Goal: Communication & Community: Answer question/provide support

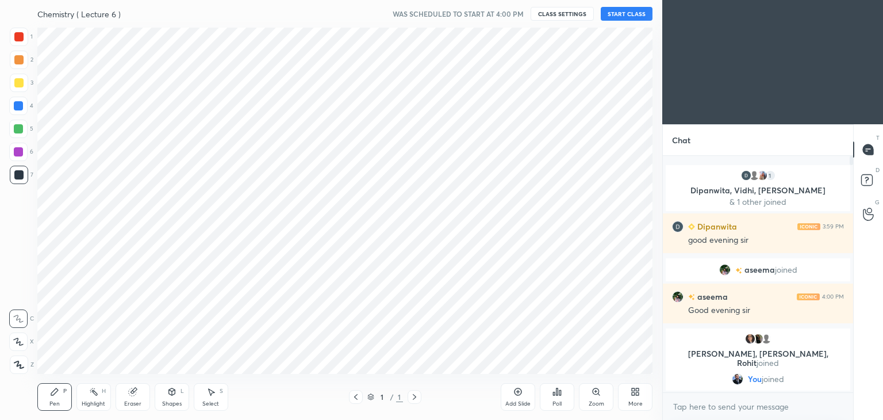
scroll to position [57127, 56857]
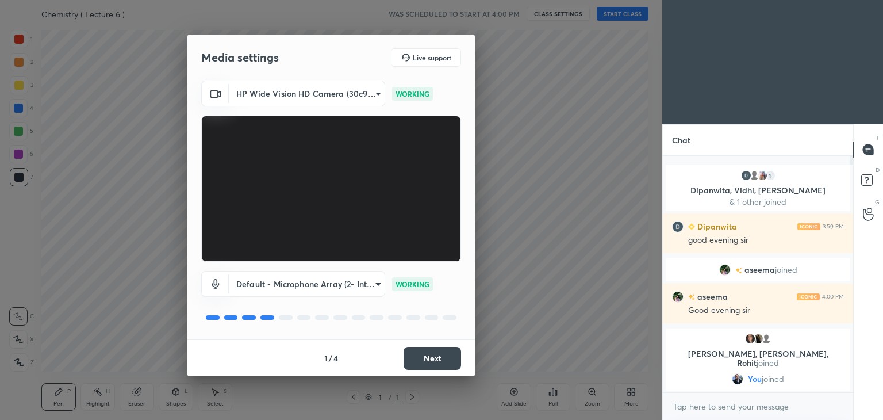
click at [444, 362] on button "Next" at bounding box center [431, 358] width 57 height 23
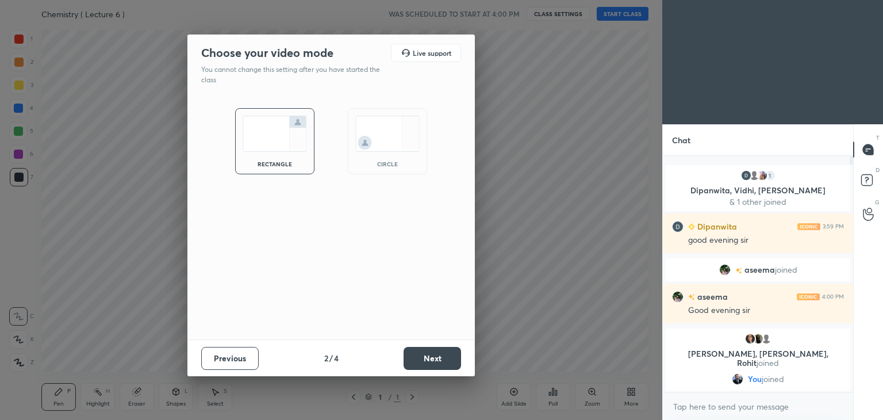
click at [444, 362] on button "Next" at bounding box center [431, 358] width 57 height 23
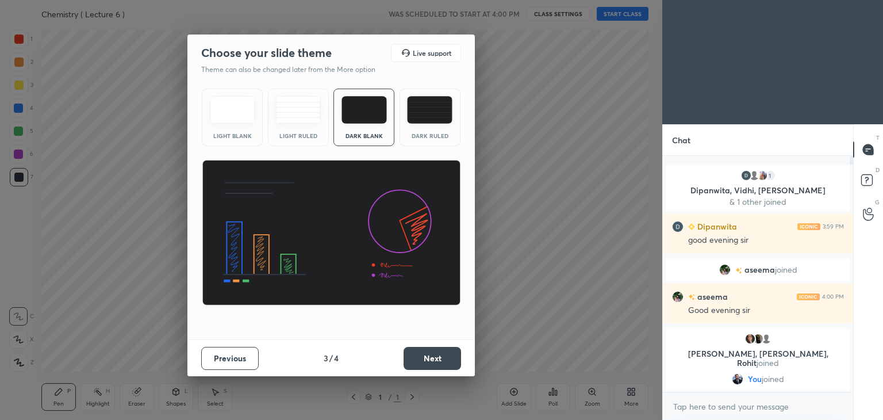
click at [444, 362] on button "Next" at bounding box center [431, 358] width 57 height 23
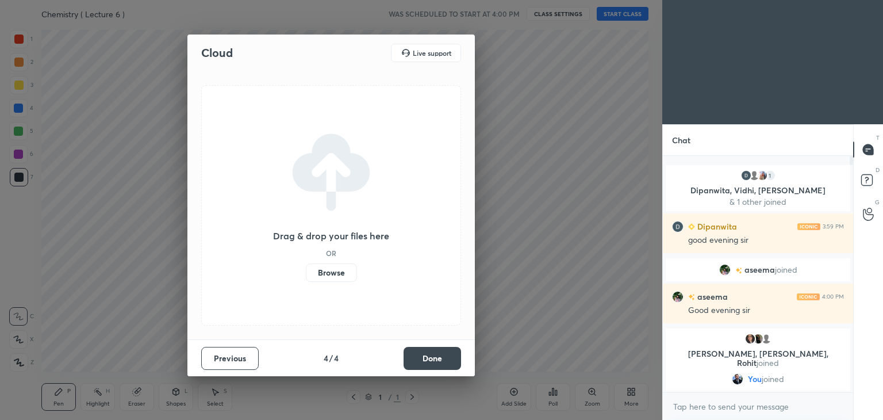
click at [444, 362] on button "Done" at bounding box center [431, 358] width 57 height 23
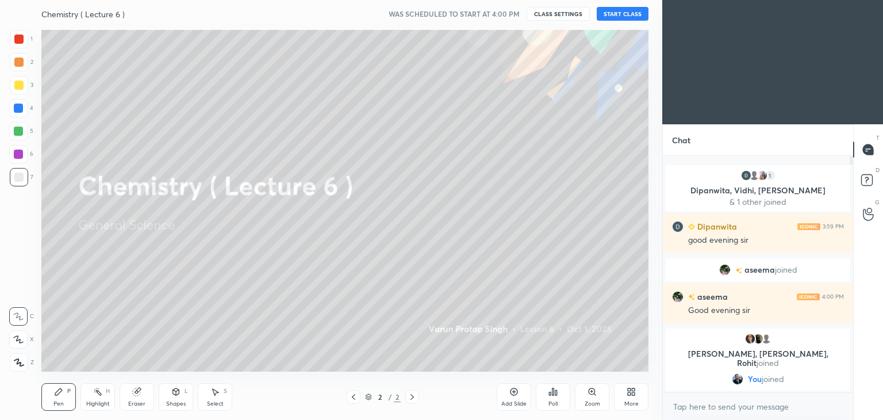
click at [618, 7] on button "START CLASS" at bounding box center [623, 14] width 52 height 14
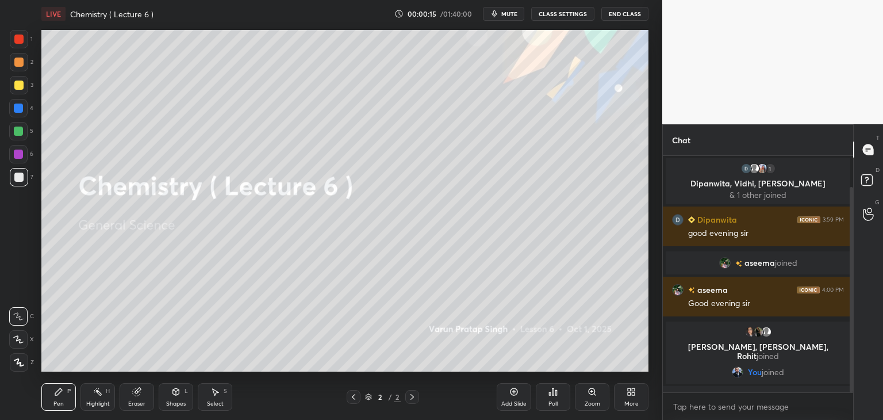
scroll to position [36, 0]
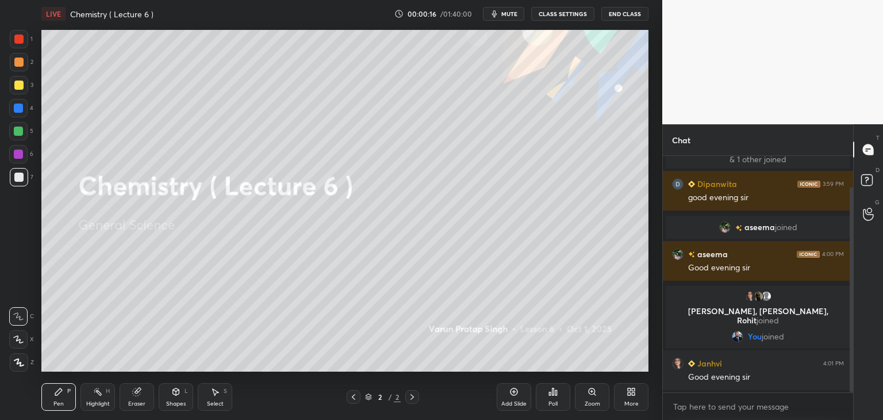
drag, startPoint x: 850, startPoint y: 306, endPoint x: 858, endPoint y: 240, distance: 66.5
click at [858, 240] on div "Chat 1 Dipanwita, [PERSON_NAME], [PERSON_NAME] & 1 other joined [PERSON_NAME] 3…" at bounding box center [772, 271] width 221 height 295
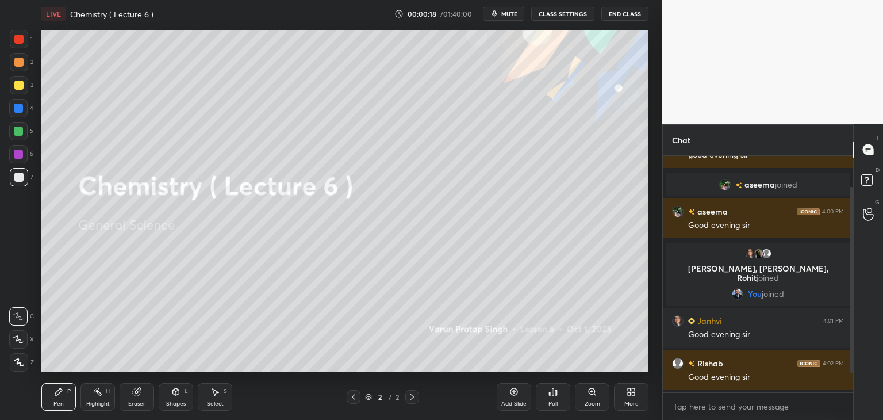
drag, startPoint x: 853, startPoint y: 233, endPoint x: 852, endPoint y: 193, distance: 40.2
click at [852, 193] on div "Chat 1 Dipanwita, [PERSON_NAME], [PERSON_NAME] & 1 other joined [PERSON_NAME] 3…" at bounding box center [772, 271] width 221 height 295
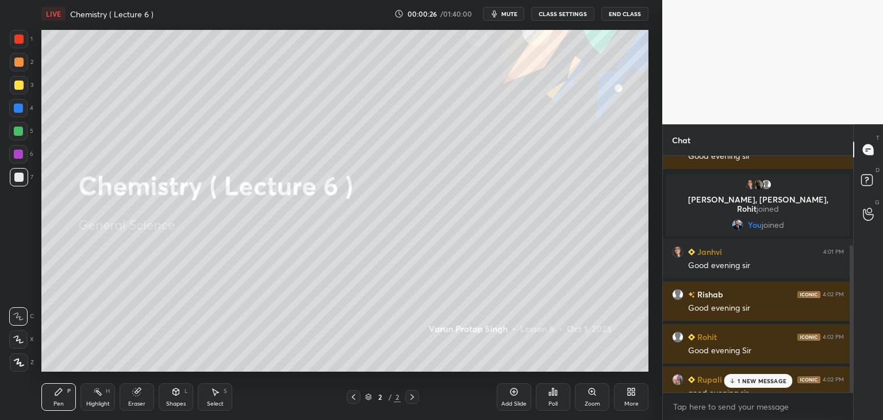
scroll to position [163, 0]
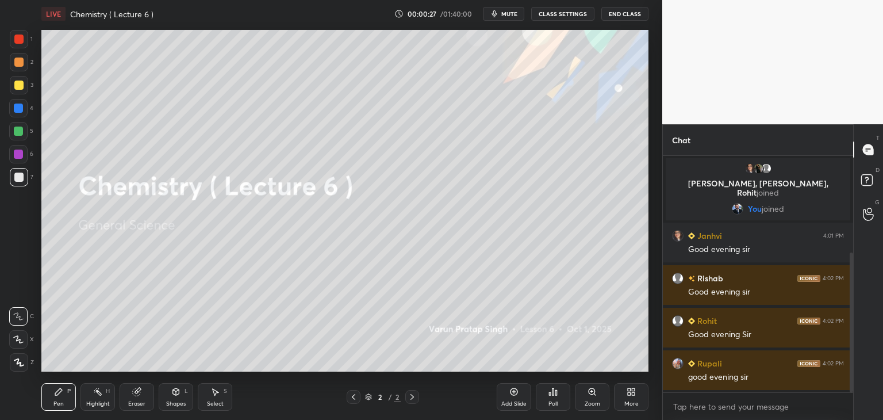
drag, startPoint x: 851, startPoint y: 245, endPoint x: 853, endPoint y: 318, distance: 73.0
click at [853, 318] on div "Chat [PERSON_NAME] 4:00 PM Good evening [PERSON_NAME], [PERSON_NAME], [PERSON_N…" at bounding box center [772, 271] width 221 height 295
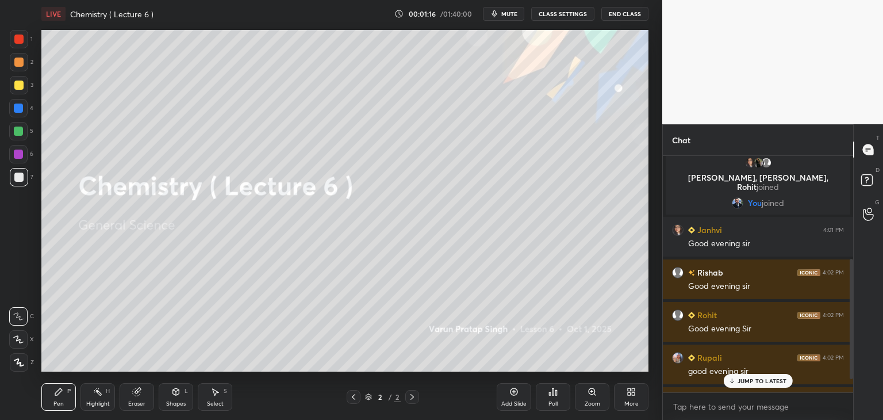
scroll to position [229, 0]
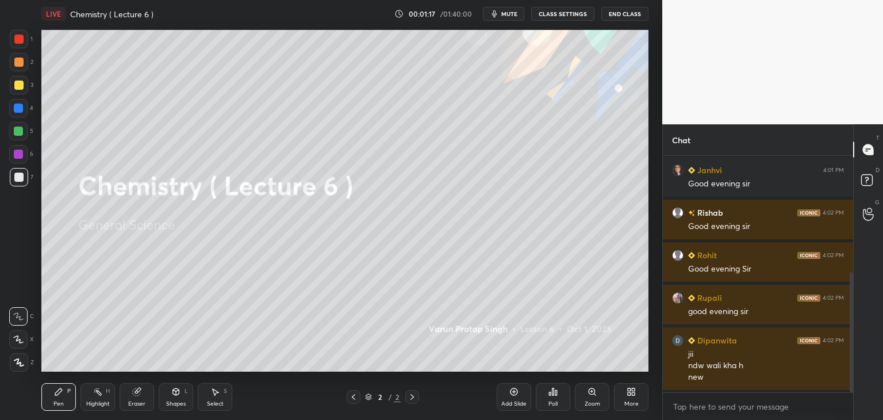
drag, startPoint x: 852, startPoint y: 359, endPoint x: 858, endPoint y: 376, distance: 18.2
click at [858, 376] on div "Chat [PERSON_NAME], [PERSON_NAME], [PERSON_NAME] joined You joined Janhvi 4:01 …" at bounding box center [772, 271] width 221 height 295
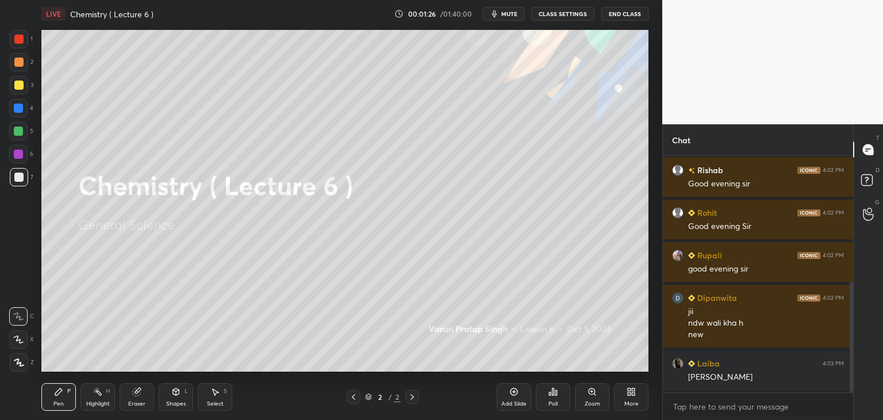
click at [514, 386] on div "Add Slide" at bounding box center [514, 397] width 34 height 28
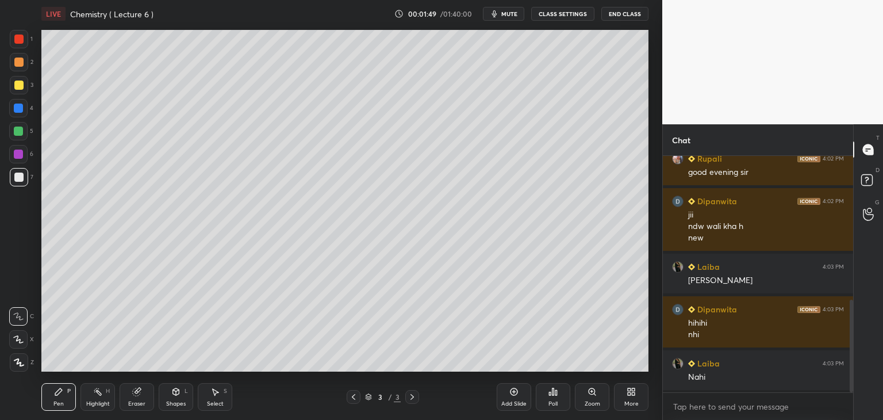
scroll to position [410, 0]
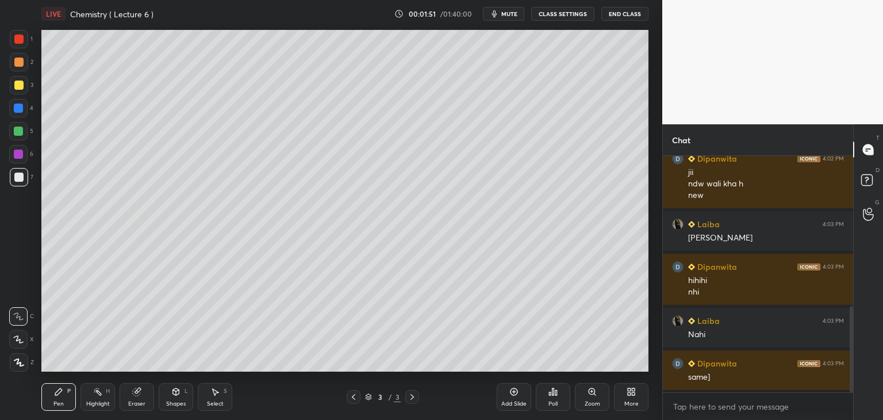
click at [137, 394] on icon at bounding box center [136, 391] width 7 height 7
click at [18, 365] on span "Erase all" at bounding box center [18, 362] width 17 height 8
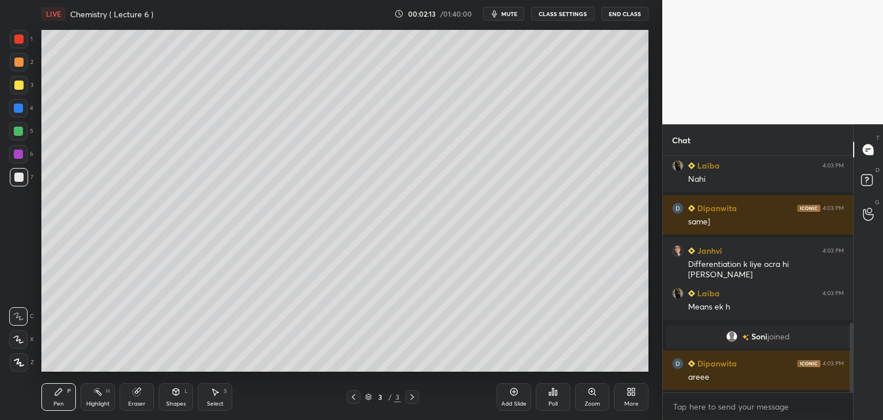
scroll to position [608, 0]
click at [134, 396] on icon at bounding box center [136, 391] width 9 height 9
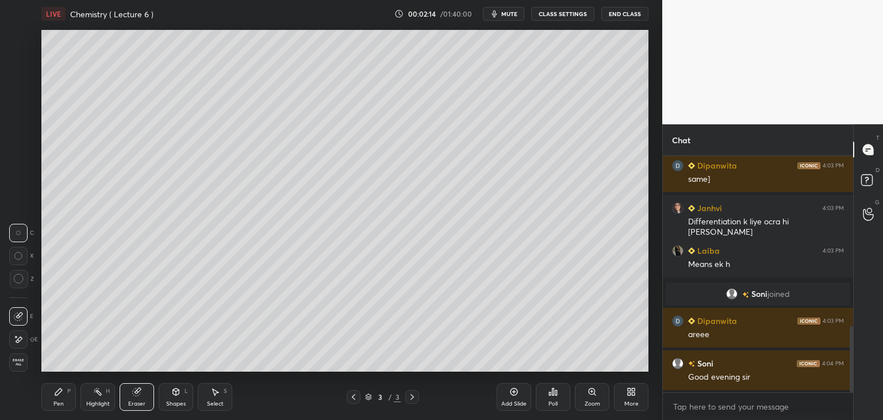
click at [19, 362] on span "Erase all" at bounding box center [18, 362] width 17 height 8
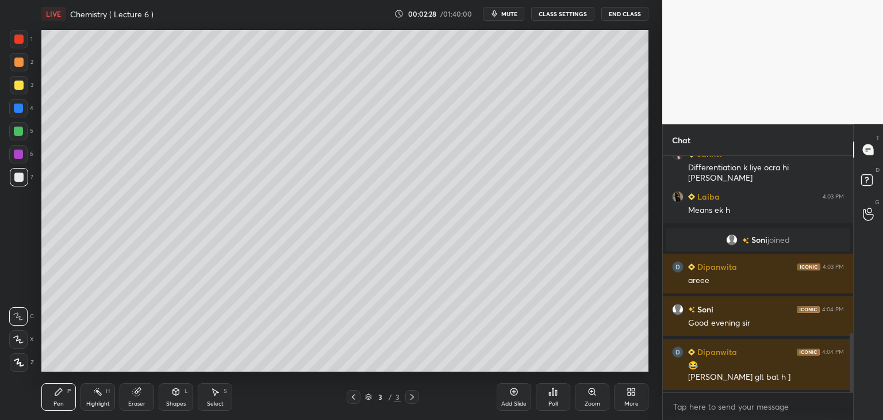
scroll to position [705, 0]
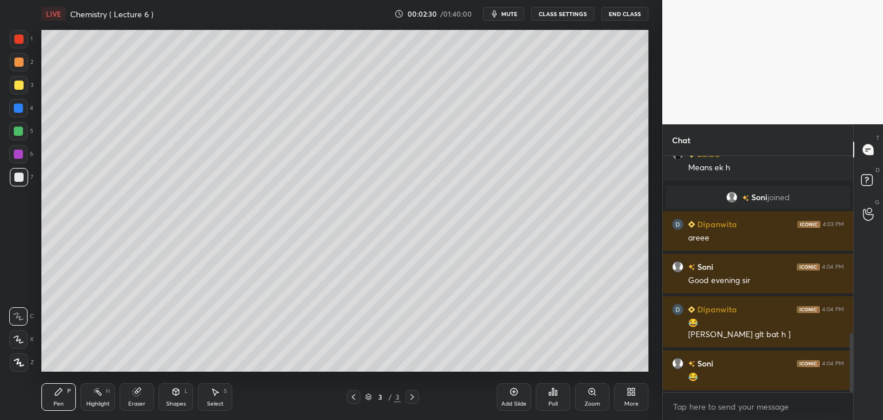
click at [512, 16] on span "mute" at bounding box center [509, 14] width 16 height 8
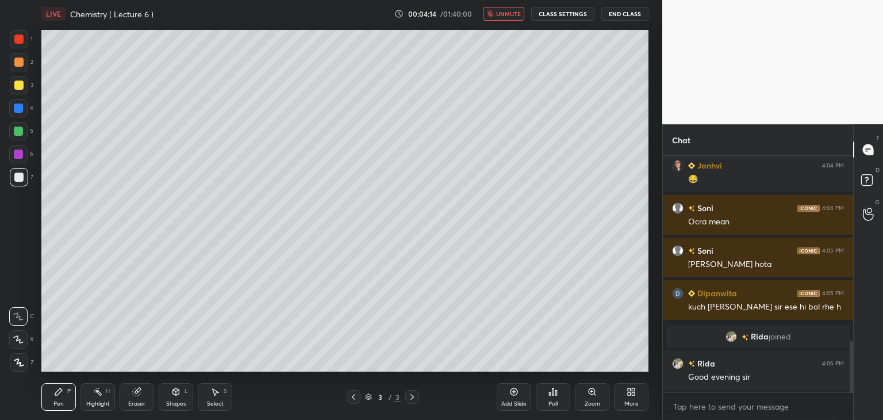
scroll to position [860, 0]
click at [503, 16] on span "unmute" at bounding box center [508, 14] width 25 height 8
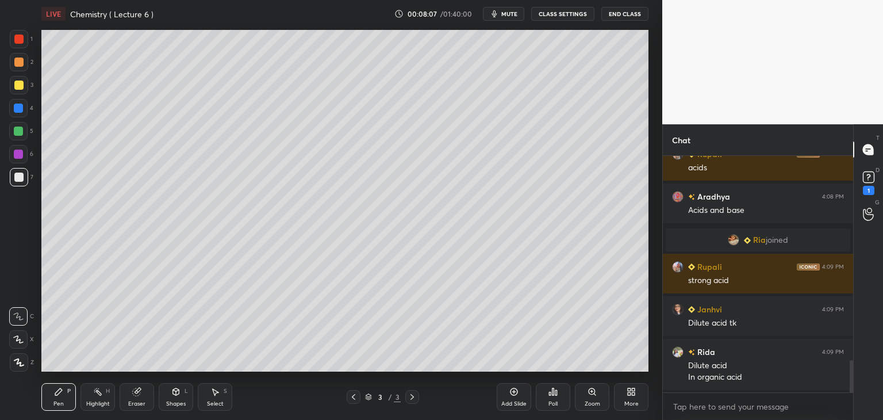
scroll to position [1491, 0]
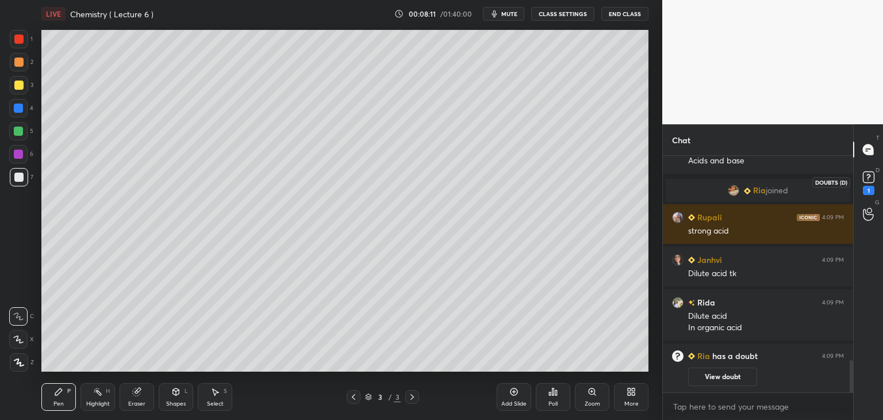
click at [868, 180] on rect at bounding box center [868, 177] width 11 height 11
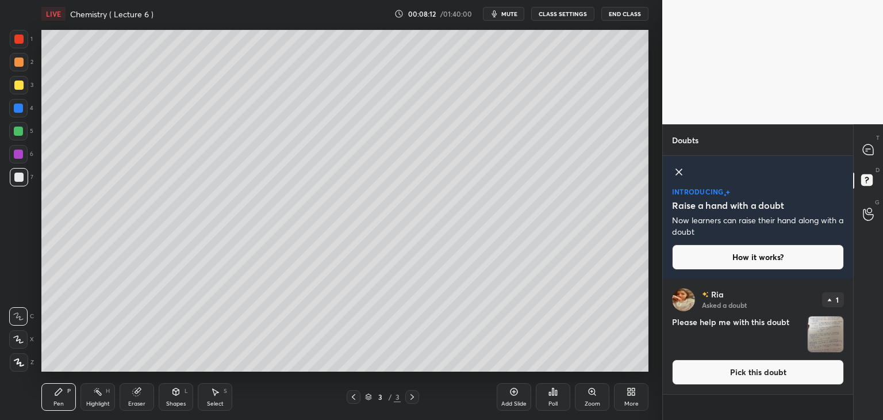
click at [816, 333] on img "grid" at bounding box center [826, 334] width 36 height 36
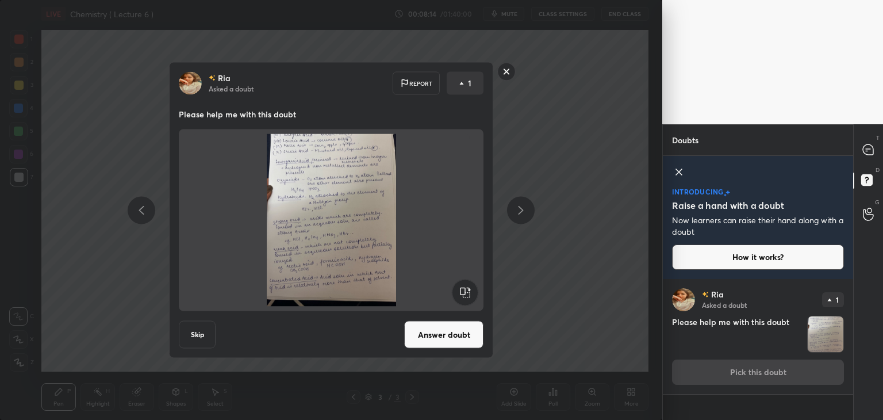
click at [675, 171] on icon at bounding box center [679, 172] width 14 height 14
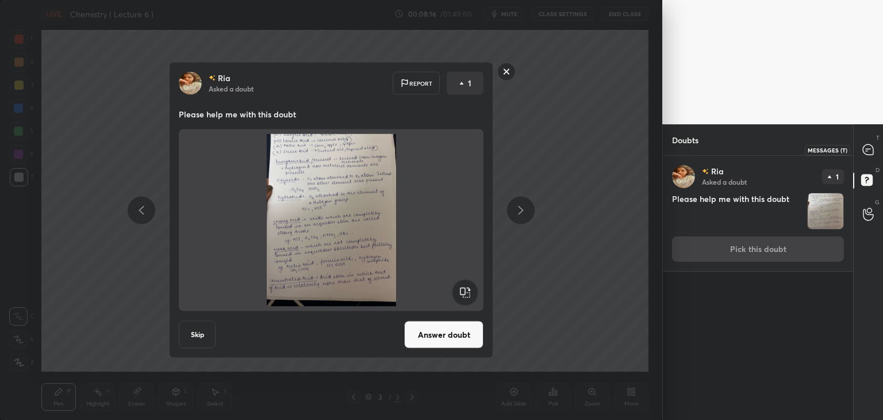
click at [865, 159] on div at bounding box center [868, 149] width 23 height 21
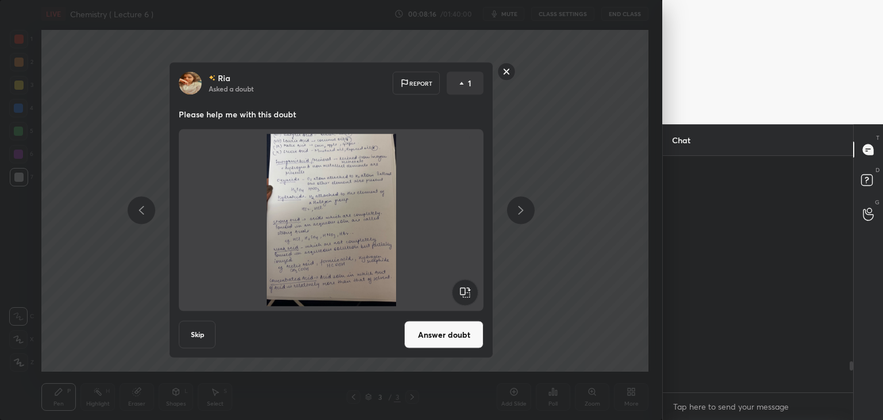
scroll to position [233, 187]
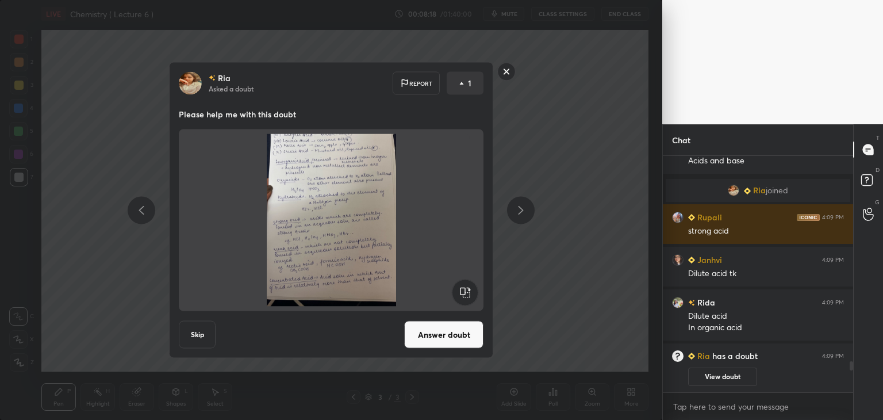
click at [453, 335] on button "Answer doubt" at bounding box center [443, 335] width 79 height 28
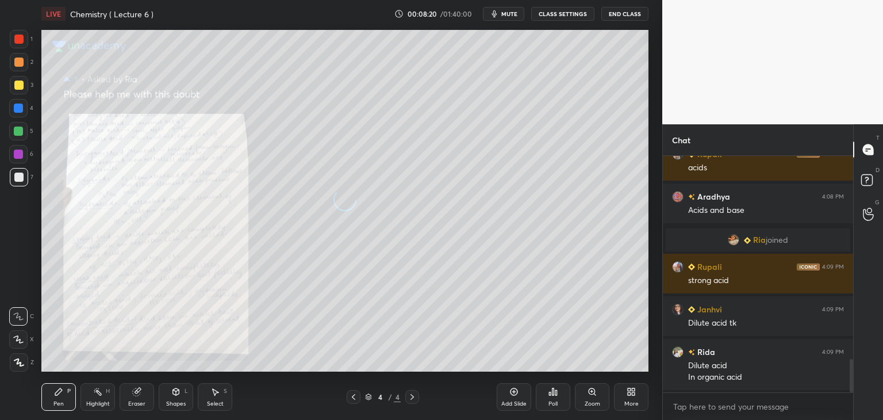
scroll to position [1455, 0]
click at [633, 397] on div "More" at bounding box center [631, 397] width 34 height 28
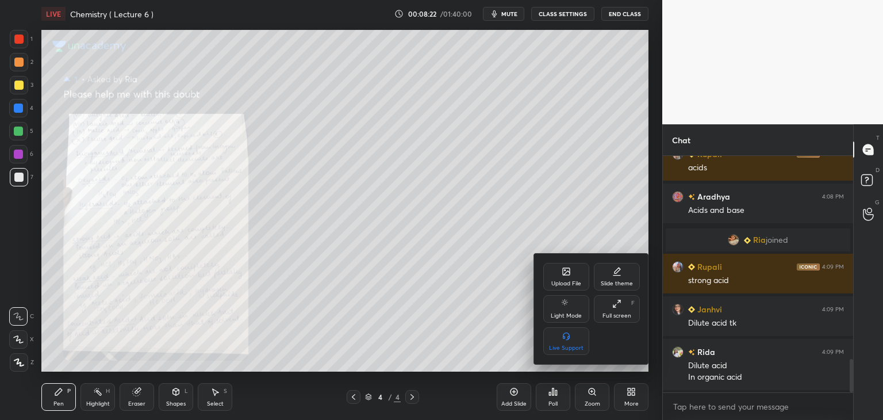
click at [594, 401] on div at bounding box center [441, 210] width 883 height 420
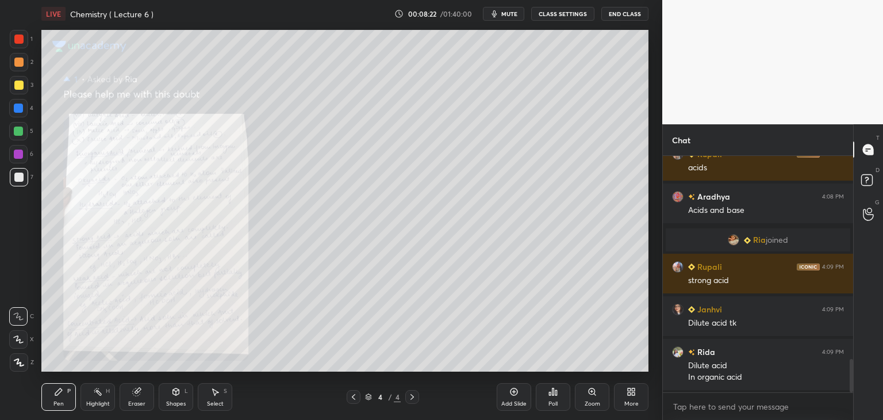
click at [593, 401] on div "Zoom" at bounding box center [593, 404] width 16 height 6
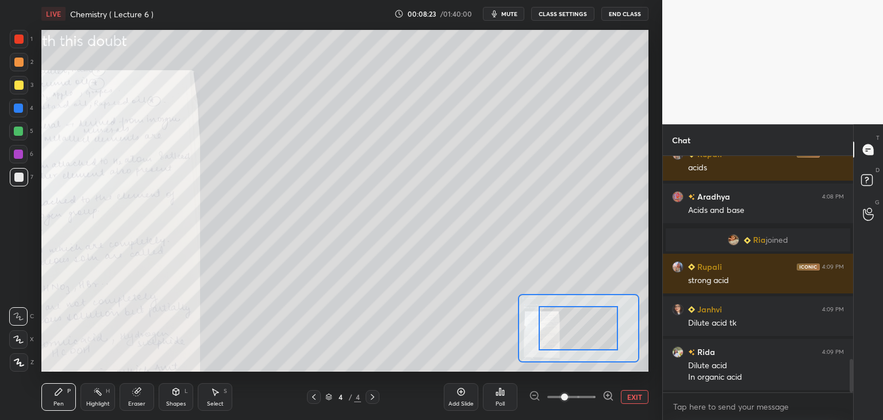
click at [609, 392] on icon at bounding box center [607, 395] width 11 height 11
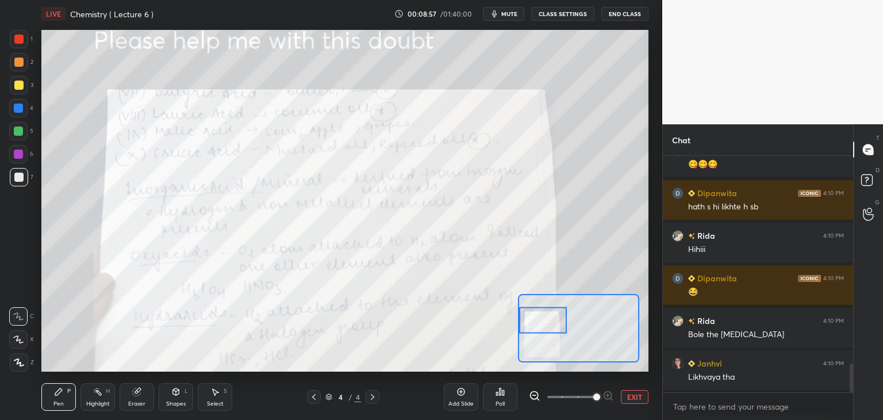
scroll to position [1753, 0]
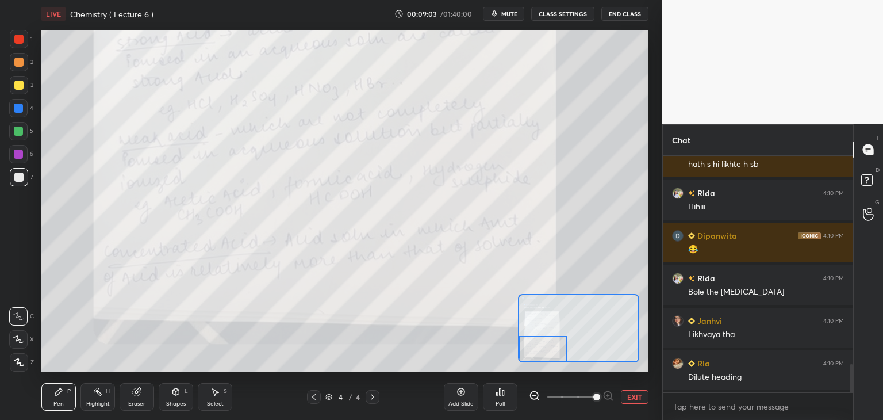
click at [471, 394] on div "Add Slide" at bounding box center [461, 397] width 34 height 28
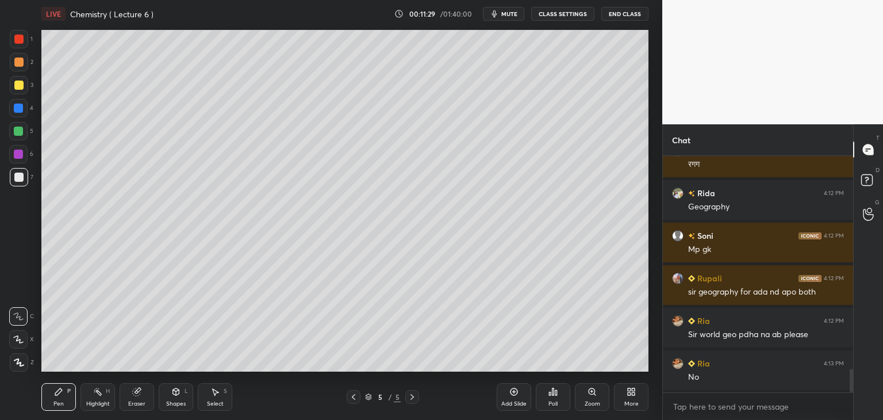
scroll to position [2178, 0]
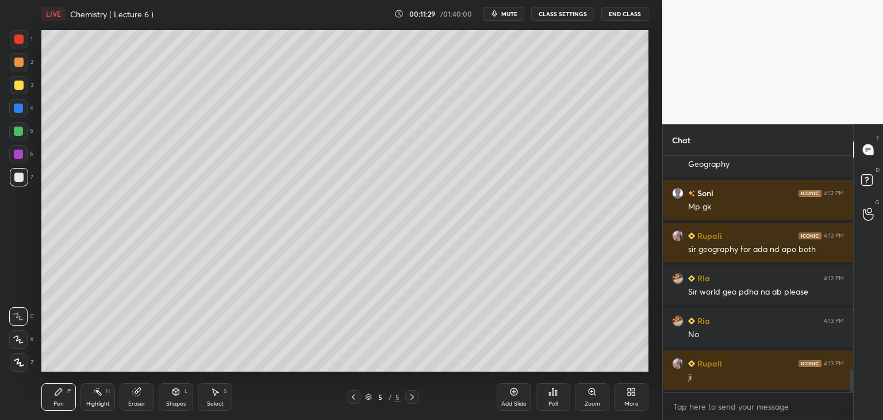
click at [13, 35] on div at bounding box center [19, 39] width 18 height 18
click at [17, 340] on icon at bounding box center [18, 339] width 9 height 7
click at [21, 178] on div at bounding box center [18, 176] width 9 height 9
click at [20, 362] on icon at bounding box center [19, 362] width 10 height 8
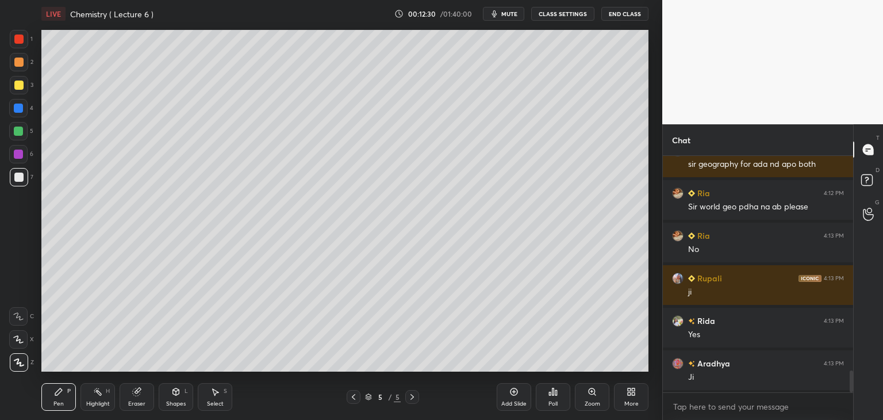
scroll to position [2306, 0]
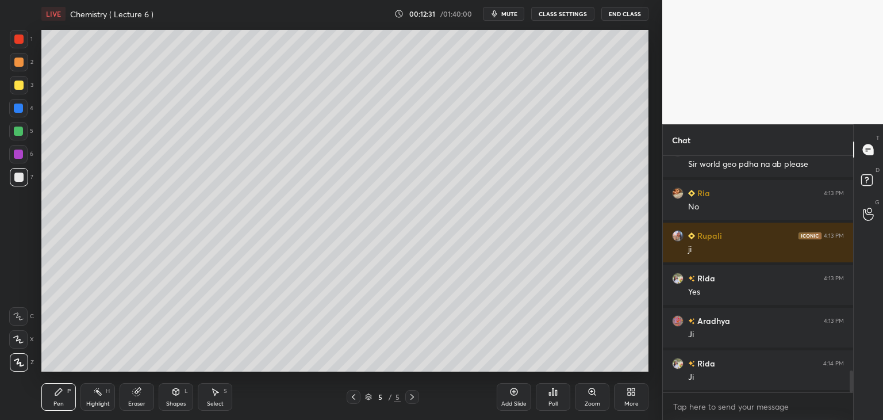
click at [139, 393] on icon at bounding box center [136, 391] width 7 height 7
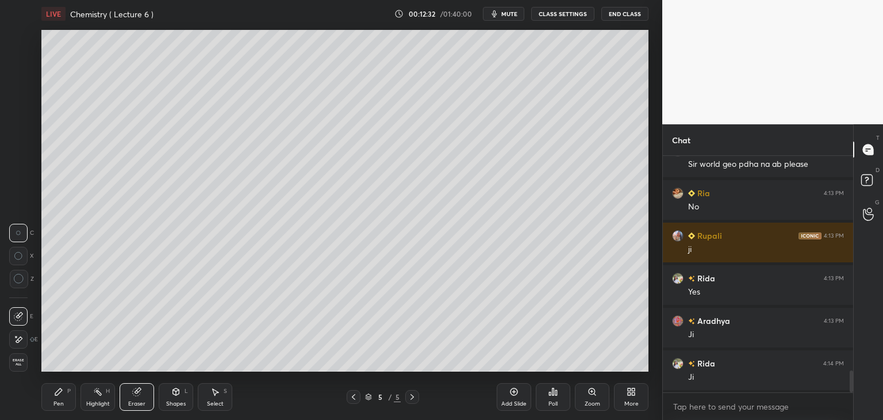
click at [16, 283] on icon at bounding box center [19, 279] width 10 height 10
click at [63, 393] on div "Pen P" at bounding box center [58, 397] width 34 height 28
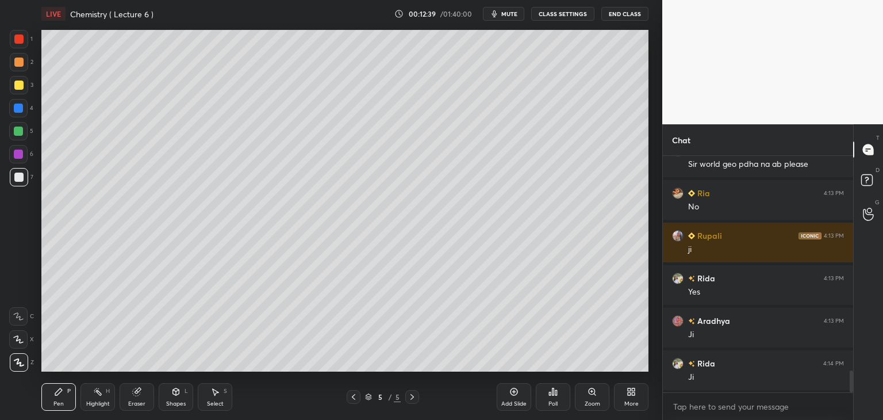
scroll to position [2348, 0]
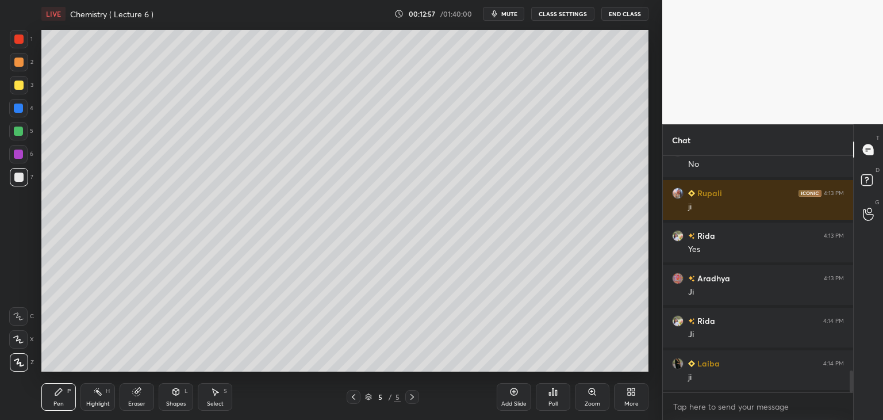
click at [21, 152] on div at bounding box center [18, 153] width 9 height 9
click at [22, 176] on div at bounding box center [18, 176] width 9 height 9
click at [143, 398] on div "Eraser" at bounding box center [137, 397] width 34 height 28
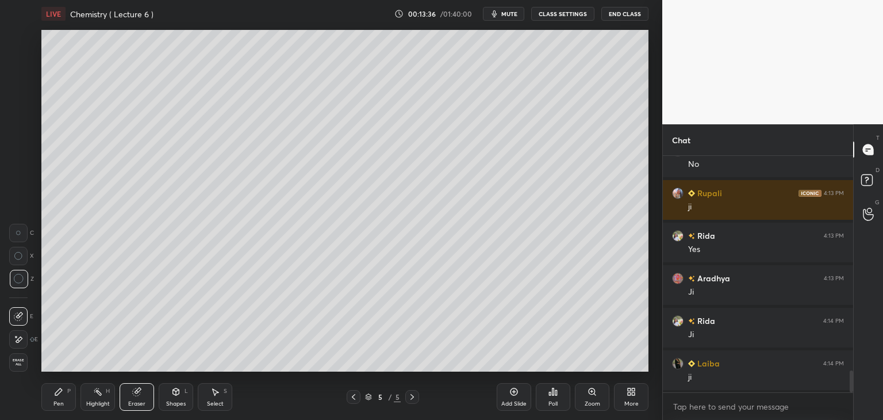
click at [60, 394] on icon at bounding box center [58, 391] width 9 height 9
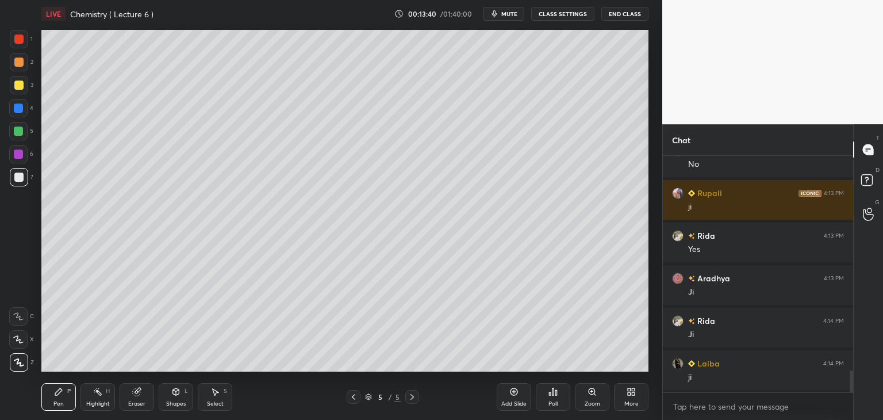
click at [16, 128] on div at bounding box center [18, 130] width 9 height 9
click at [18, 178] on div at bounding box center [18, 176] width 9 height 9
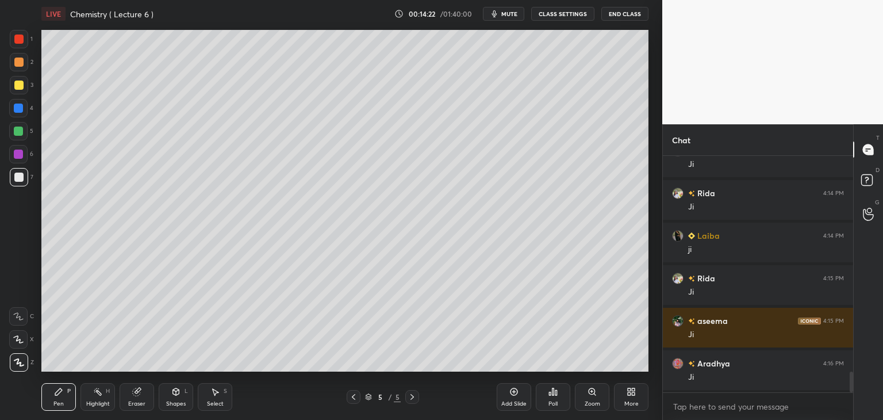
scroll to position [2518, 0]
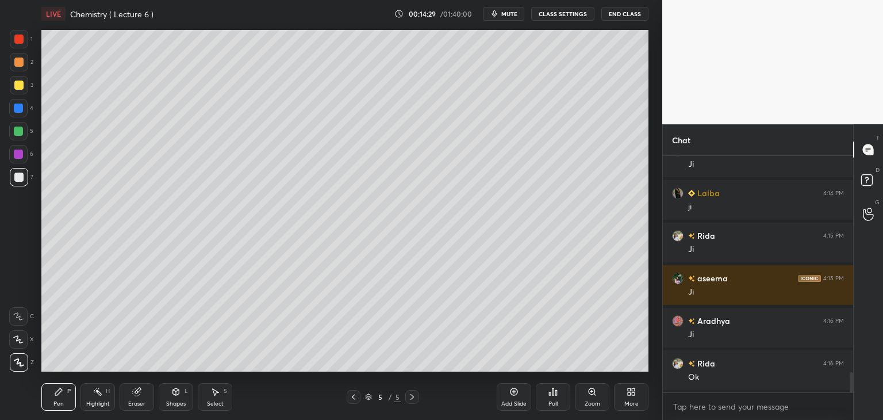
click at [518, 388] on div "Add Slide" at bounding box center [514, 397] width 34 height 28
click at [25, 36] on div at bounding box center [19, 39] width 18 height 18
click at [21, 172] on div at bounding box center [19, 177] width 18 height 18
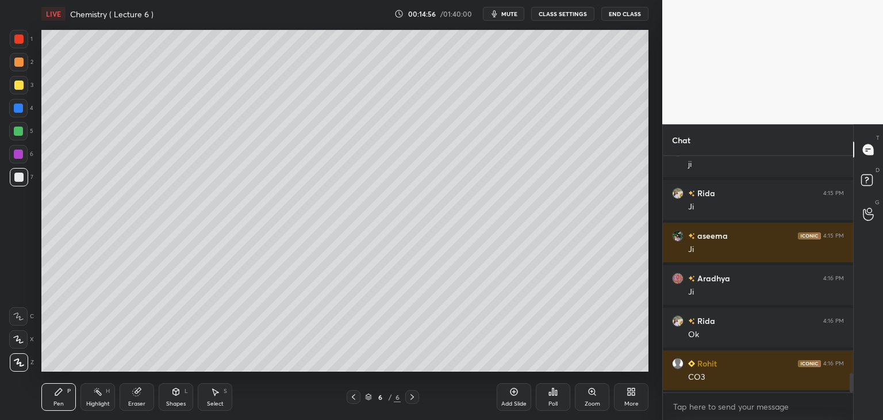
scroll to position [2589, 0]
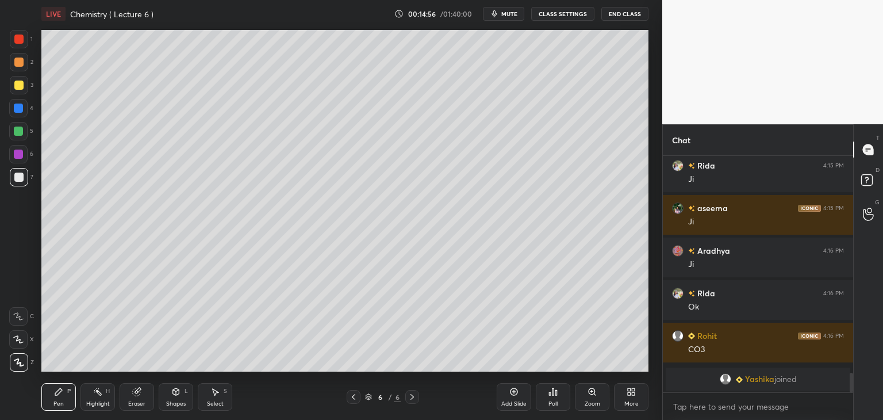
click at [17, 154] on div at bounding box center [18, 153] width 9 height 9
click at [22, 178] on div at bounding box center [18, 176] width 9 height 9
click at [147, 394] on div "Eraser" at bounding box center [137, 397] width 34 height 28
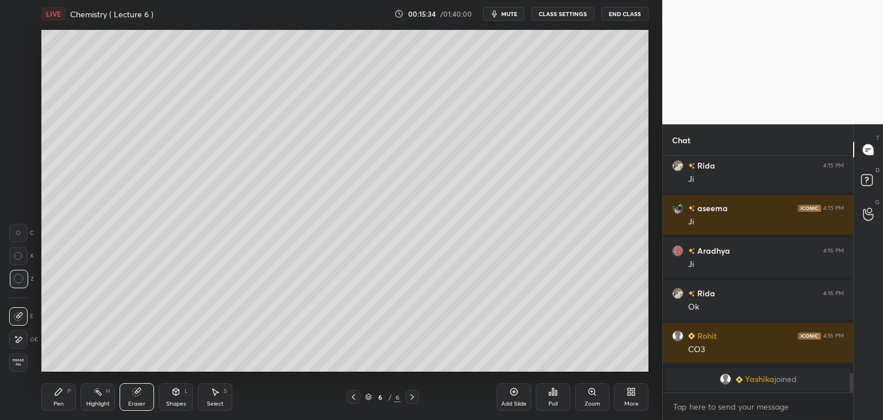
click at [61, 393] on icon at bounding box center [58, 391] width 9 height 9
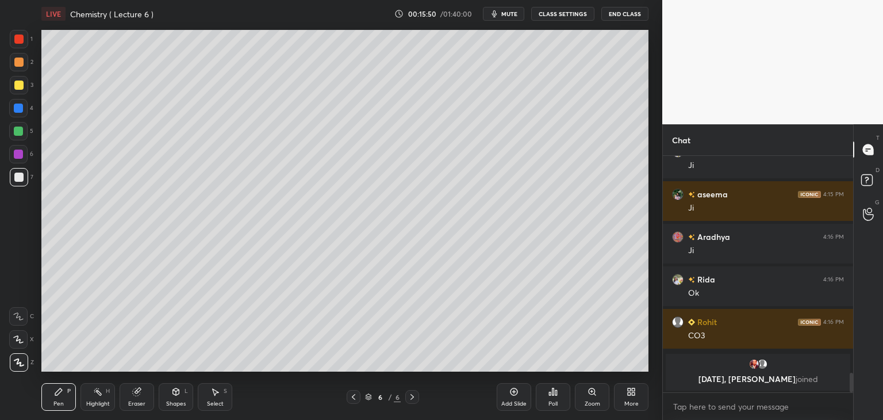
scroll to position [2251, 0]
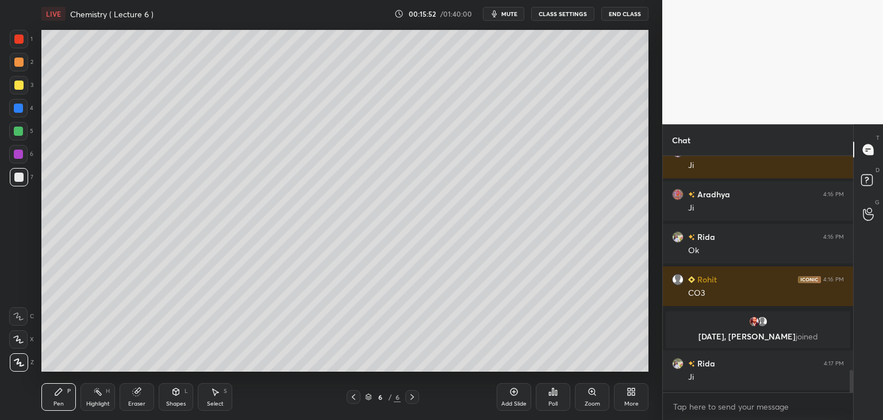
click at [19, 134] on div at bounding box center [18, 130] width 9 height 9
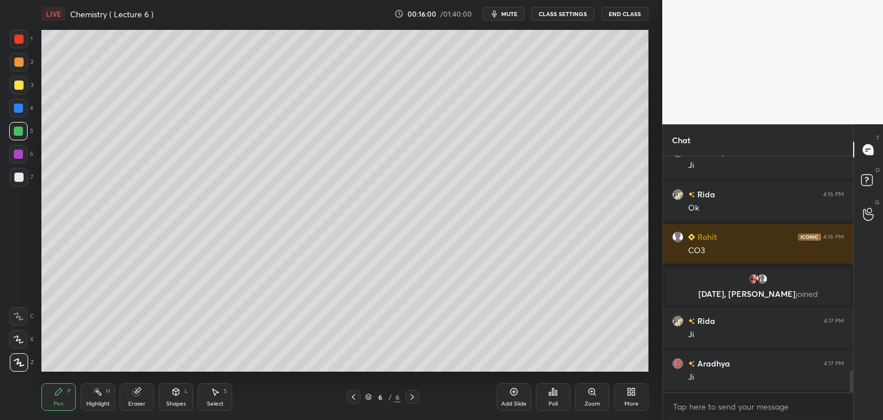
scroll to position [2336, 0]
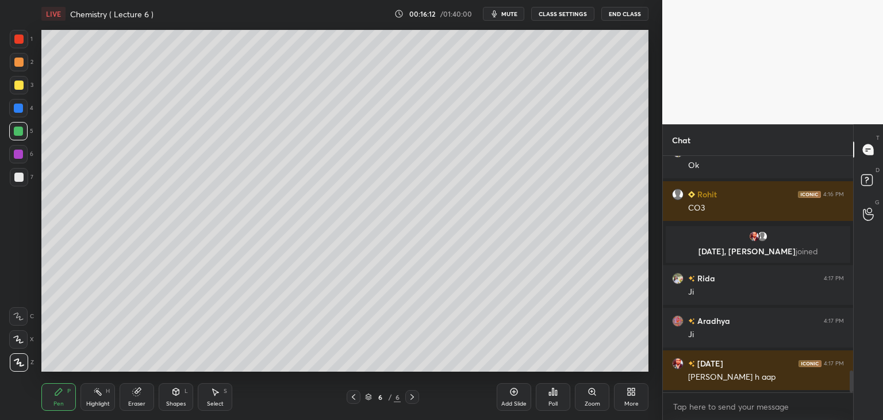
click at [22, 176] on div at bounding box center [18, 176] width 9 height 9
click at [17, 107] on div at bounding box center [18, 107] width 9 height 9
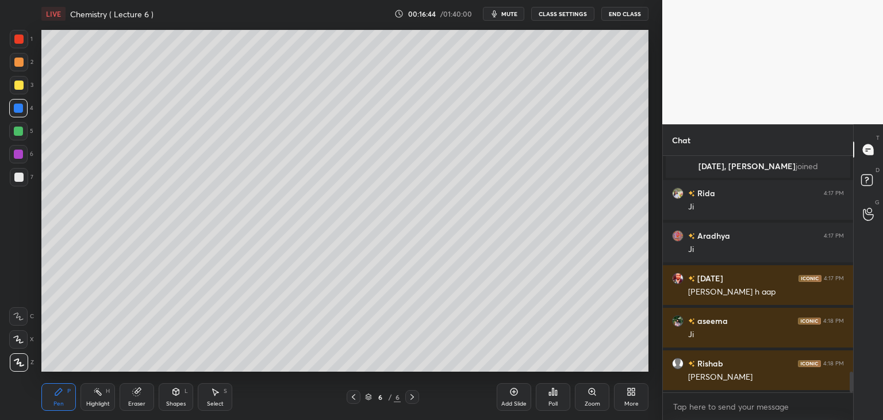
scroll to position [2463, 0]
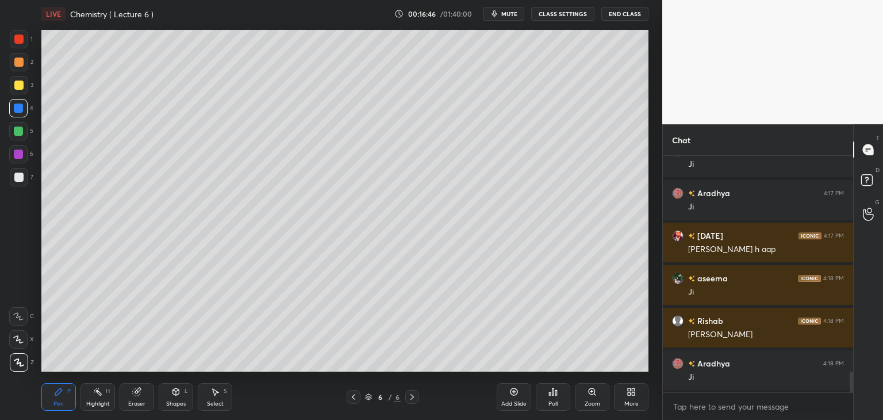
click at [512, 394] on icon at bounding box center [513, 391] width 7 height 7
click at [23, 40] on div at bounding box center [18, 38] width 9 height 9
click at [27, 166] on div "6" at bounding box center [21, 156] width 24 height 23
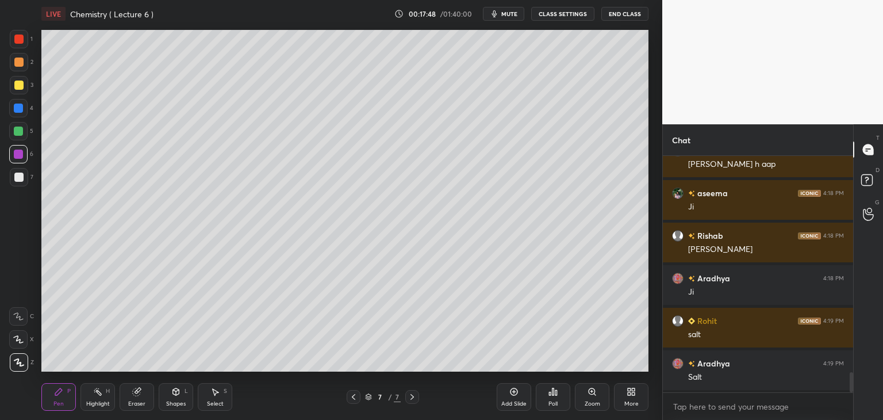
scroll to position [2591, 0]
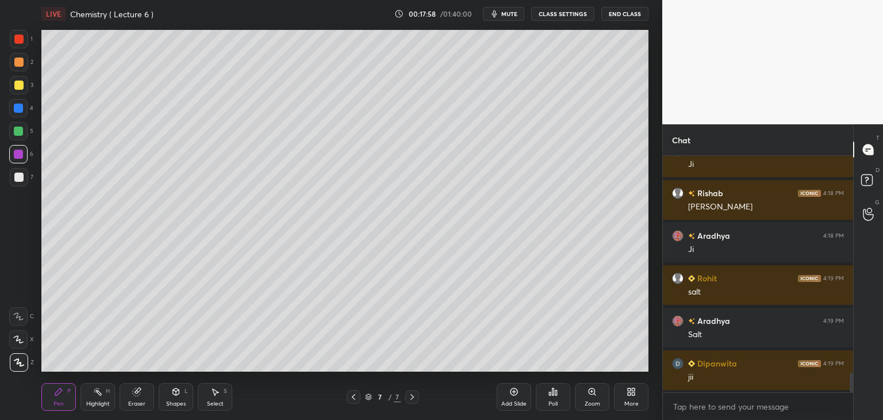
click at [17, 40] on div at bounding box center [18, 38] width 9 height 9
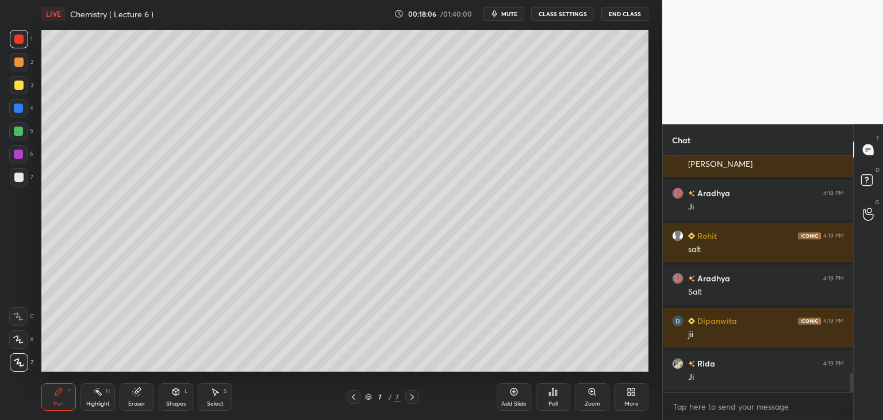
click at [516, 397] on div "Add Slide" at bounding box center [514, 397] width 34 height 28
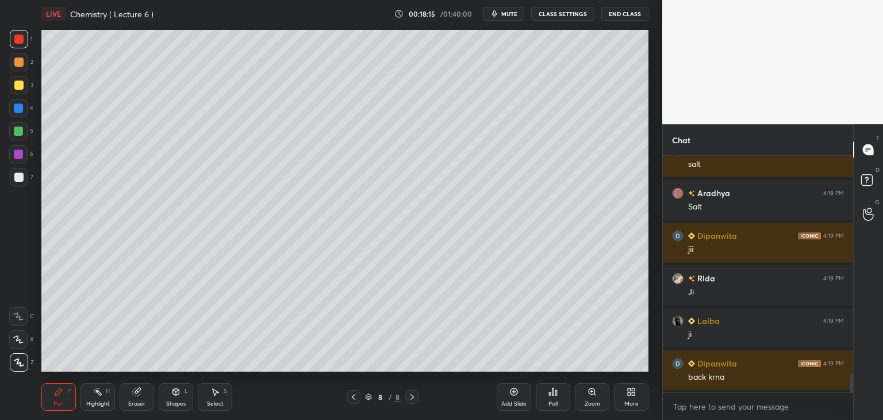
scroll to position [2761, 0]
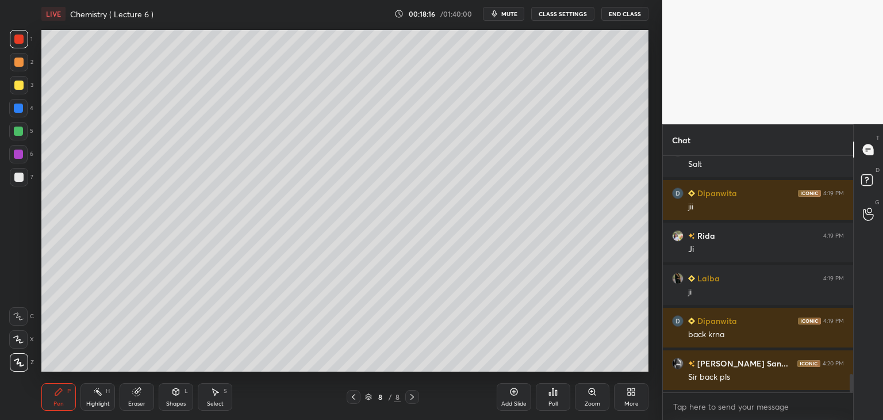
click at [356, 394] on icon at bounding box center [353, 396] width 9 height 9
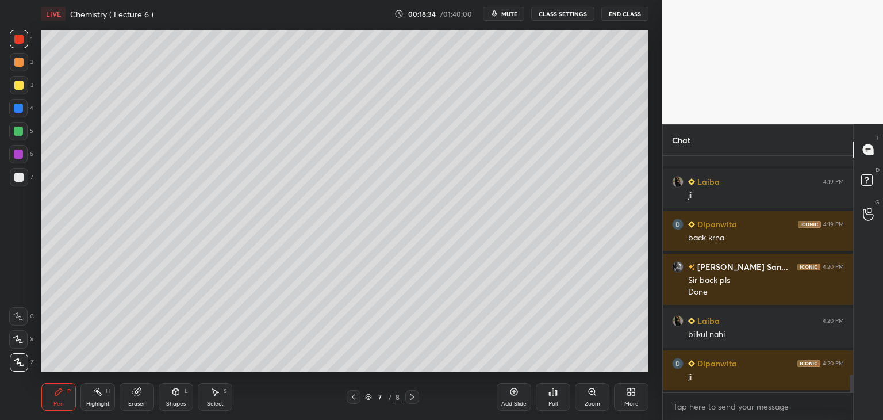
scroll to position [2900, 0]
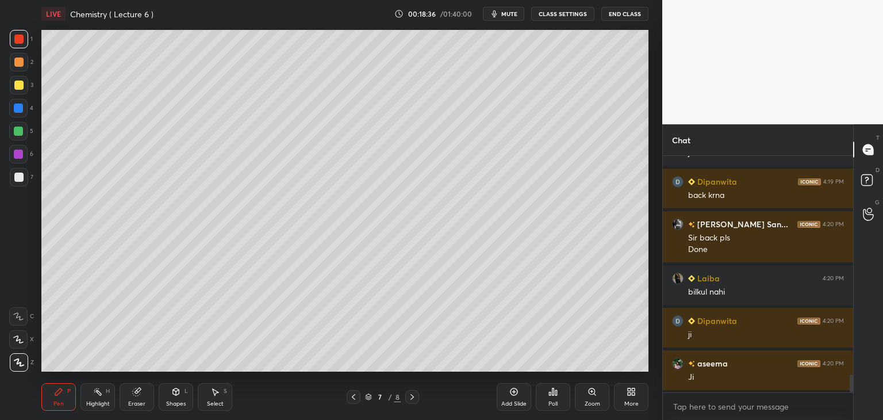
click at [412, 397] on icon at bounding box center [411, 396] width 9 height 9
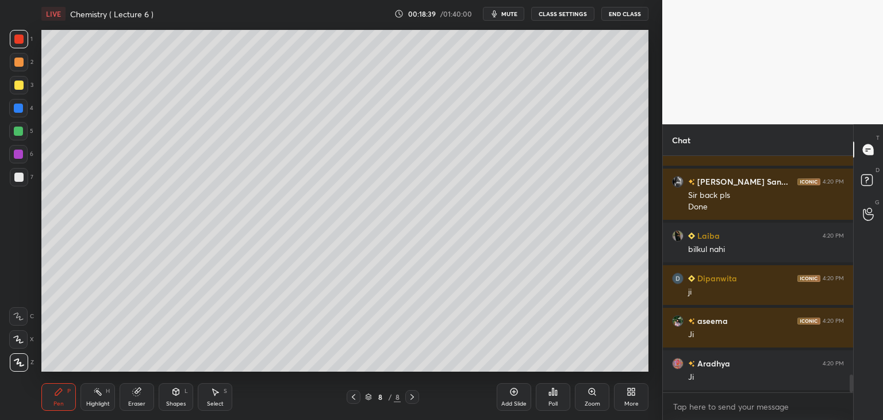
click at [356, 397] on icon at bounding box center [353, 396] width 9 height 9
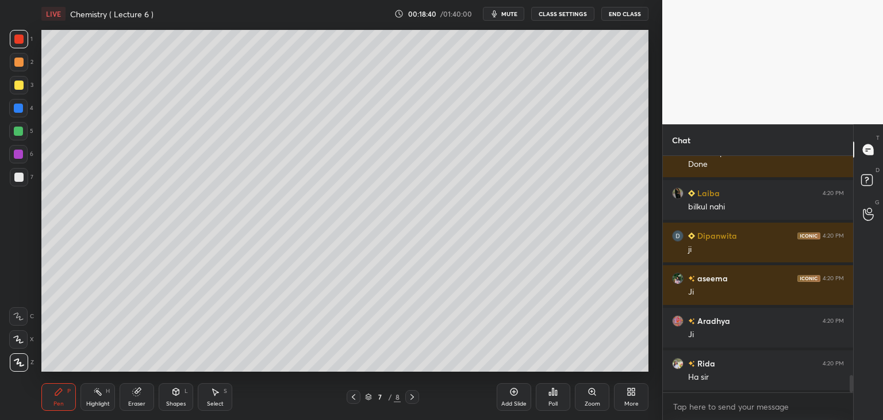
click at [414, 396] on icon at bounding box center [411, 396] width 9 height 9
click at [18, 43] on div at bounding box center [18, 38] width 9 height 9
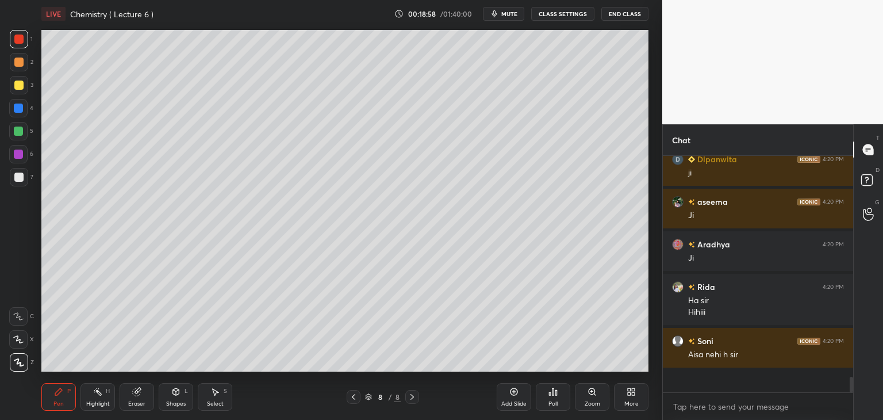
scroll to position [233, 187]
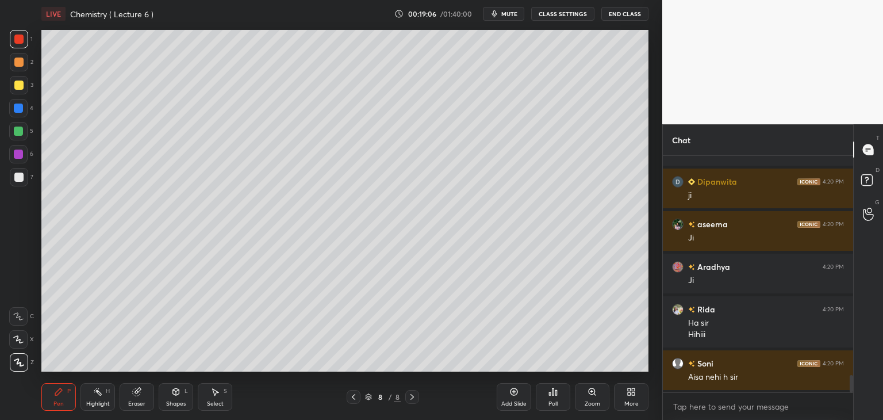
click at [14, 180] on div at bounding box center [19, 177] width 18 height 18
click at [355, 390] on div at bounding box center [354, 397] width 14 height 14
click at [413, 395] on icon at bounding box center [411, 396] width 9 height 9
click at [18, 154] on div at bounding box center [18, 153] width 9 height 9
click at [21, 129] on div at bounding box center [18, 130] width 9 height 9
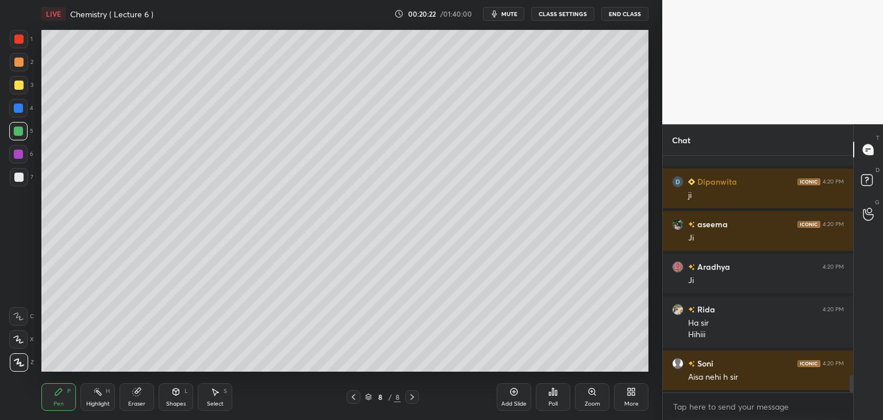
click at [513, 395] on icon at bounding box center [513, 391] width 7 height 7
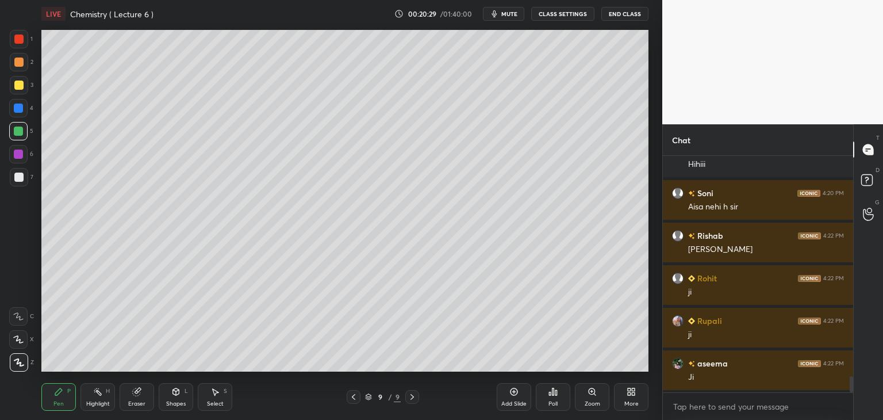
scroll to position [3252, 0]
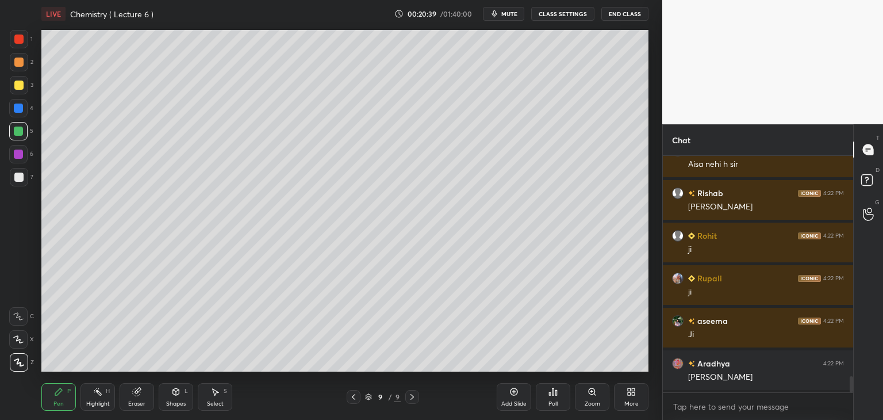
click at [22, 173] on div at bounding box center [18, 176] width 9 height 9
click at [515, 14] on span "mute" at bounding box center [509, 14] width 16 height 8
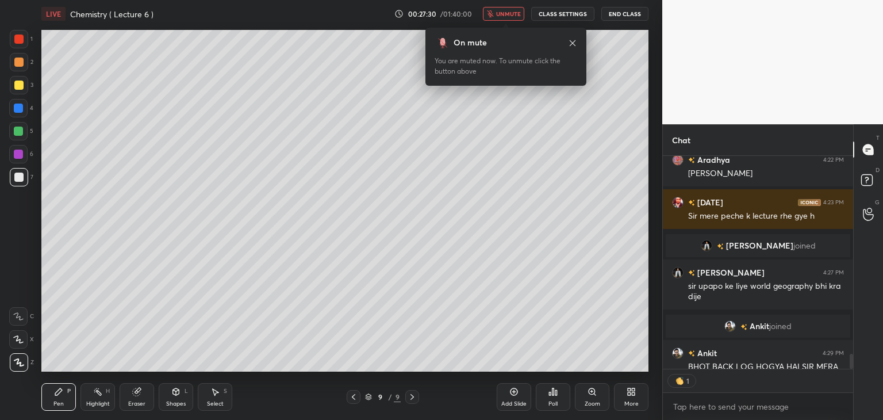
scroll to position [4, 3]
click at [850, 368] on div at bounding box center [850, 360] width 3 height 15
click at [515, 16] on span "unmute" at bounding box center [508, 14] width 25 height 8
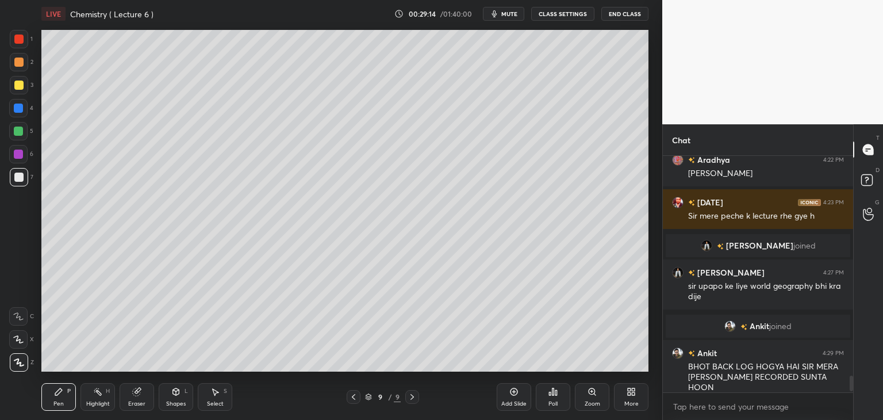
click at [510, 391] on icon at bounding box center [513, 391] width 7 height 7
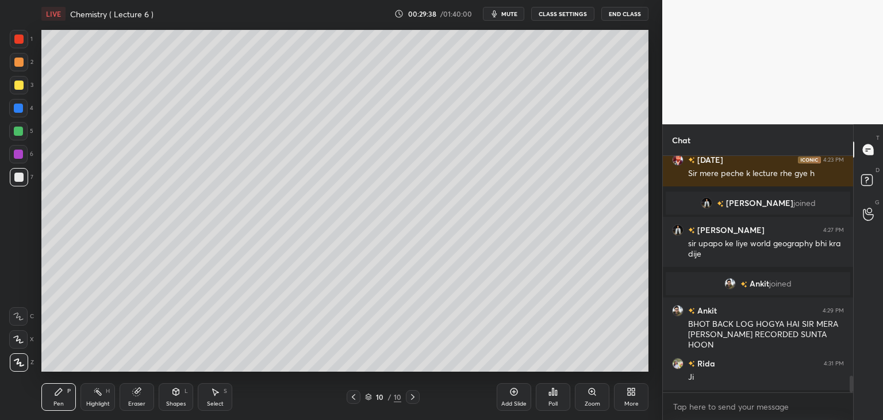
click at [19, 154] on div at bounding box center [18, 153] width 9 height 9
click at [20, 106] on div at bounding box center [18, 107] width 9 height 9
click at [18, 173] on div at bounding box center [18, 176] width 9 height 9
click at [19, 130] on div at bounding box center [18, 130] width 9 height 9
click at [19, 176] on div at bounding box center [18, 176] width 9 height 9
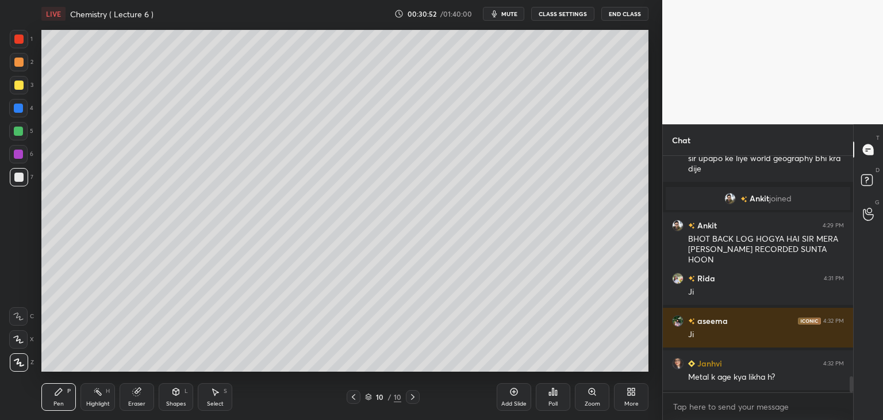
scroll to position [3254, 0]
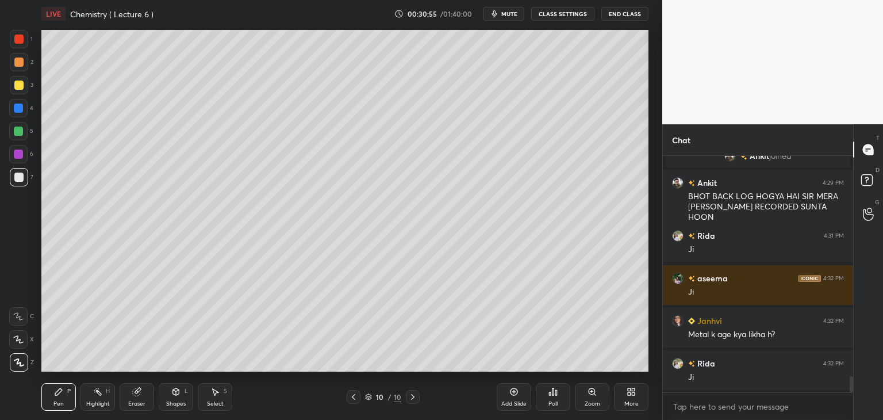
click at [140, 382] on div "Pen P Highlight H Eraser Shapes L Select S 10 / 10 Add Slide Poll Zoom More" at bounding box center [344, 397] width 607 height 46
click at [140, 396] on icon at bounding box center [136, 391] width 9 height 9
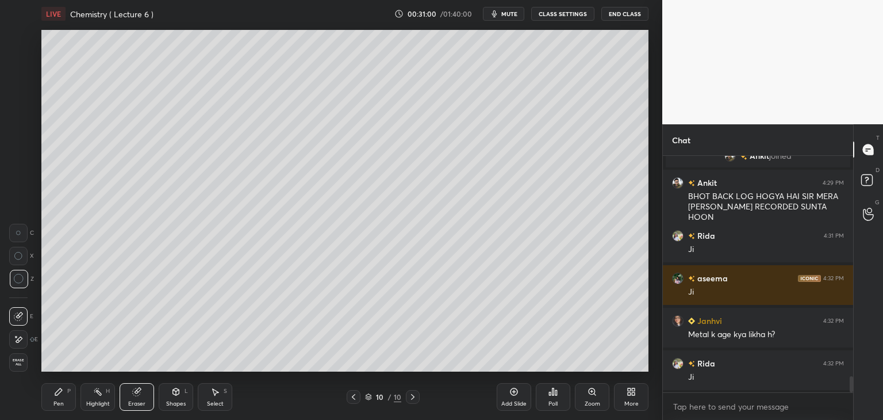
click at [57, 396] on icon at bounding box center [58, 391] width 9 height 9
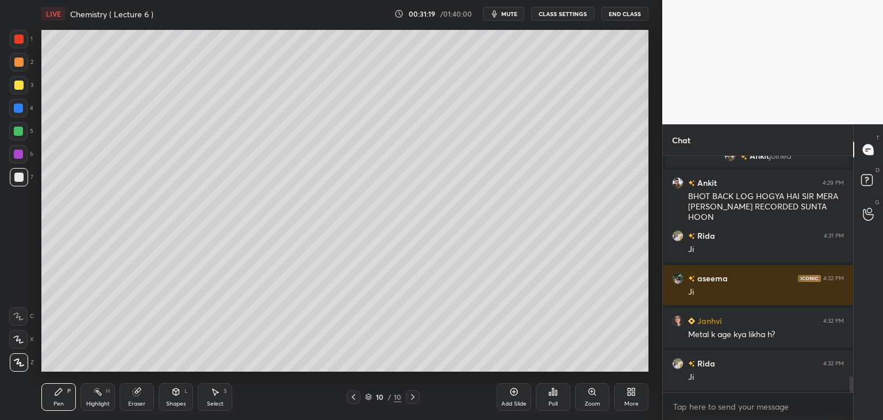
scroll to position [3297, 0]
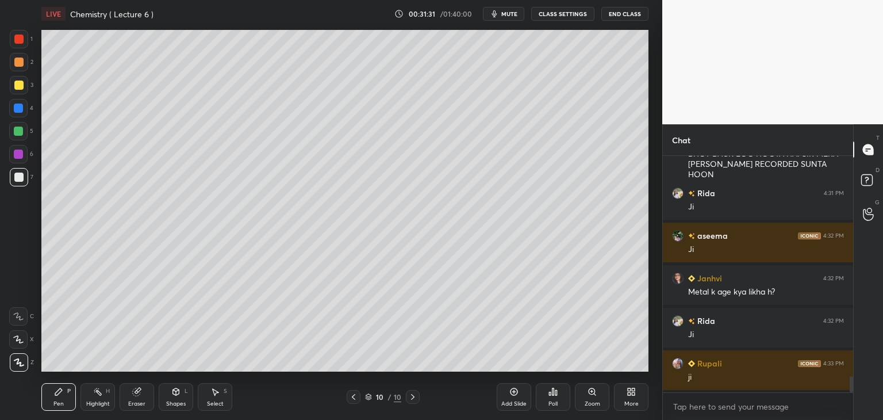
click at [16, 129] on div at bounding box center [18, 130] width 9 height 9
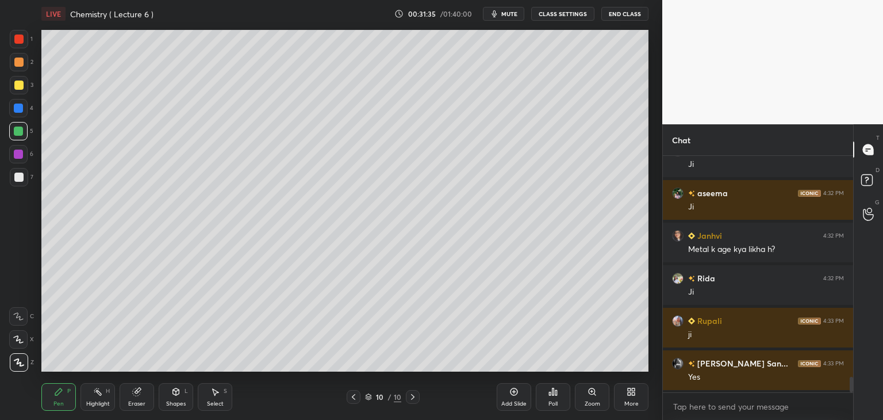
scroll to position [3382, 0]
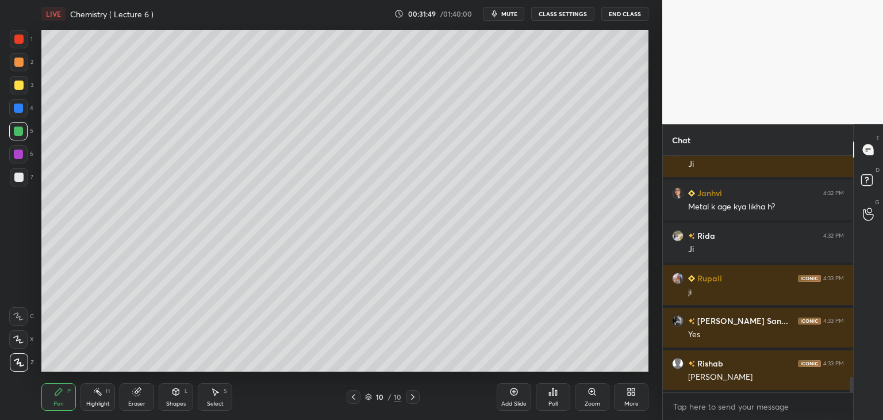
click at [14, 176] on div at bounding box center [18, 176] width 9 height 9
click at [19, 86] on div at bounding box center [18, 84] width 9 height 9
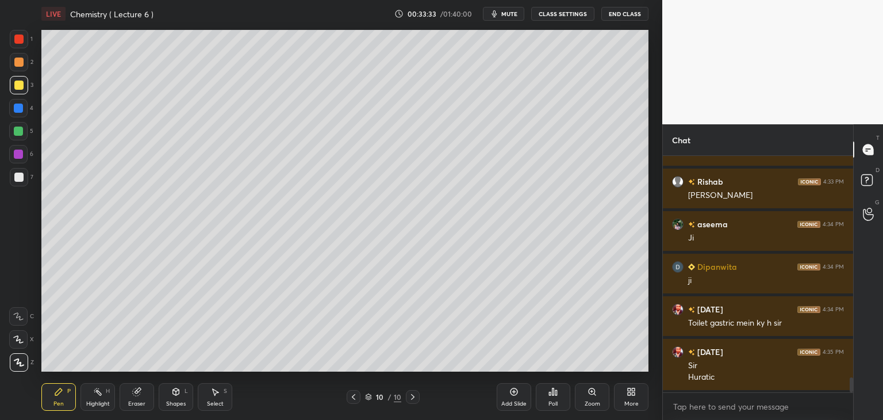
scroll to position [3606, 0]
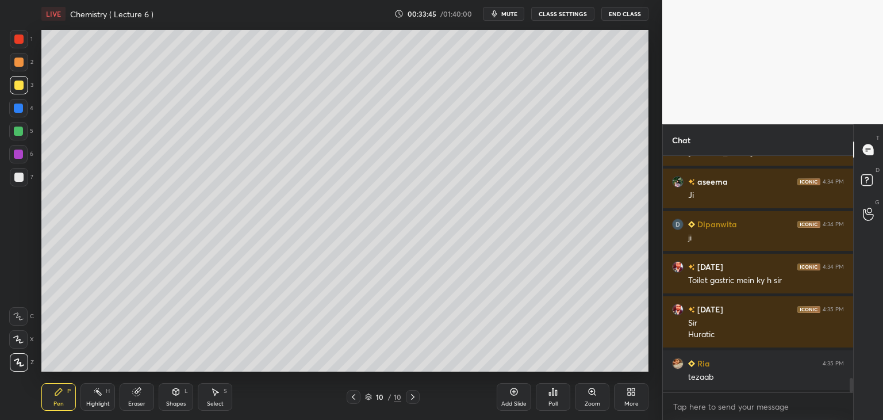
click at [18, 174] on div at bounding box center [18, 176] width 9 height 9
click at [574, 366] on div "Add Slide Poll Zoom More" at bounding box center [573, 396] width 152 height 64
click at [588, 368] on div "Add Slide Poll Zoom More" at bounding box center [573, 396] width 152 height 64
click at [591, 368] on div "Add Slide Poll Zoom More" at bounding box center [573, 396] width 152 height 64
click at [596, 370] on div "Add Slide Poll Zoom More" at bounding box center [573, 396] width 152 height 64
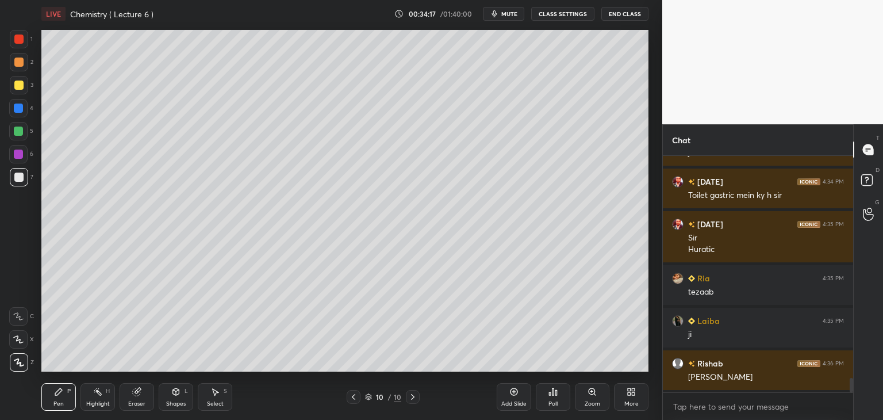
scroll to position [3733, 0]
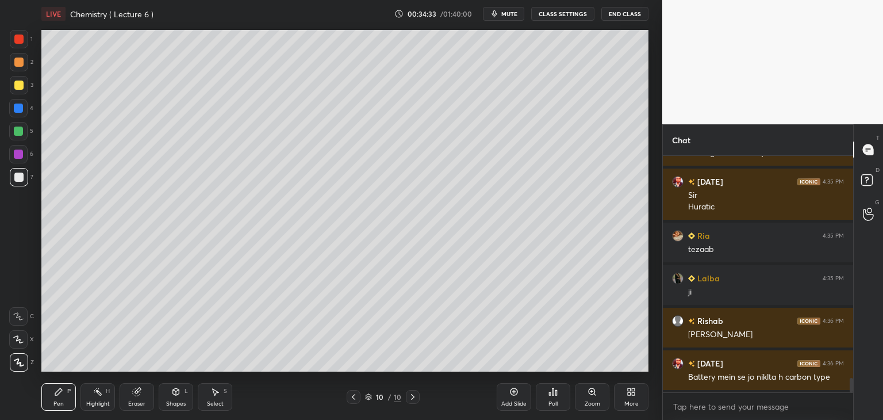
click at [520, 399] on div "Add Slide" at bounding box center [514, 397] width 34 height 28
click at [514, 396] on icon at bounding box center [513, 391] width 9 height 9
click at [23, 38] on div at bounding box center [18, 38] width 9 height 9
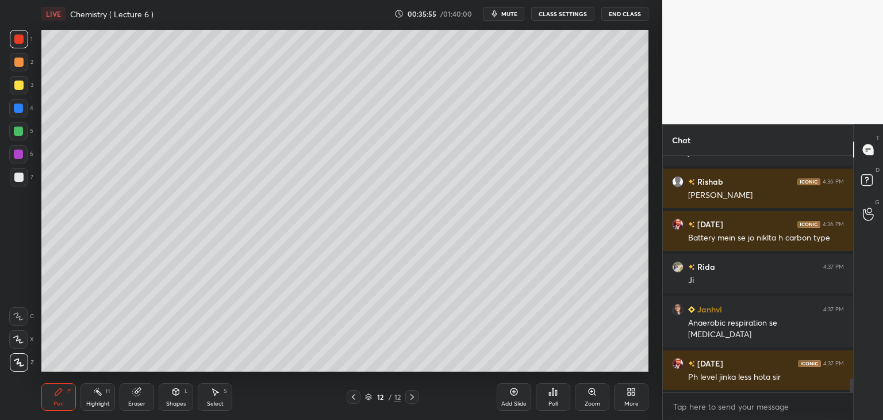
scroll to position [3915, 0]
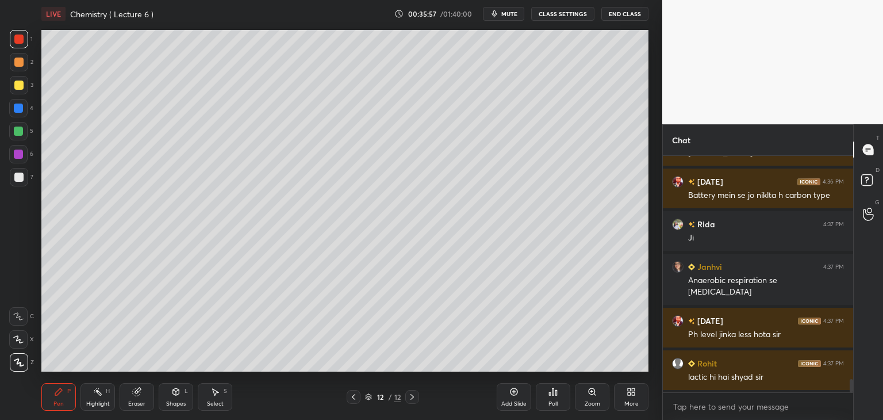
click at [353, 395] on icon at bounding box center [353, 396] width 9 height 9
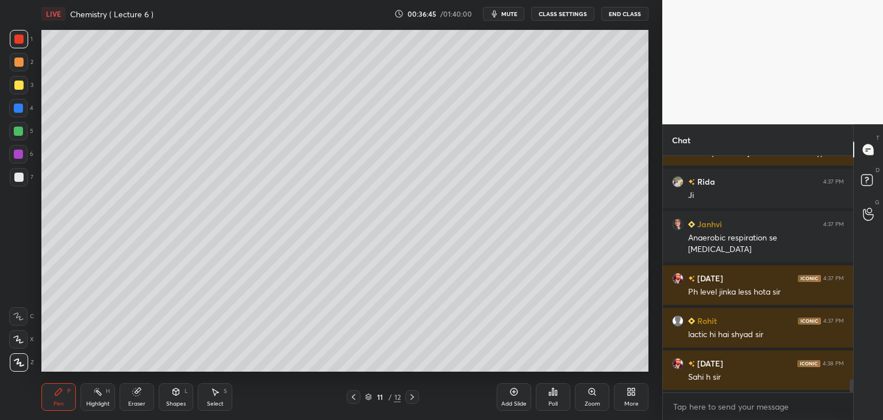
click at [514, 392] on icon at bounding box center [513, 391] width 3 height 3
click at [143, 389] on div "Eraser" at bounding box center [137, 397] width 34 height 28
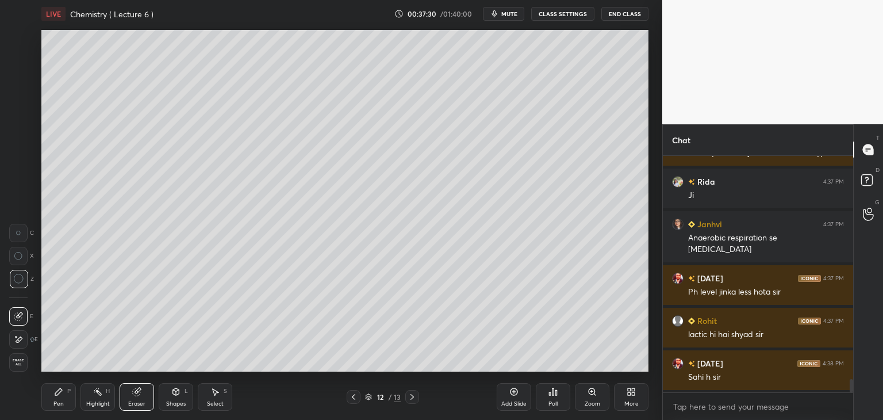
scroll to position [4000, 0]
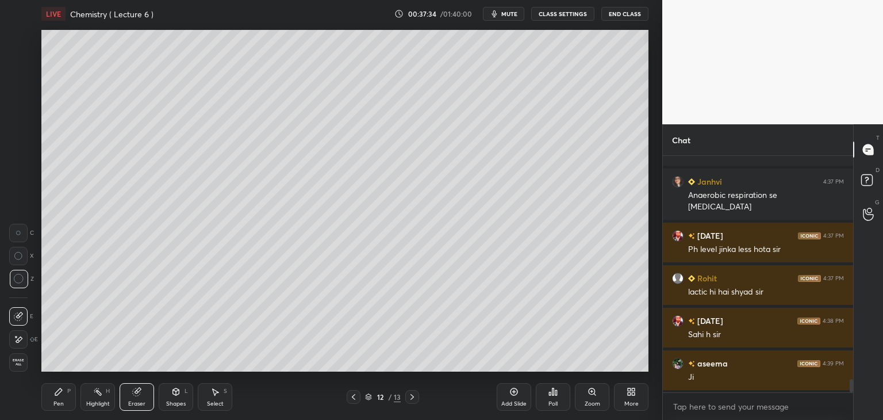
click at [62, 394] on icon at bounding box center [58, 391] width 9 height 9
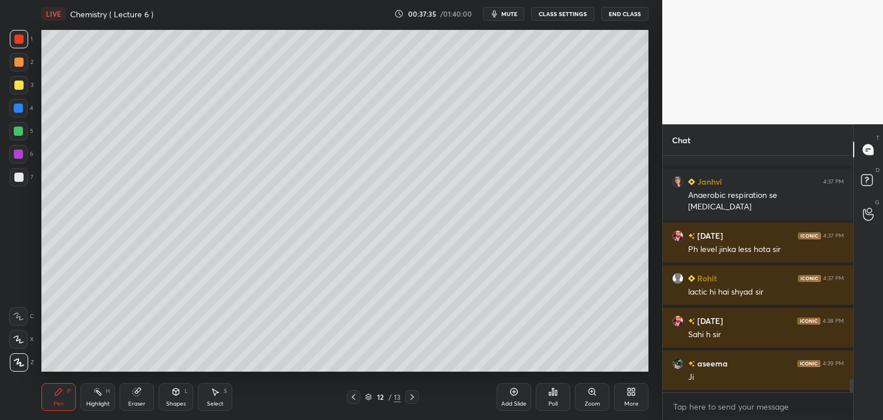
click at [21, 171] on div at bounding box center [19, 177] width 18 height 18
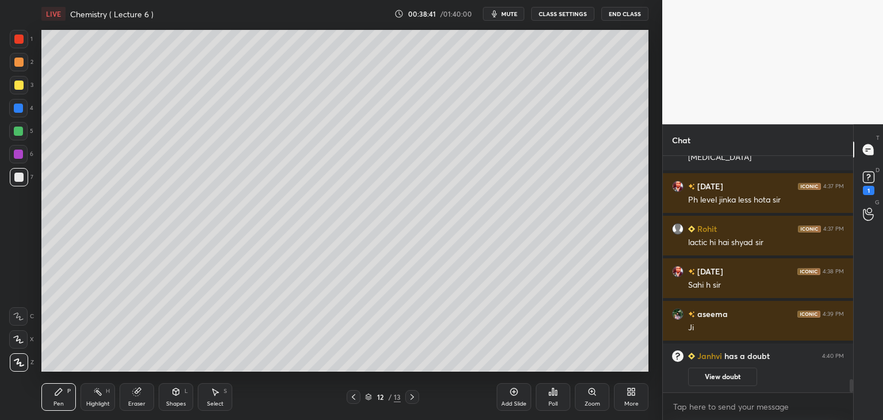
click at [706, 378] on button "View doubt" at bounding box center [722, 376] width 69 height 18
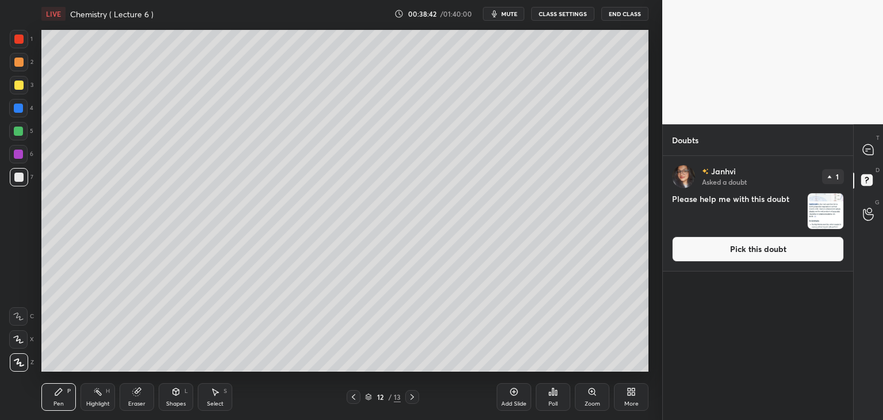
click at [823, 217] on img "grid" at bounding box center [826, 211] width 36 height 36
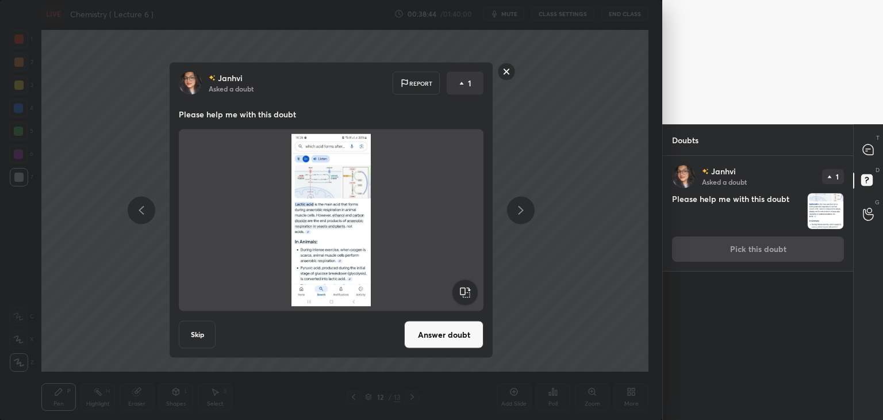
click at [436, 338] on button "Answer doubt" at bounding box center [443, 335] width 79 height 28
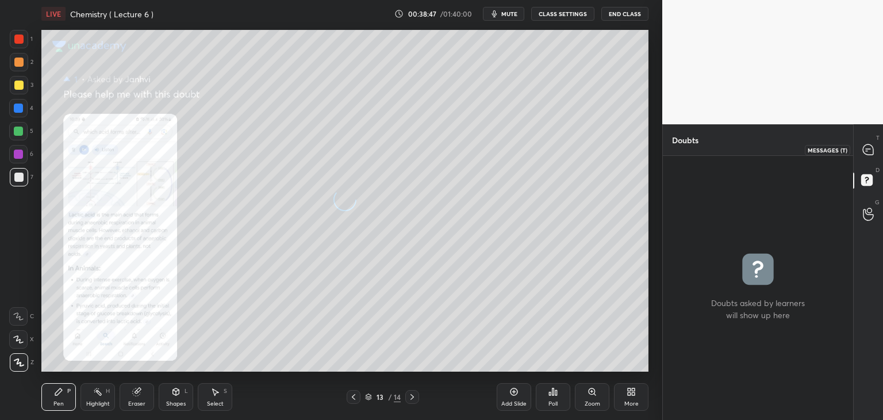
click at [867, 152] on icon at bounding box center [868, 149] width 10 height 10
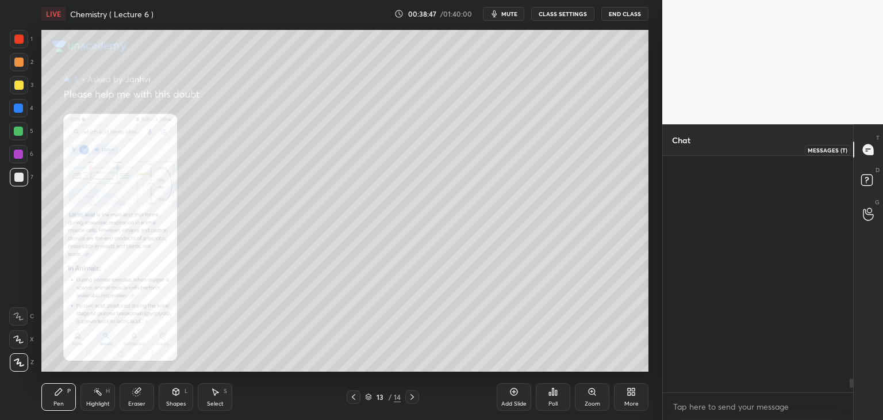
scroll to position [233, 187]
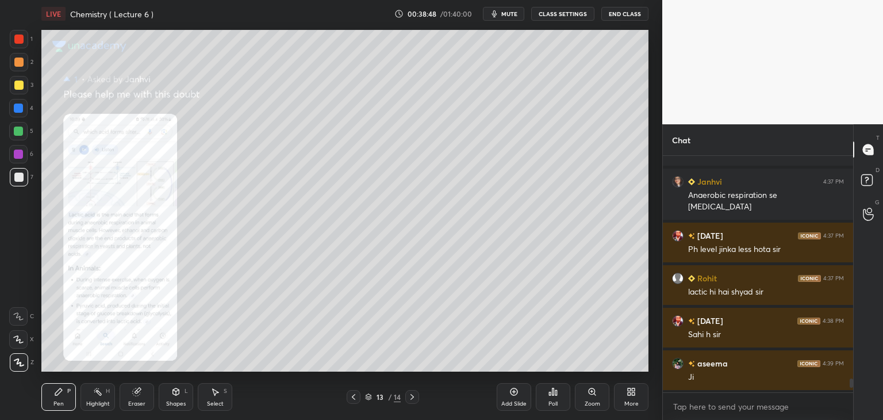
click at [589, 394] on icon at bounding box center [591, 391] width 9 height 9
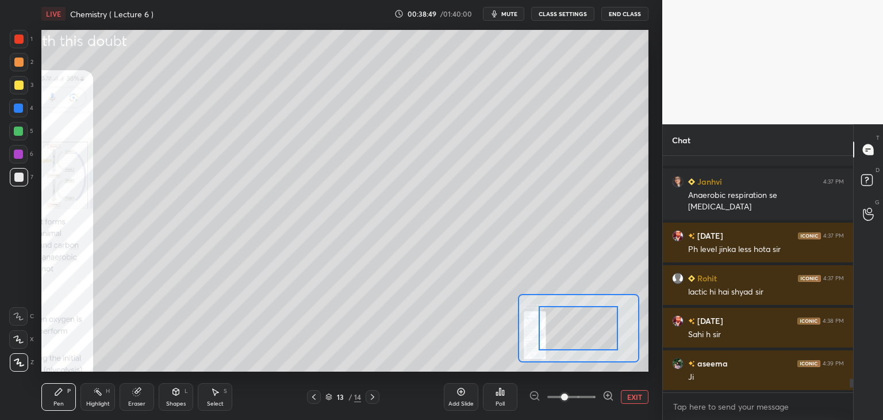
click at [608, 395] on icon at bounding box center [607, 395] width 11 height 11
click at [610, 394] on icon at bounding box center [607, 395] width 11 height 11
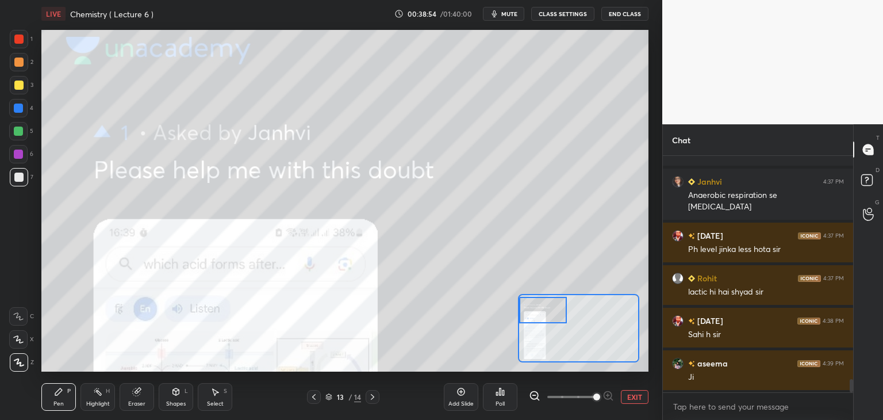
scroll to position [3913, 0]
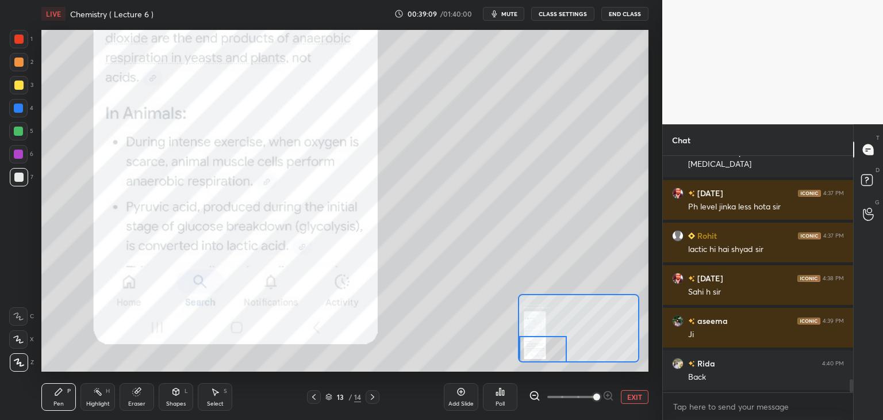
click at [16, 39] on div at bounding box center [18, 38] width 9 height 9
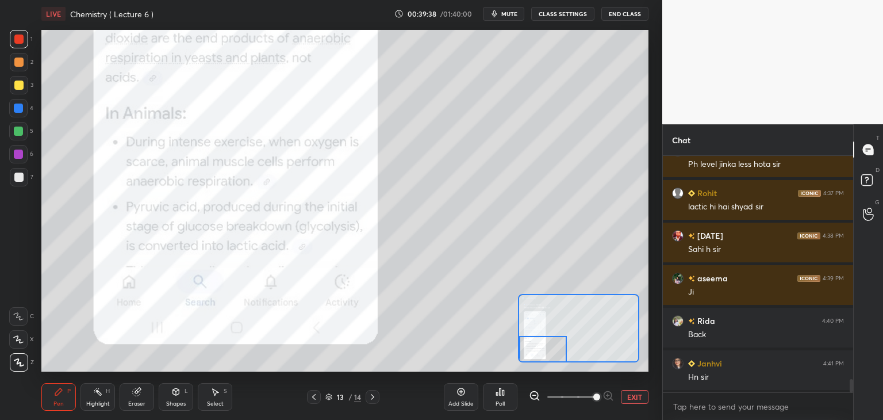
click at [315, 393] on icon at bounding box center [313, 396] width 9 height 9
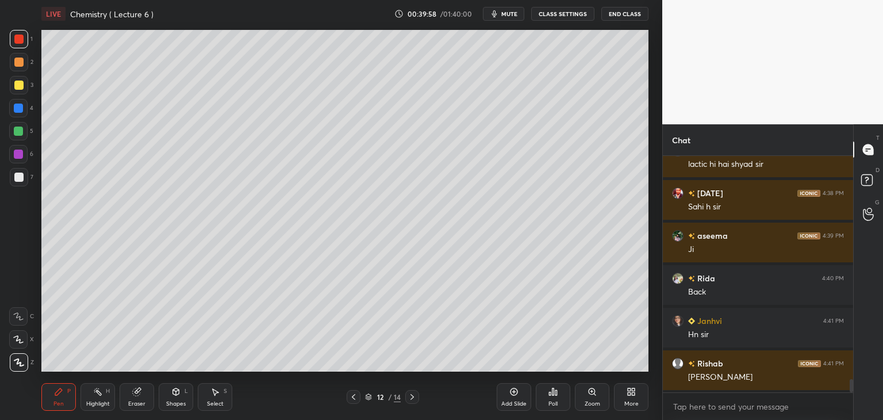
scroll to position [4040, 0]
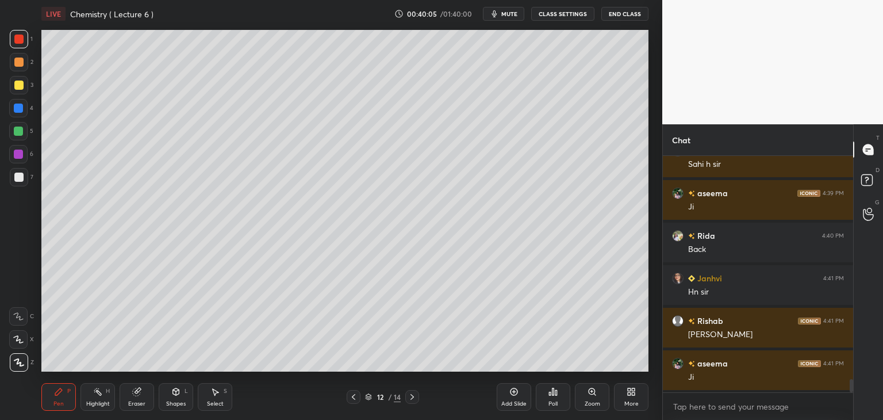
click at [412, 395] on icon at bounding box center [411, 396] width 9 height 9
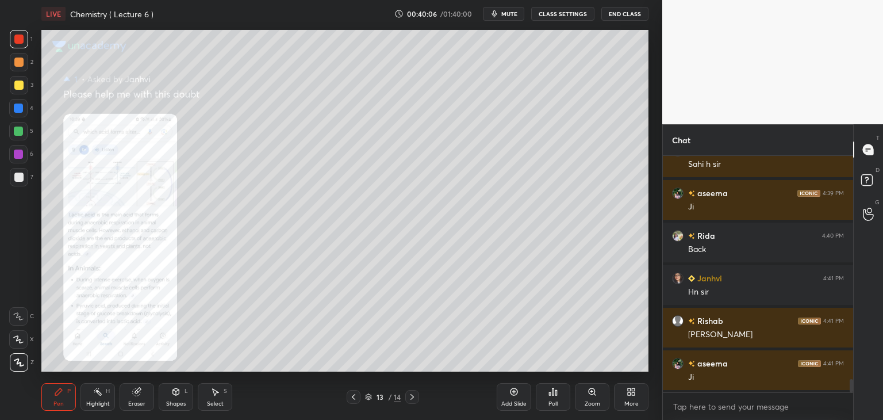
click at [515, 394] on icon at bounding box center [513, 391] width 7 height 7
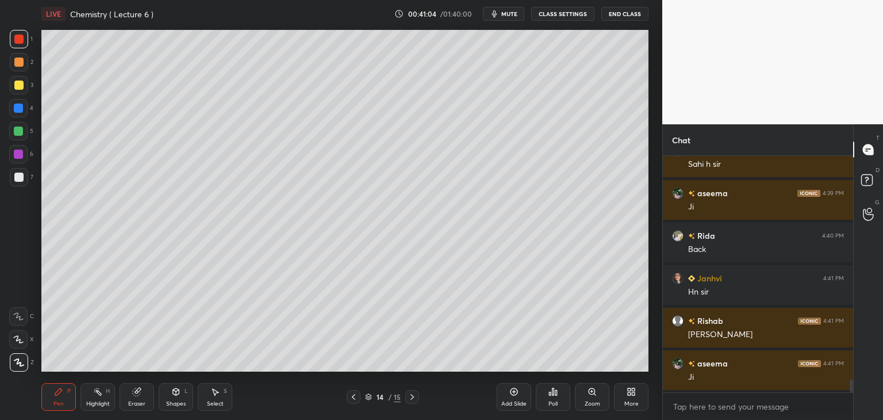
scroll to position [4083, 0]
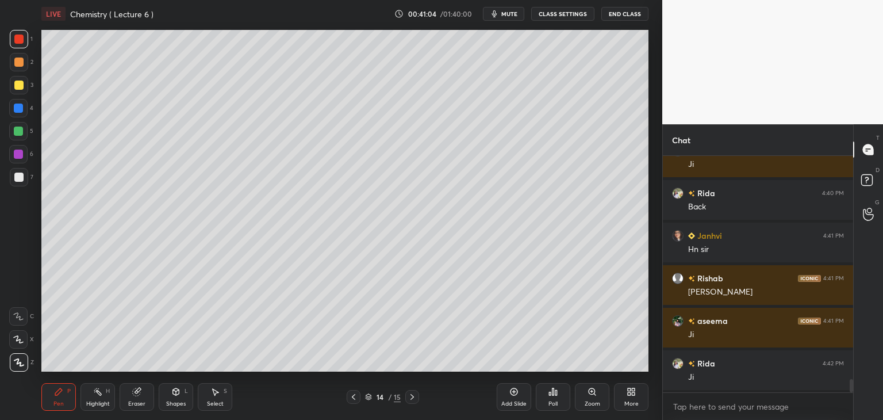
click at [515, 389] on icon at bounding box center [513, 391] width 9 height 9
click at [18, 174] on div at bounding box center [18, 176] width 9 height 9
click at [20, 83] on div at bounding box center [18, 84] width 9 height 9
click at [653, 322] on div "1 2 3 4 5 6 7 C X Z C X Z E E Erase all H H LIVE Chemistry ( Lecture 6 ) 00:42:…" at bounding box center [331, 210] width 662 height 420
click at [515, 396] on div "Add Slide" at bounding box center [514, 397] width 34 height 28
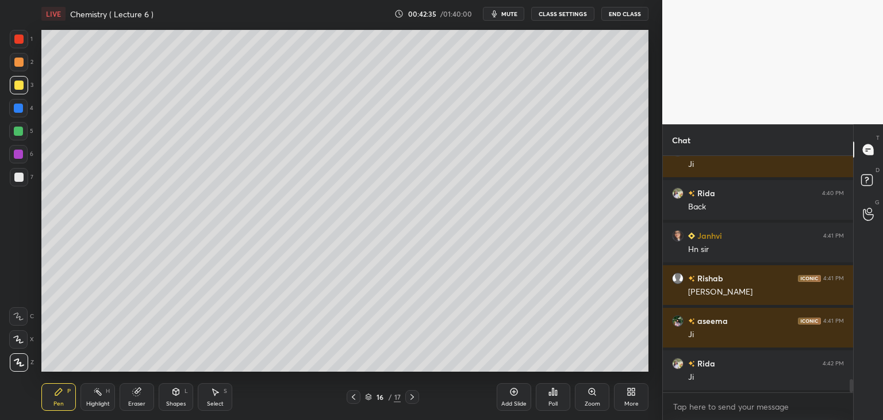
click at [355, 394] on icon at bounding box center [353, 396] width 9 height 9
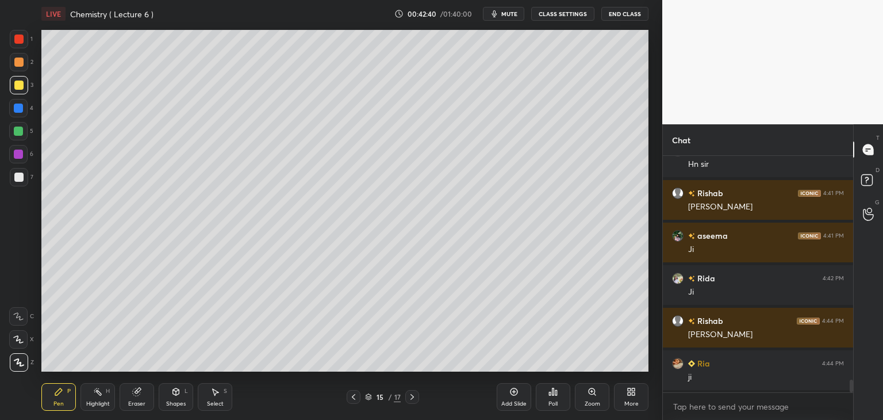
scroll to position [4211, 0]
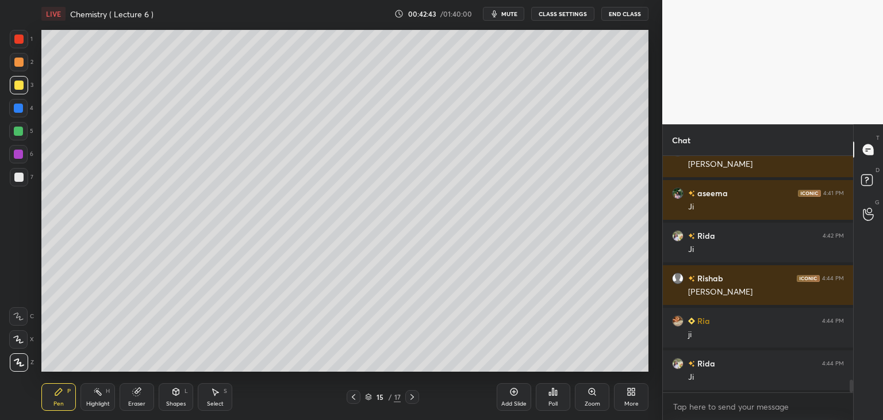
click at [414, 395] on icon at bounding box center [411, 396] width 9 height 9
click at [351, 394] on icon at bounding box center [353, 396] width 9 height 9
click at [416, 394] on icon at bounding box center [411, 396] width 9 height 9
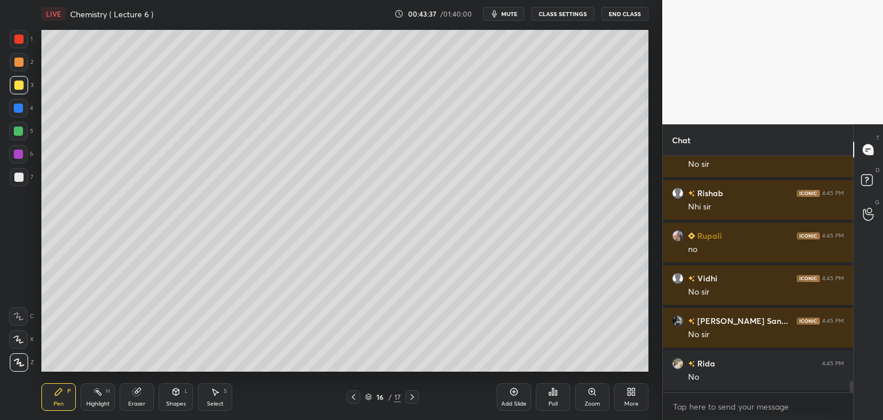
scroll to position [4593, 0]
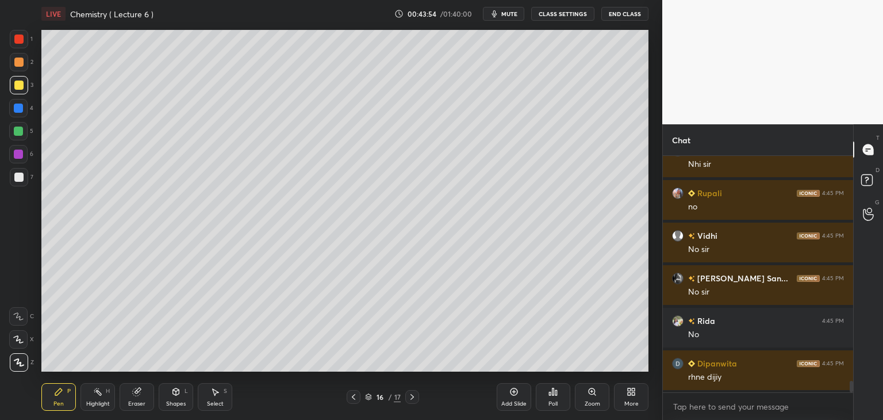
click at [18, 175] on div at bounding box center [18, 176] width 9 height 9
click at [21, 132] on div at bounding box center [18, 130] width 9 height 9
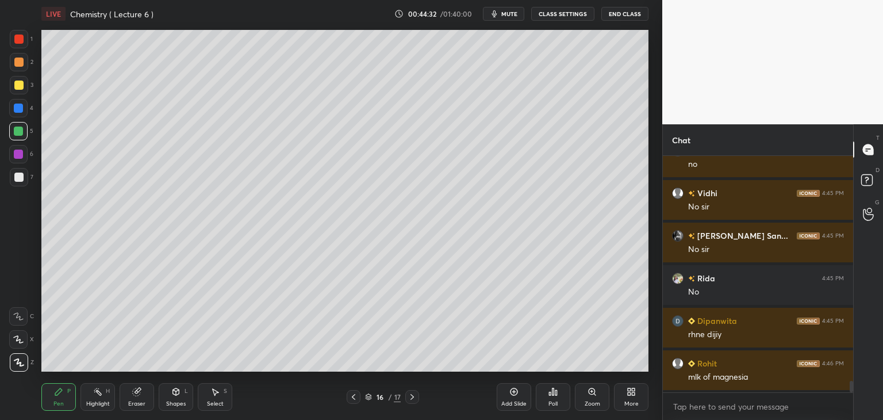
scroll to position [4678, 0]
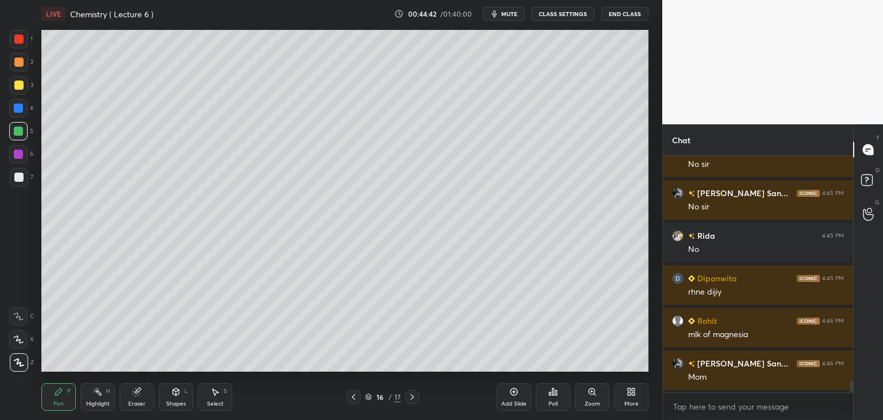
click at [518, 395] on icon at bounding box center [513, 391] width 9 height 9
click at [17, 35] on div at bounding box center [18, 38] width 9 height 9
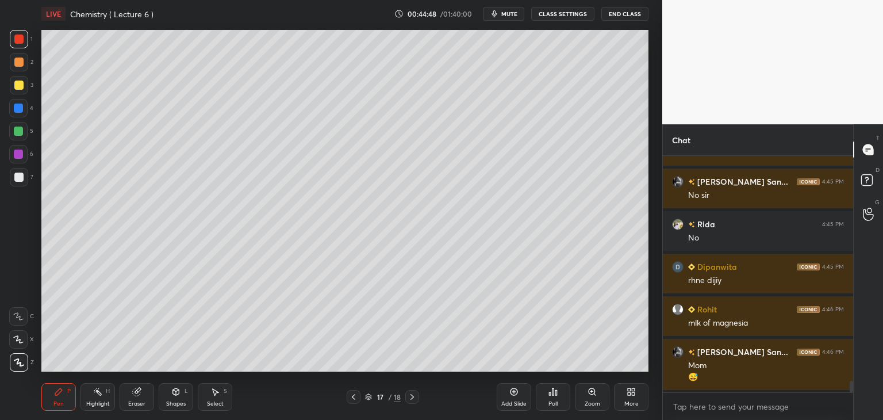
scroll to position [4732, 0]
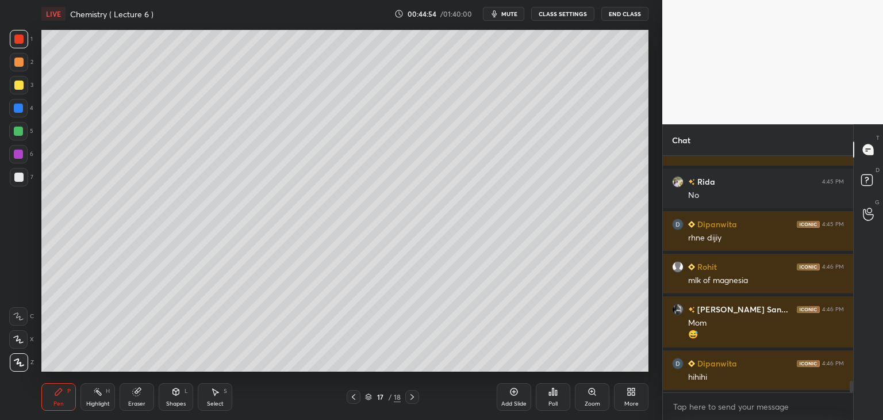
click at [21, 179] on div at bounding box center [18, 176] width 9 height 9
click at [23, 155] on div at bounding box center [18, 154] width 18 height 18
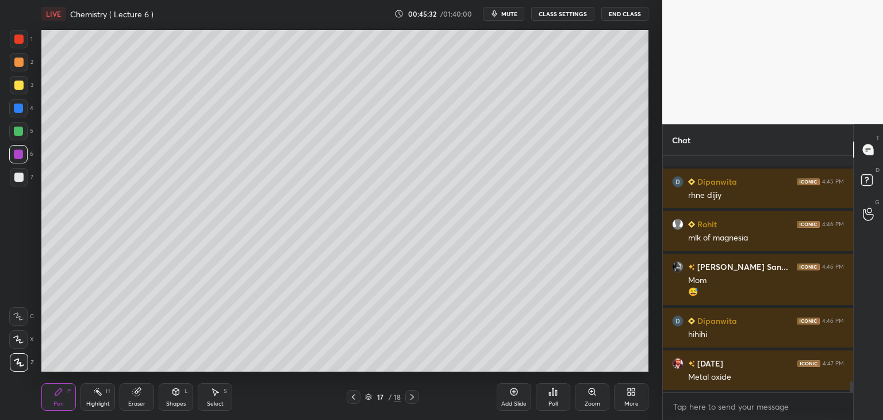
click at [140, 395] on icon at bounding box center [136, 391] width 9 height 9
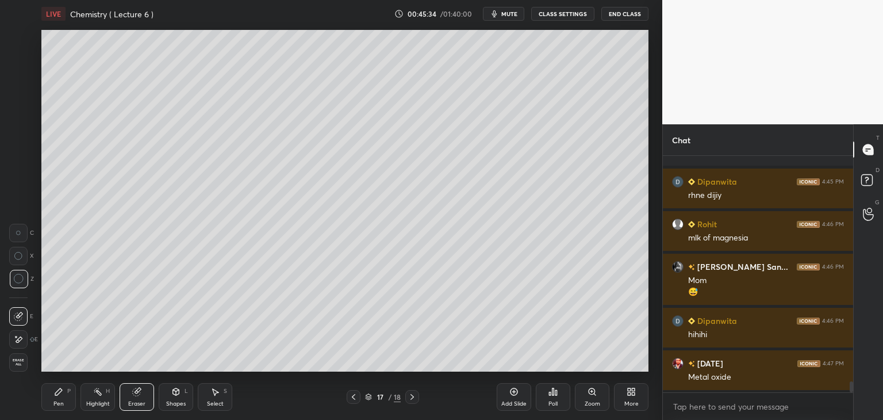
click at [61, 388] on icon at bounding box center [58, 391] width 9 height 9
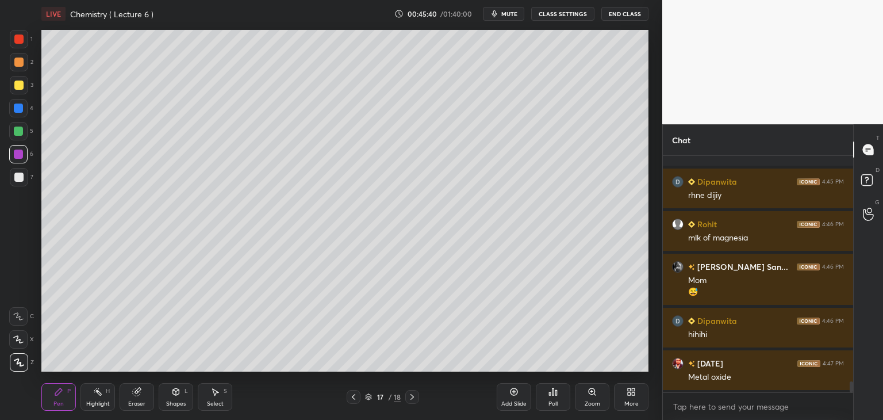
click at [140, 394] on icon at bounding box center [136, 391] width 9 height 9
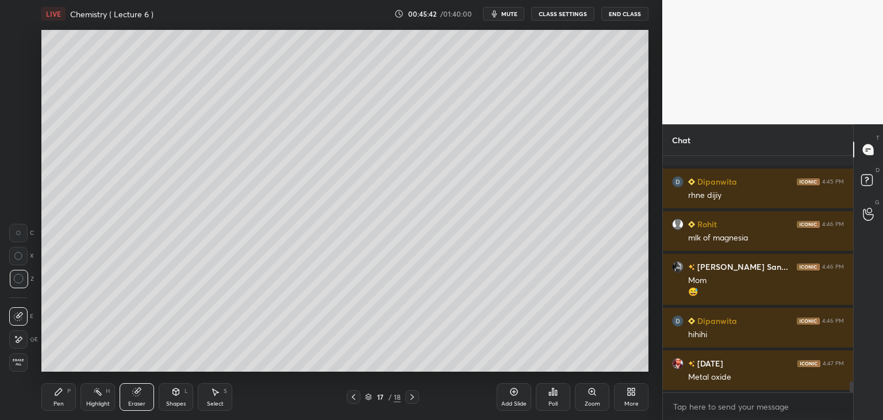
click at [64, 393] on div "Pen P" at bounding box center [58, 397] width 34 height 28
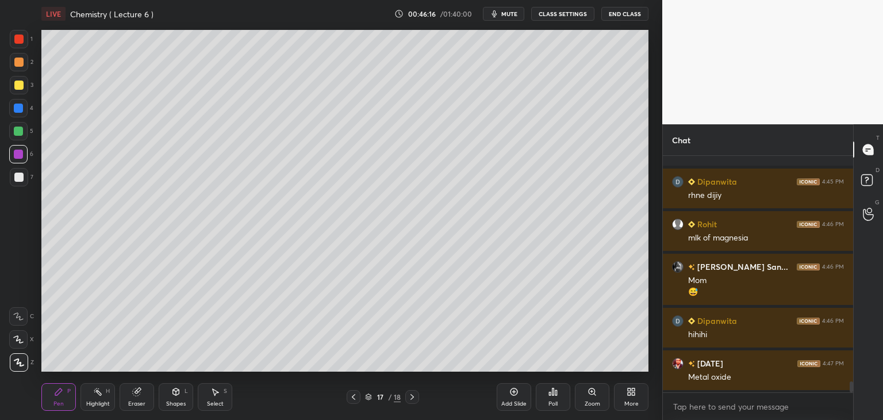
click at [513, 395] on icon at bounding box center [513, 391] width 7 height 7
click at [21, 106] on div at bounding box center [18, 107] width 9 height 9
click at [20, 172] on div at bounding box center [18, 176] width 9 height 9
click at [19, 109] on div at bounding box center [18, 107] width 9 height 9
click at [20, 174] on div at bounding box center [18, 176] width 9 height 9
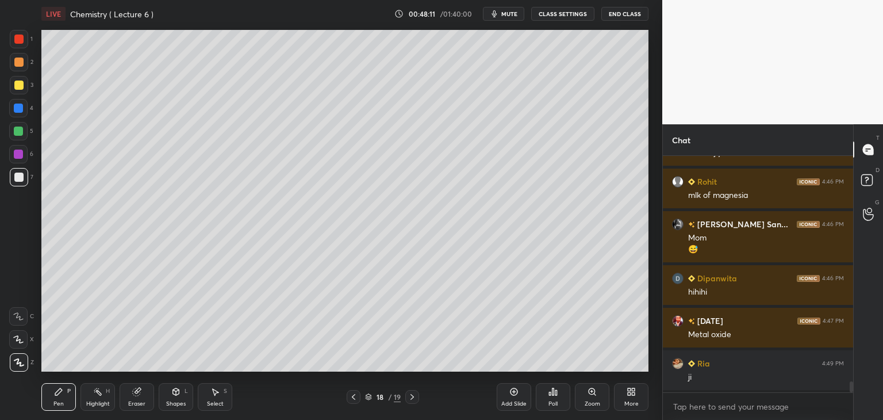
click at [520, 391] on div "Add Slide" at bounding box center [514, 397] width 34 height 28
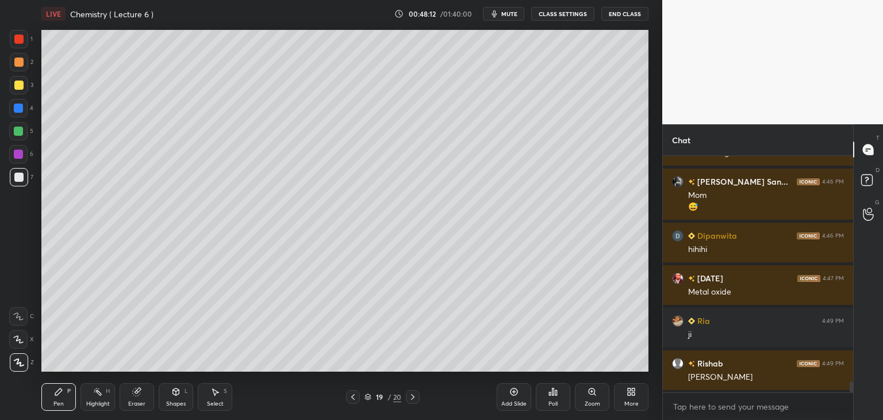
click at [18, 37] on div at bounding box center [18, 38] width 9 height 9
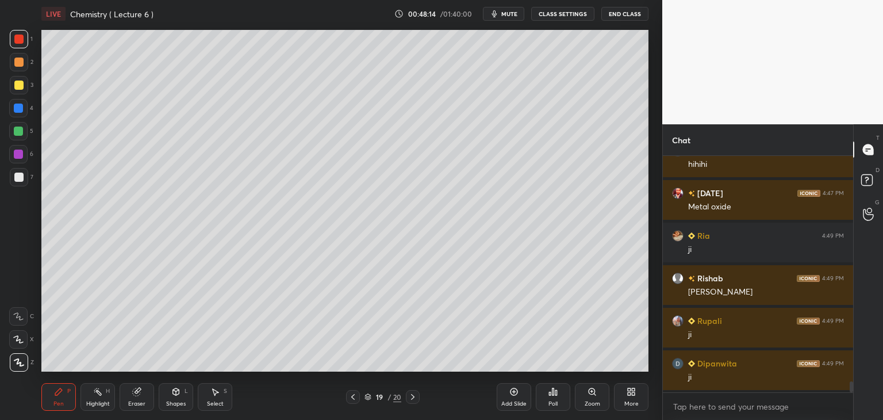
scroll to position [4988, 0]
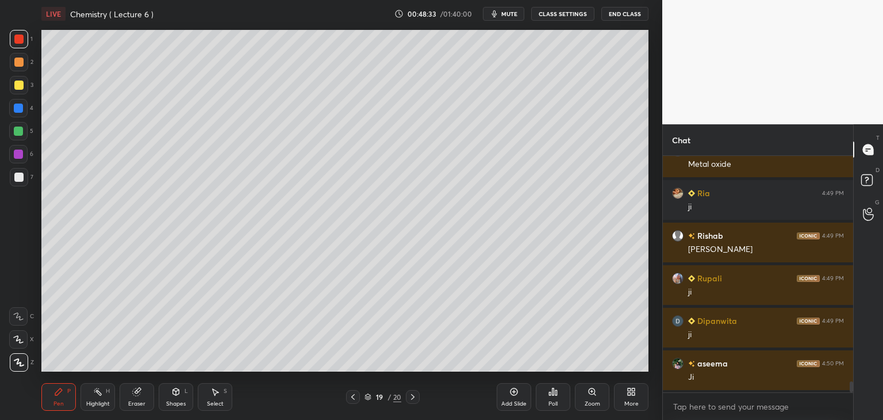
click at [21, 108] on div at bounding box center [18, 107] width 9 height 9
click at [25, 176] on div at bounding box center [19, 177] width 18 height 18
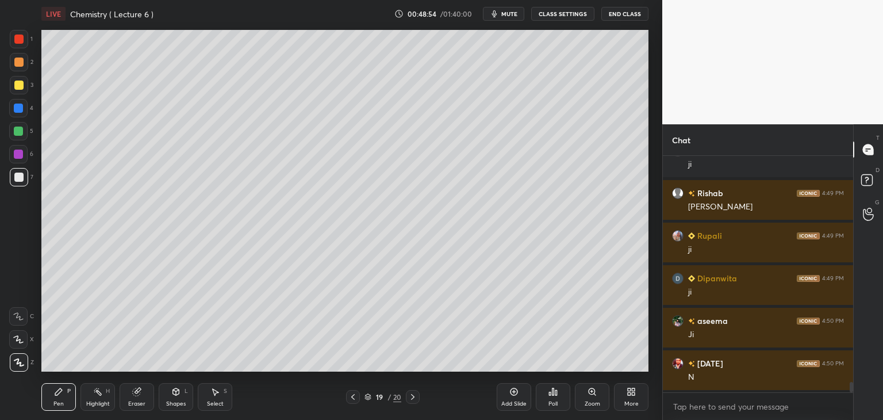
click at [18, 155] on div at bounding box center [18, 153] width 9 height 9
click at [20, 130] on div at bounding box center [18, 130] width 9 height 9
click at [513, 391] on icon at bounding box center [513, 391] width 3 height 3
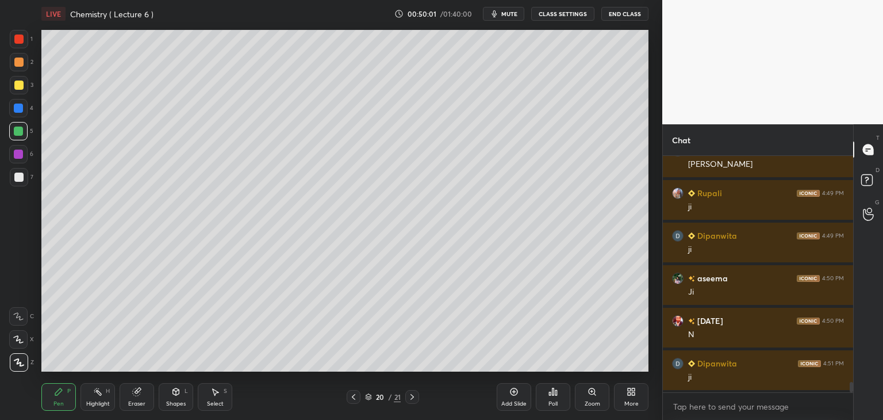
click at [357, 395] on icon at bounding box center [353, 396] width 9 height 9
click at [18, 79] on div at bounding box center [19, 85] width 18 height 18
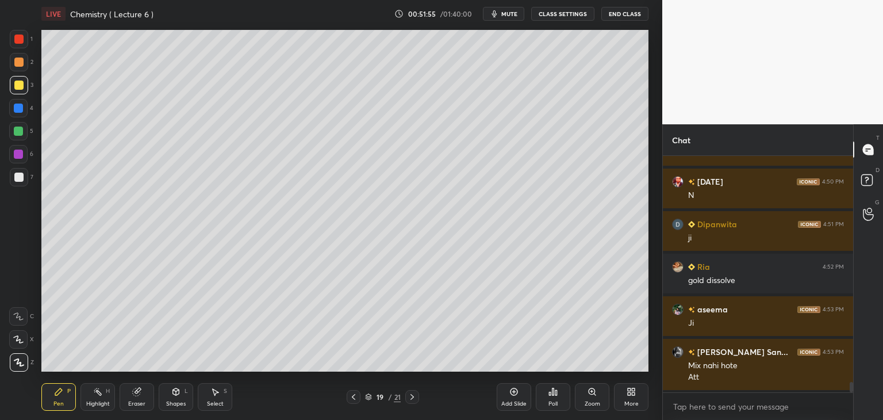
scroll to position [5254, 0]
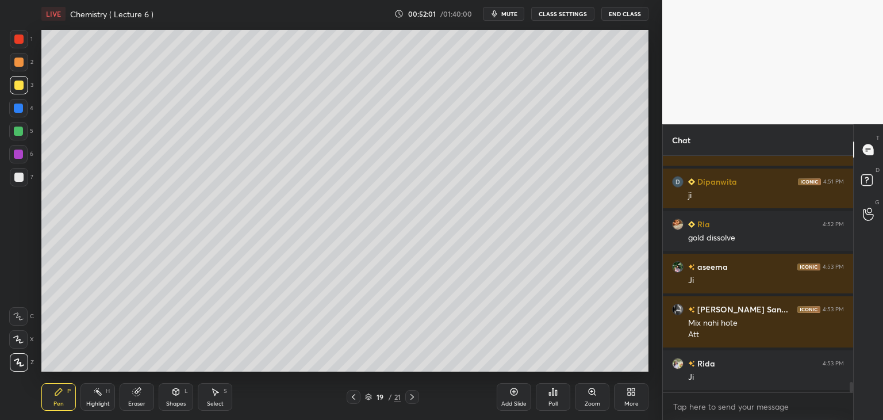
click at [512, 394] on icon at bounding box center [513, 391] width 9 height 9
click at [143, 391] on div "Eraser" at bounding box center [137, 397] width 34 height 28
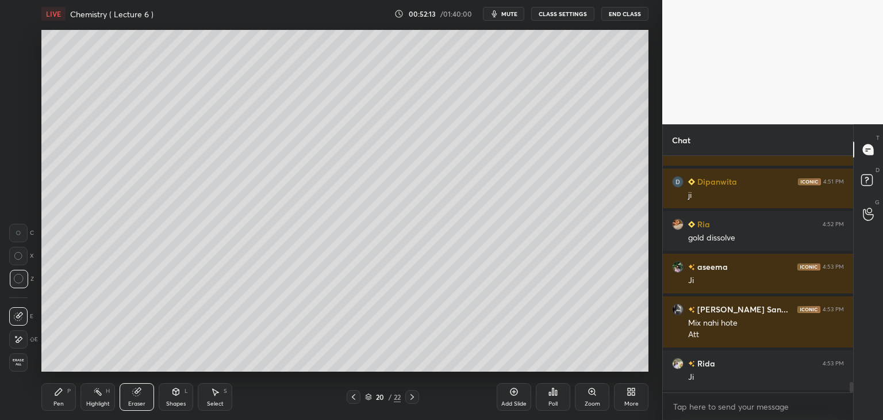
scroll to position [5297, 0]
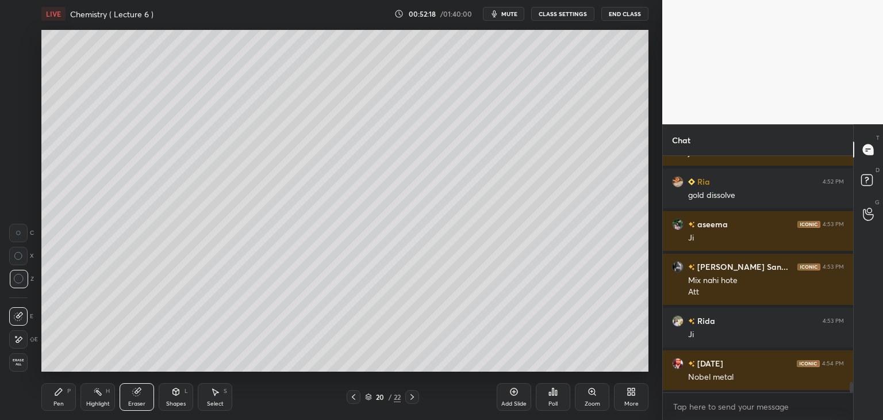
click at [60, 391] on icon at bounding box center [58, 391] width 7 height 7
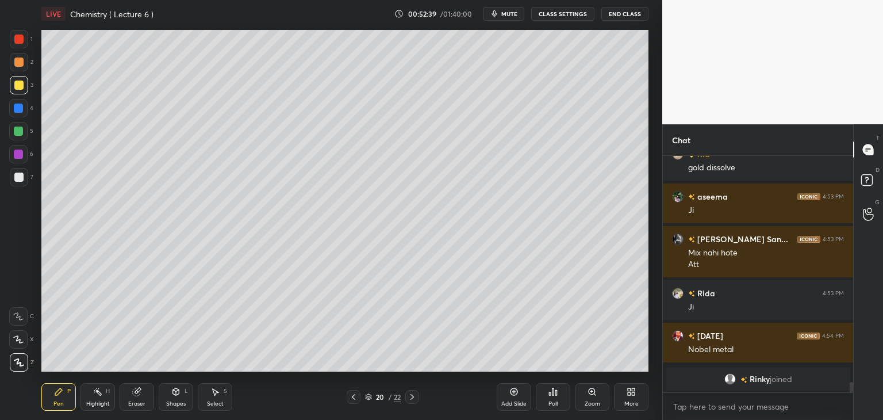
scroll to position [4674, 0]
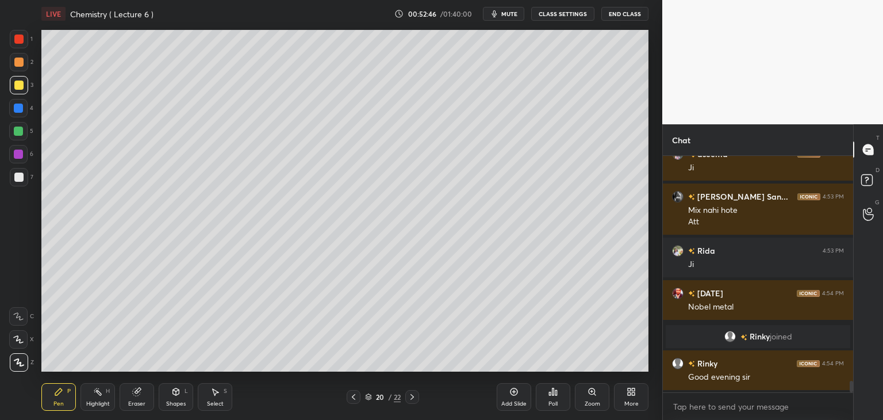
click at [651, 140] on div "Setting up your live class Poll for secs No correct answer Start poll" at bounding box center [345, 201] width 616 height 346
click at [22, 179] on div at bounding box center [18, 176] width 9 height 9
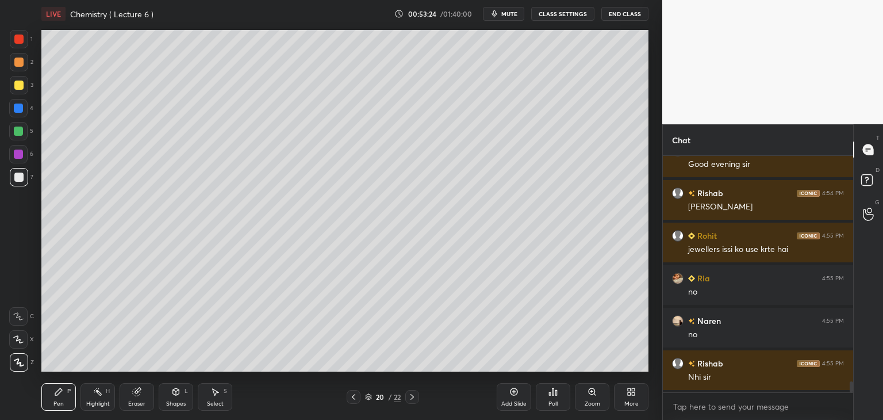
scroll to position [4929, 0]
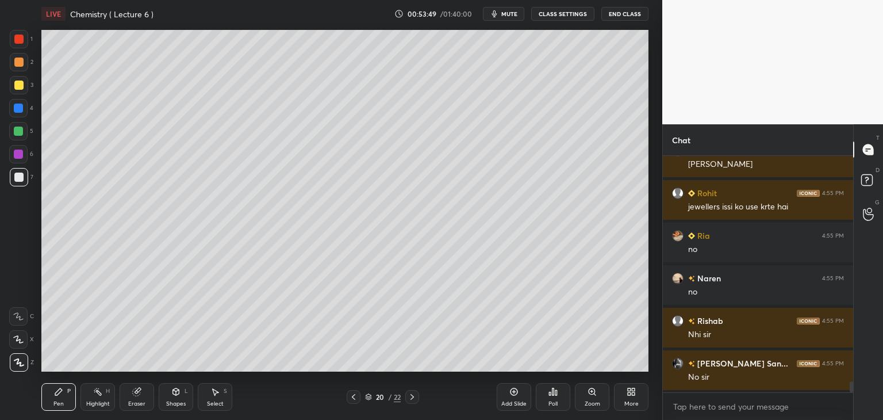
click at [354, 395] on icon at bounding box center [353, 396] width 9 height 9
click at [19, 82] on div at bounding box center [18, 84] width 9 height 9
click at [410, 397] on icon at bounding box center [411, 396] width 9 height 9
click at [414, 394] on icon at bounding box center [411, 396] width 9 height 9
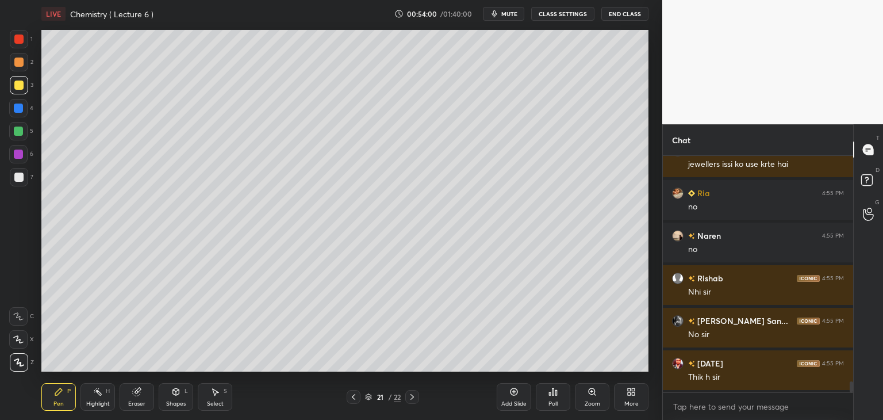
scroll to position [5014, 0]
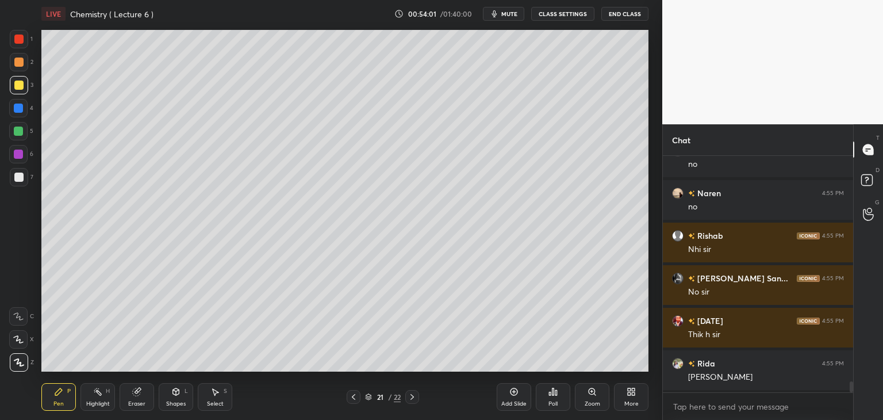
click at [412, 394] on icon at bounding box center [411, 396] width 9 height 9
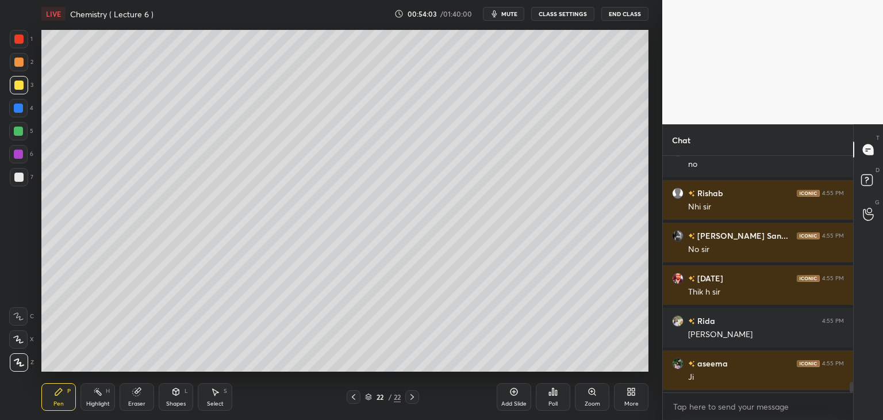
click at [140, 394] on icon at bounding box center [136, 391] width 9 height 9
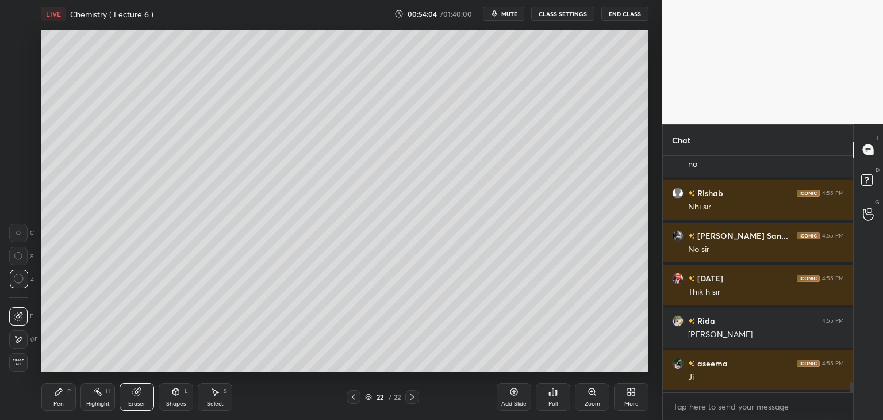
click at [20, 357] on div "Erase all" at bounding box center [18, 362] width 18 height 18
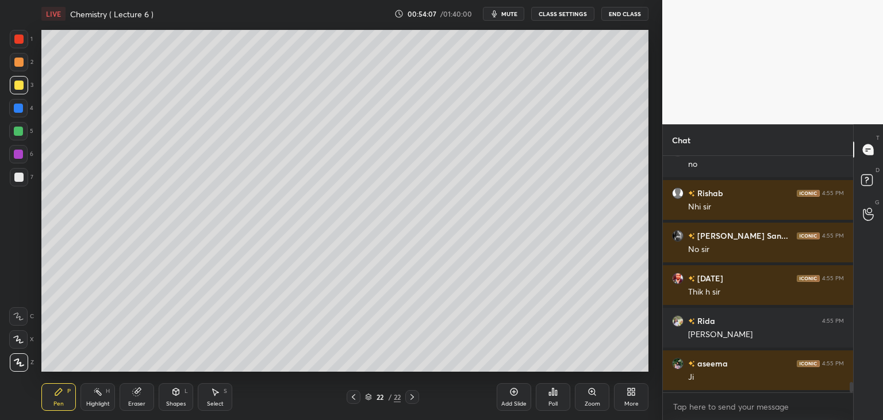
scroll to position [5099, 0]
click at [20, 36] on div at bounding box center [18, 38] width 9 height 9
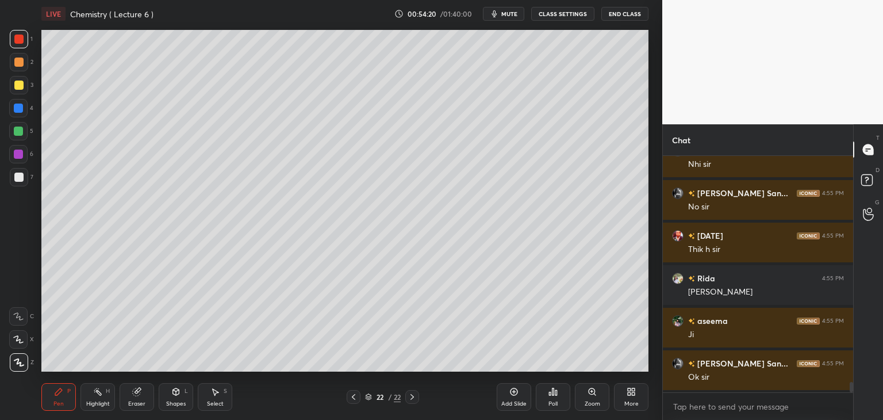
click at [18, 173] on div at bounding box center [18, 176] width 9 height 9
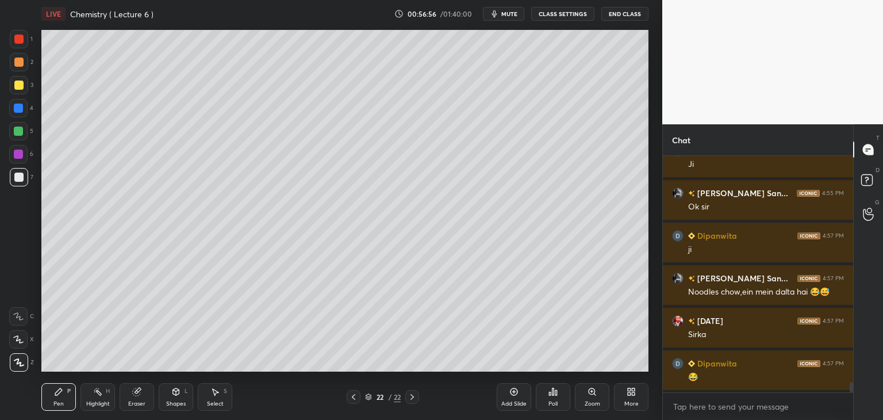
scroll to position [5312, 0]
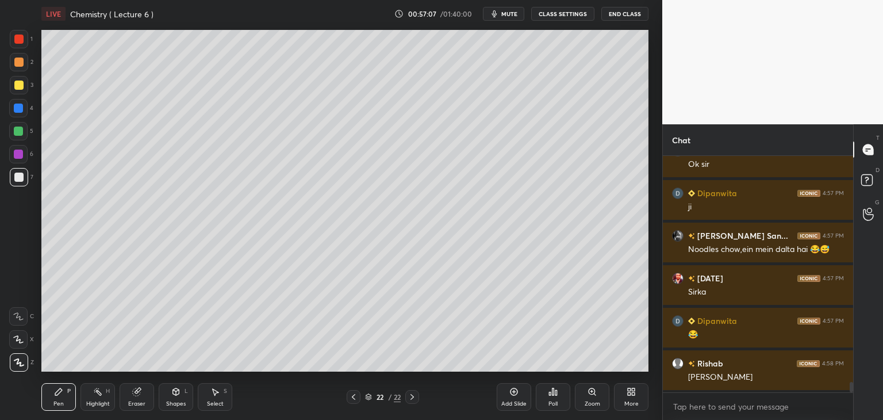
click at [514, 399] on div "Add Slide" at bounding box center [514, 397] width 34 height 28
click at [22, 37] on div at bounding box center [18, 38] width 9 height 9
click at [17, 174] on div at bounding box center [18, 176] width 9 height 9
click at [21, 86] on div at bounding box center [18, 84] width 9 height 9
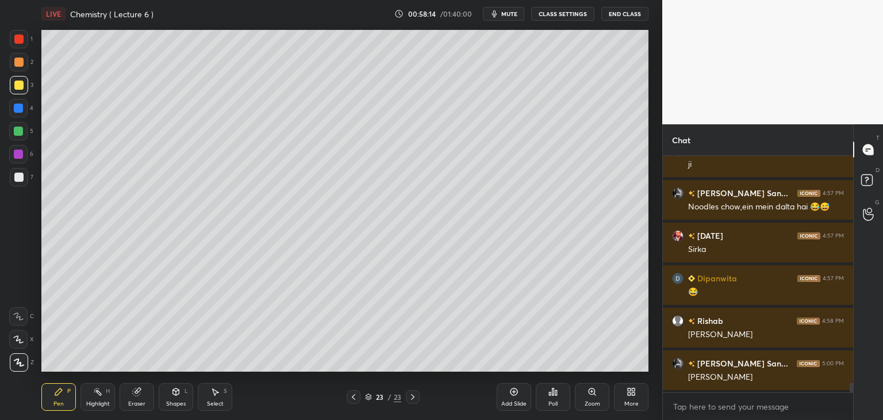
click at [518, 397] on div "Add Slide" at bounding box center [514, 397] width 34 height 28
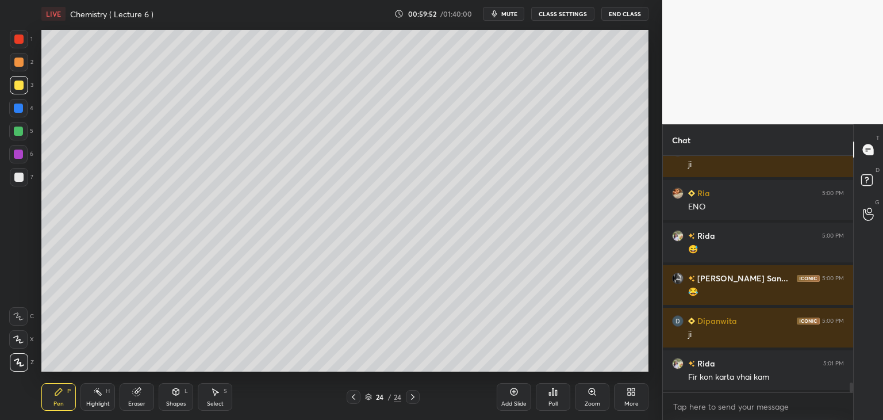
scroll to position [5652, 0]
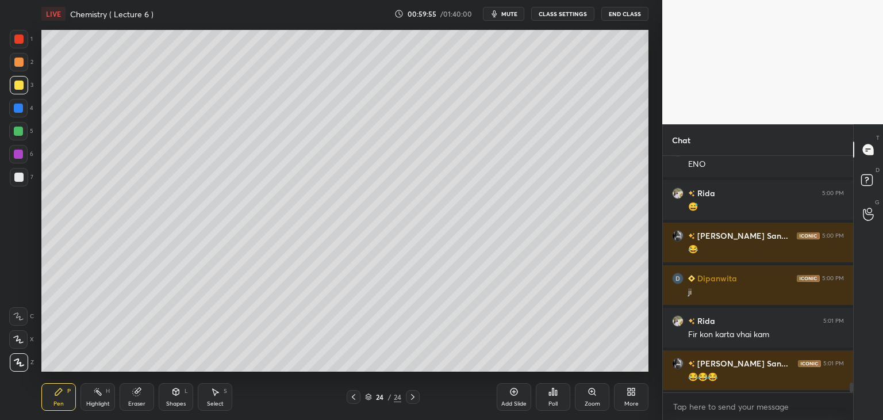
click at [24, 176] on div at bounding box center [19, 177] width 18 height 18
click at [17, 129] on div at bounding box center [18, 130] width 9 height 9
click at [21, 175] on div at bounding box center [18, 176] width 9 height 9
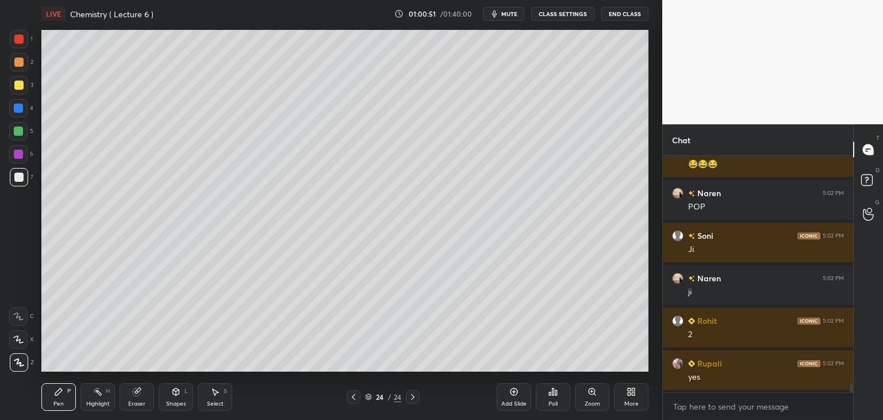
scroll to position [5907, 0]
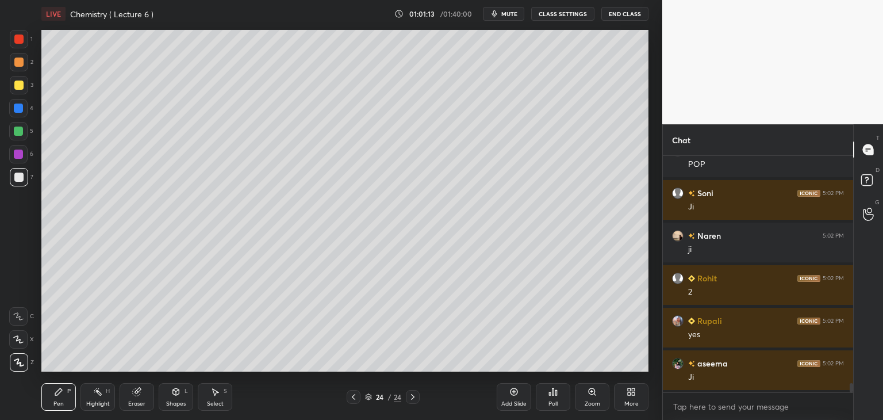
click at [516, 394] on icon at bounding box center [513, 391] width 9 height 9
click at [21, 40] on div at bounding box center [18, 38] width 9 height 9
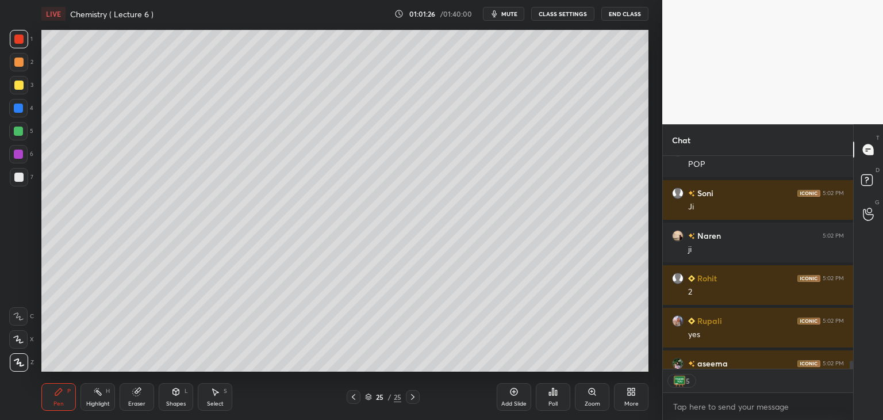
click at [20, 174] on div at bounding box center [18, 176] width 9 height 9
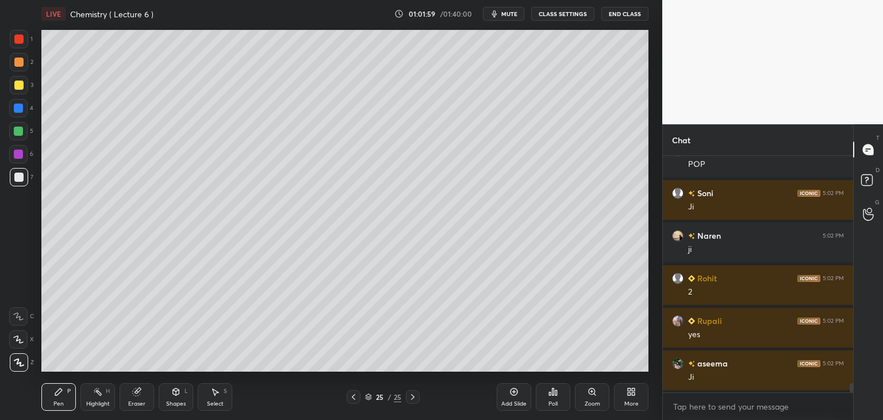
click at [141, 394] on div "Eraser" at bounding box center [137, 397] width 34 height 28
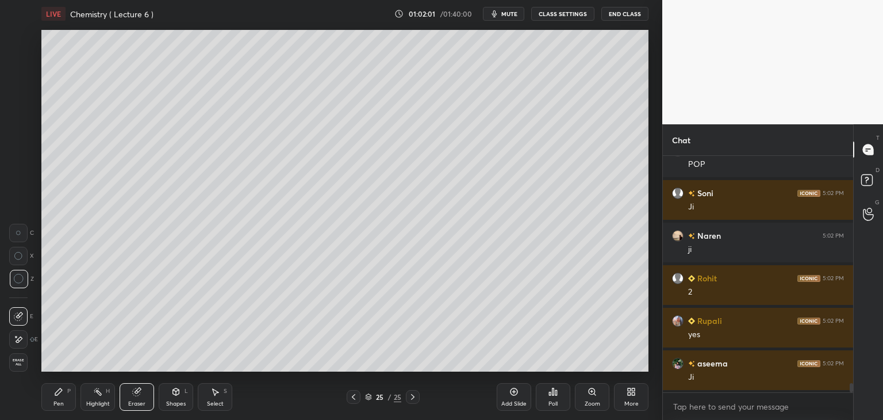
click at [58, 388] on icon at bounding box center [58, 391] width 9 height 9
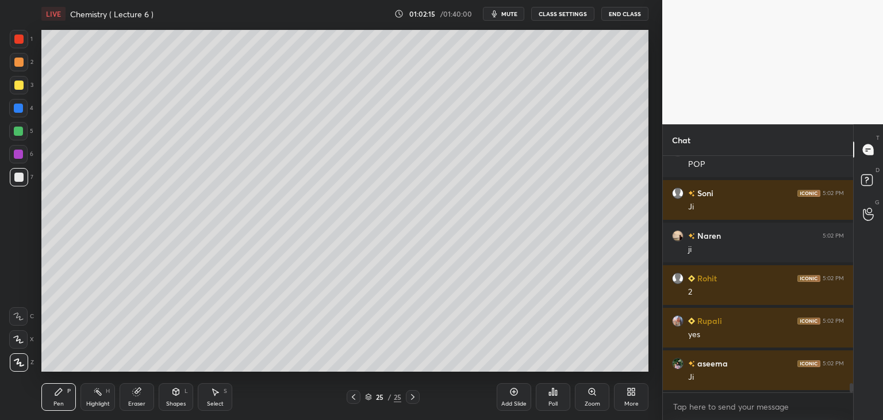
click at [18, 126] on div at bounding box center [18, 130] width 9 height 9
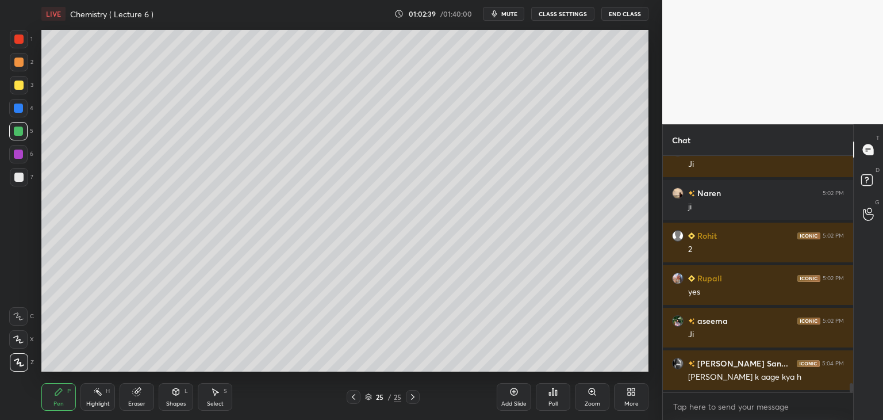
scroll to position [5961, 0]
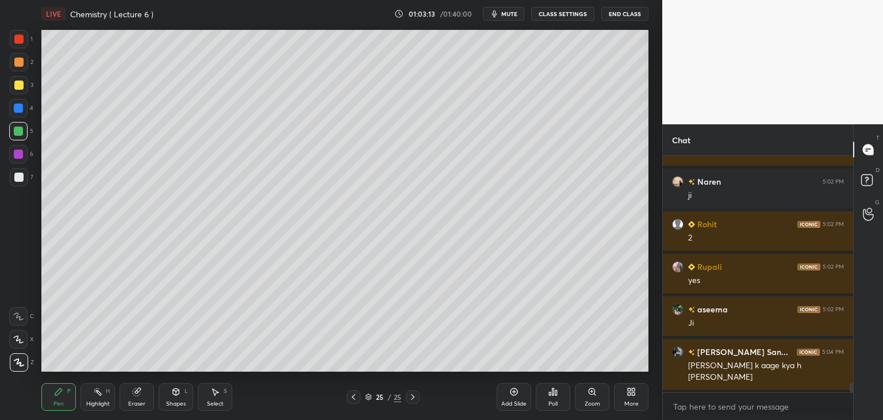
click at [512, 14] on span "mute" at bounding box center [509, 14] width 16 height 8
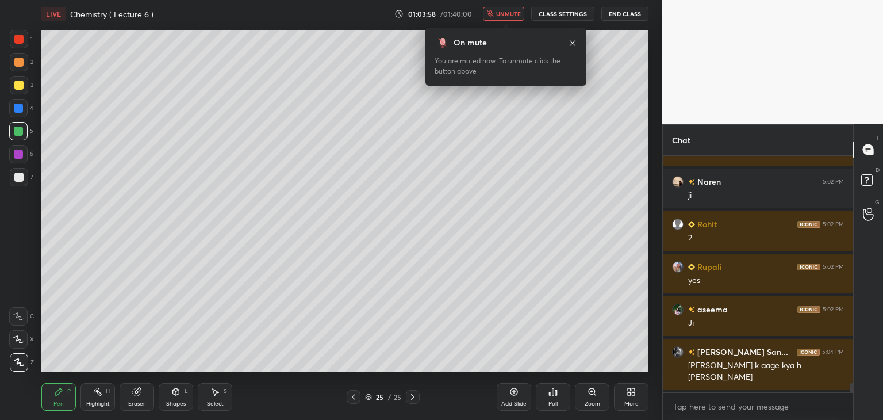
click at [630, 394] on icon at bounding box center [629, 393] width 3 height 3
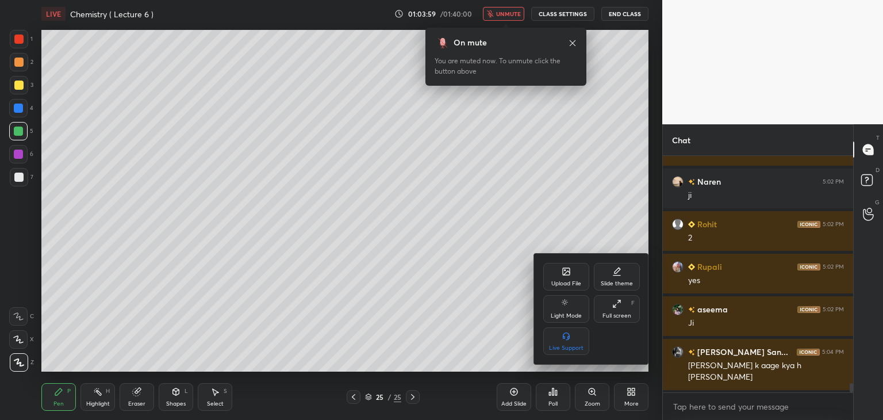
click at [570, 276] on icon at bounding box center [566, 271] width 9 height 9
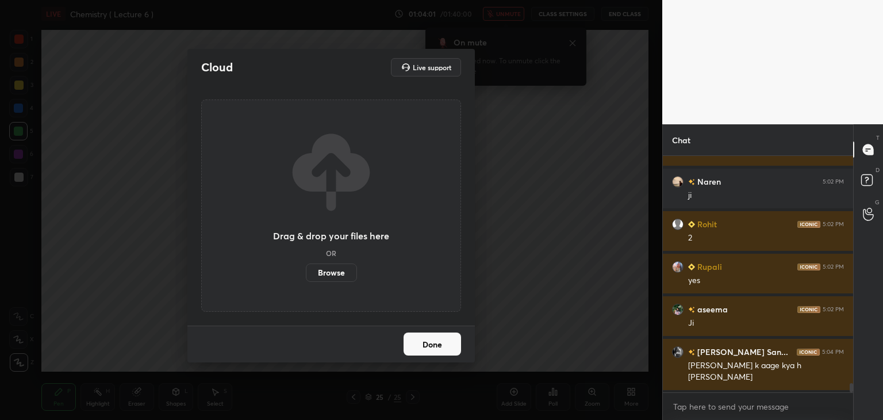
click at [333, 268] on label "Browse" at bounding box center [331, 272] width 51 height 18
click at [306, 268] on input "Browse" at bounding box center [306, 272] width 0 height 18
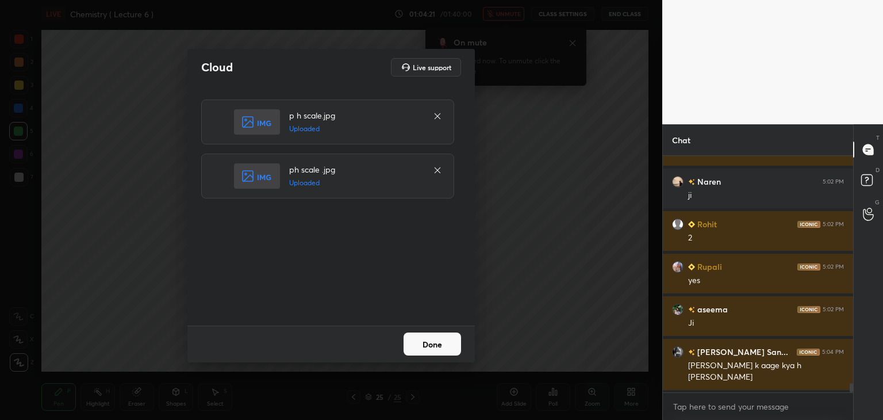
click at [441, 333] on button "Done" at bounding box center [431, 343] width 57 height 23
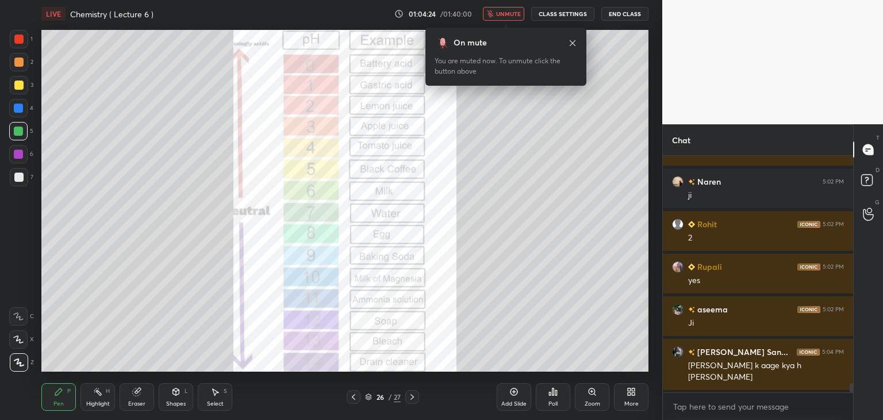
click at [502, 13] on span "unmute" at bounding box center [508, 14] width 25 height 8
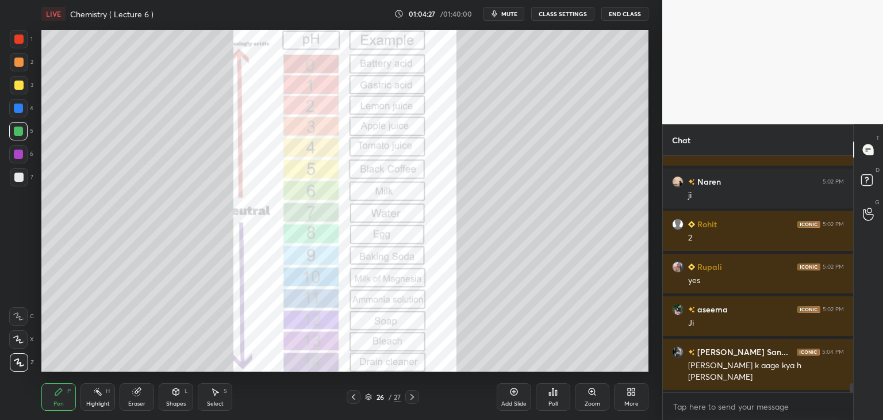
click at [354, 395] on icon at bounding box center [353, 397] width 3 height 6
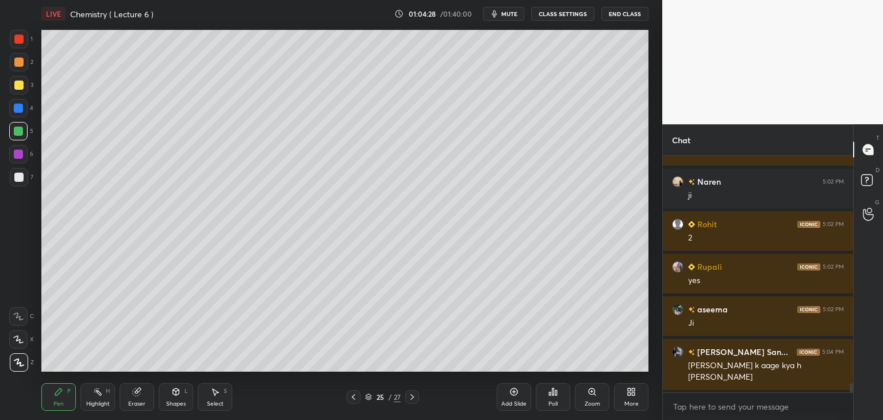
click at [412, 393] on icon at bounding box center [411, 396] width 9 height 9
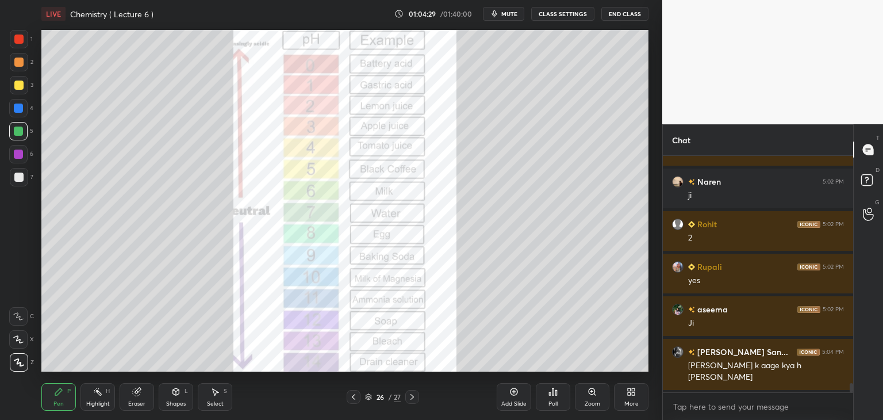
click at [414, 394] on icon at bounding box center [411, 396] width 9 height 9
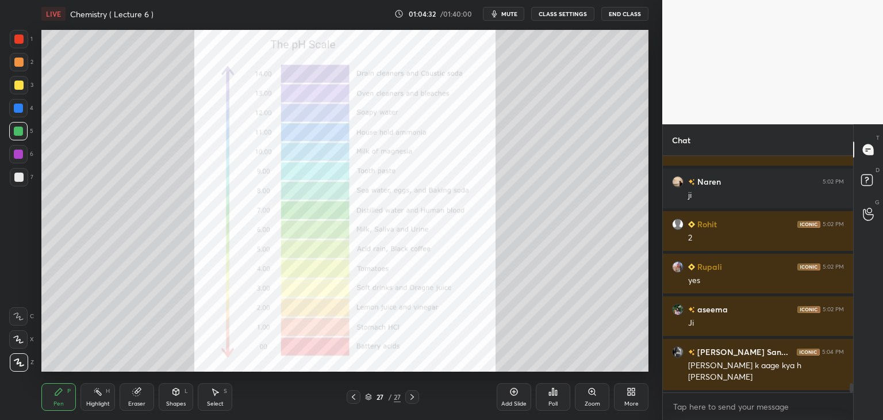
click at [22, 34] on div at bounding box center [18, 38] width 9 height 9
click at [17, 104] on div at bounding box center [18, 107] width 9 height 9
click at [16, 127] on div at bounding box center [18, 130] width 9 height 9
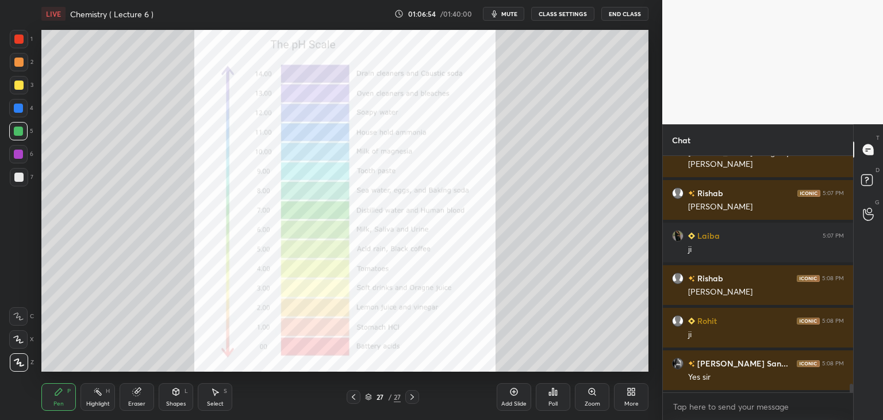
scroll to position [6216, 0]
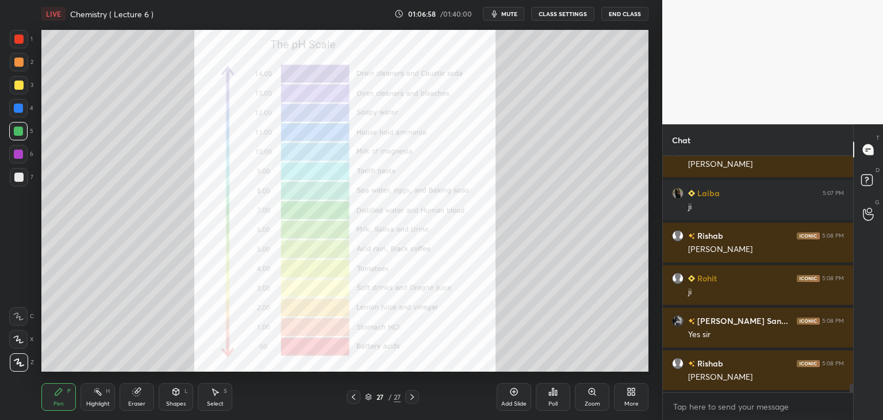
click at [412, 396] on icon at bounding box center [411, 396] width 9 height 9
click at [352, 393] on icon at bounding box center [353, 396] width 9 height 9
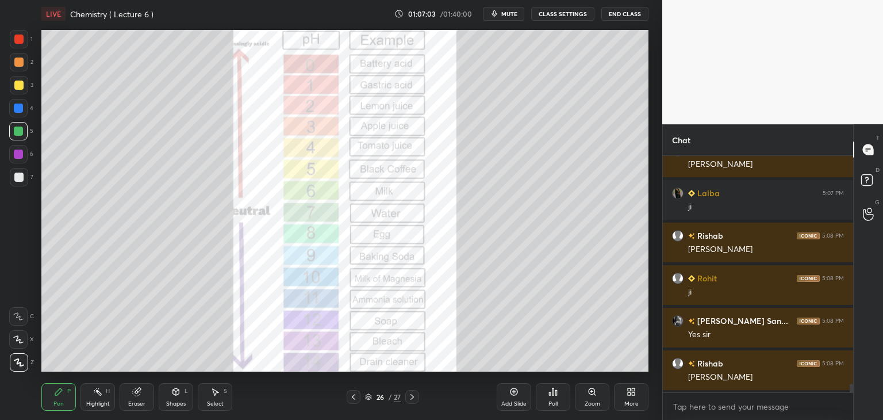
click at [19, 109] on div at bounding box center [18, 107] width 9 height 9
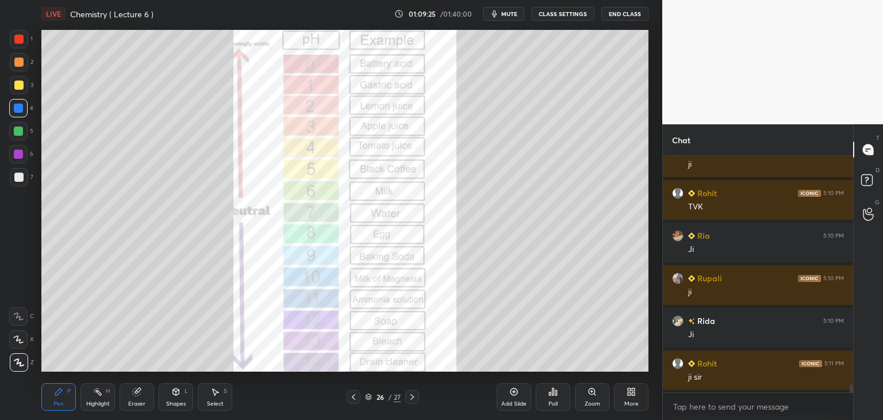
scroll to position [6642, 0]
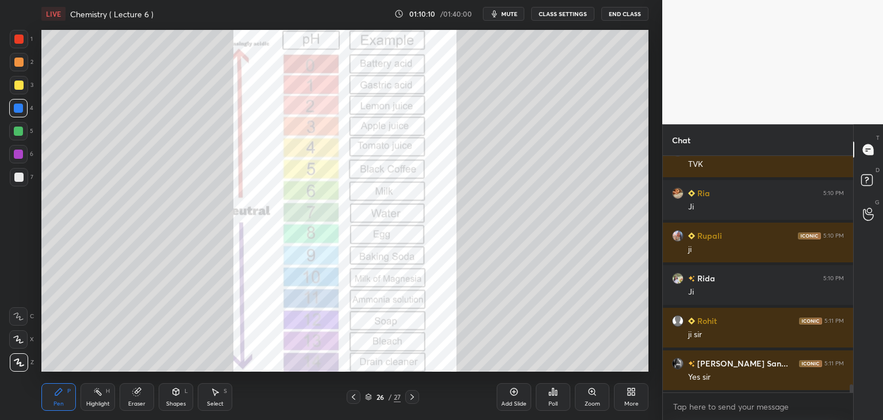
click at [515, 394] on icon at bounding box center [513, 391] width 9 height 9
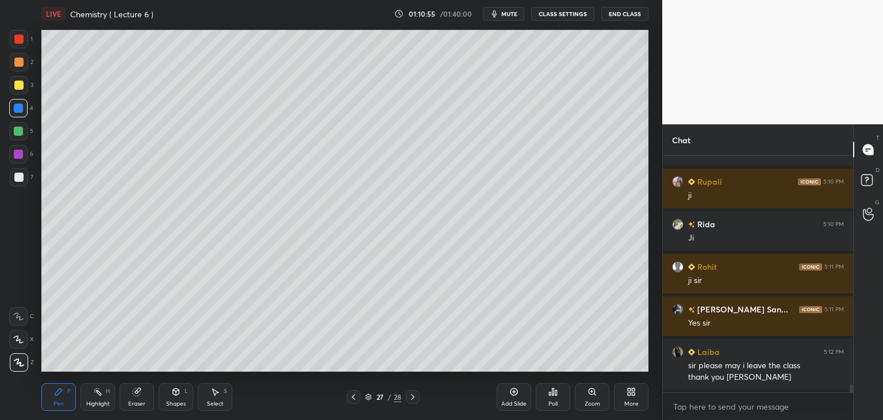
scroll to position [6738, 0]
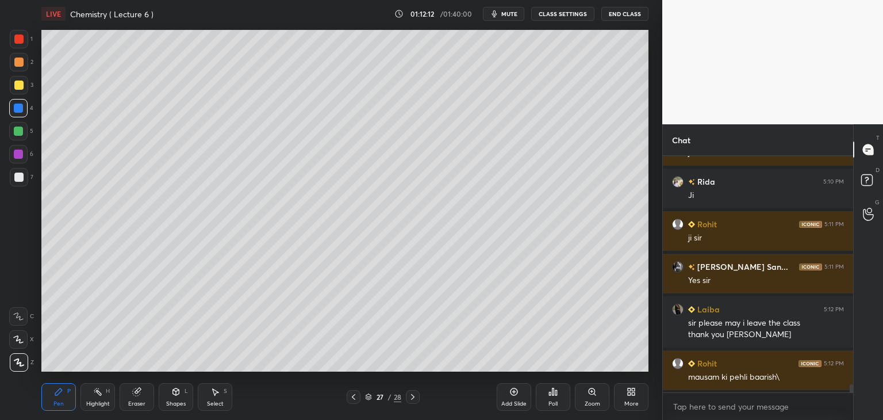
click at [518, 396] on div "Add Slide" at bounding box center [514, 397] width 34 height 28
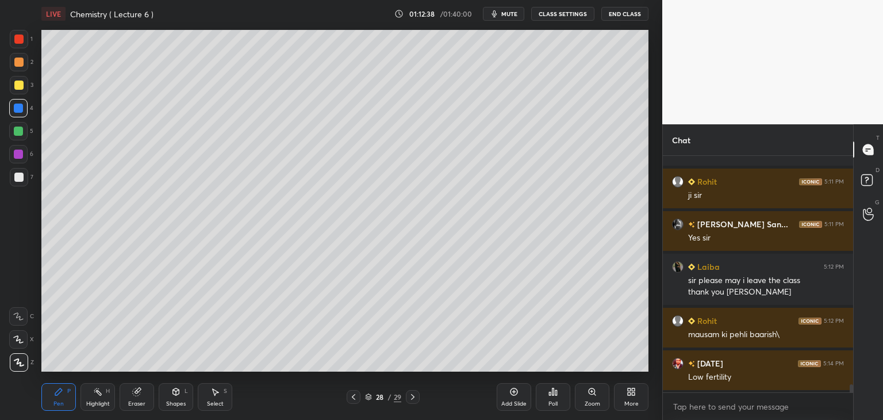
click at [16, 173] on div at bounding box center [18, 176] width 9 height 9
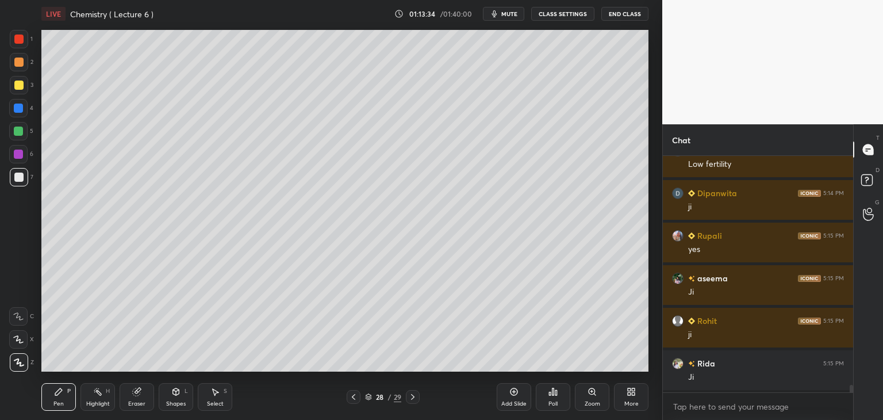
scroll to position [7036, 0]
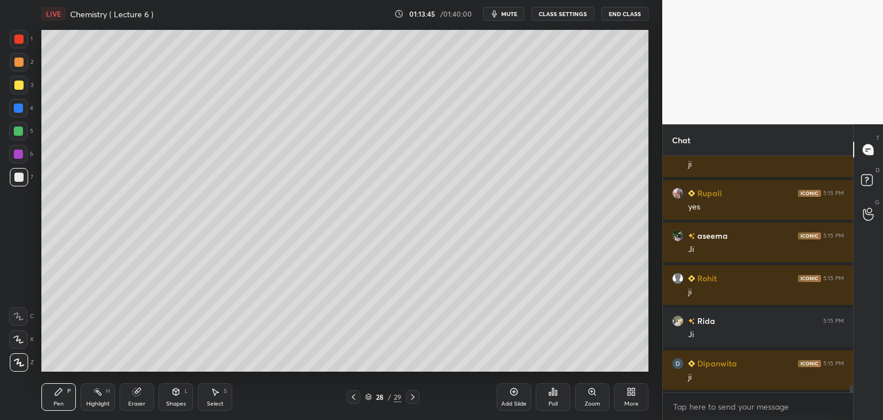
click at [508, 393] on div "Add Slide" at bounding box center [514, 397] width 34 height 28
click at [503, 16] on span "mute" at bounding box center [509, 14] width 16 height 8
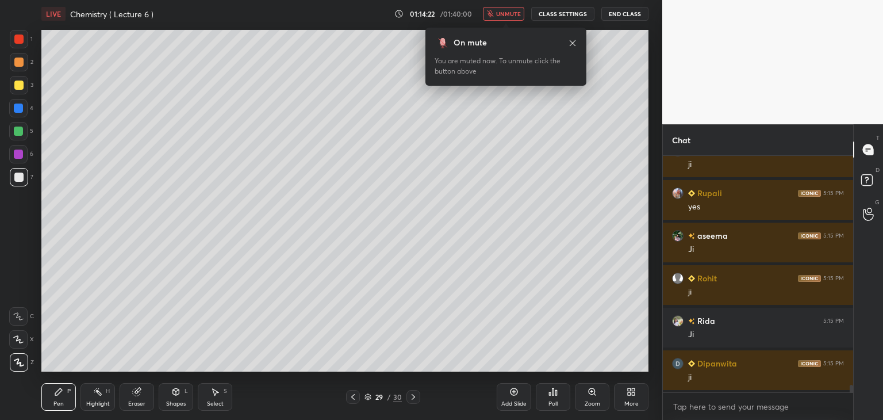
click at [504, 11] on span "unmute" at bounding box center [508, 14] width 25 height 8
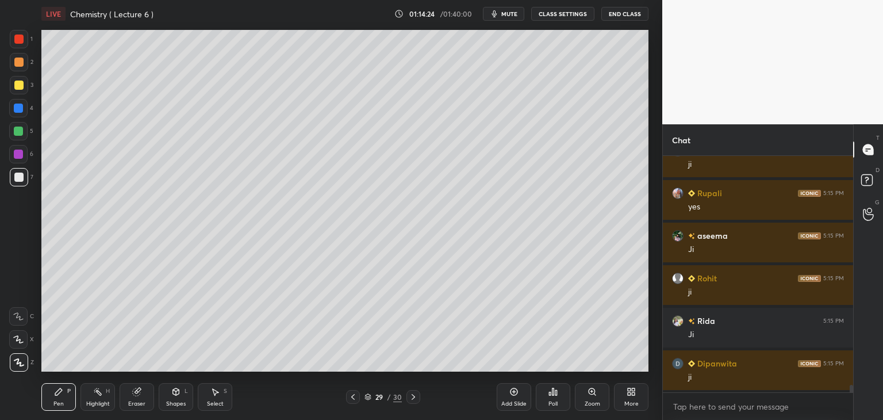
click at [624, 398] on div "More" at bounding box center [631, 397] width 34 height 28
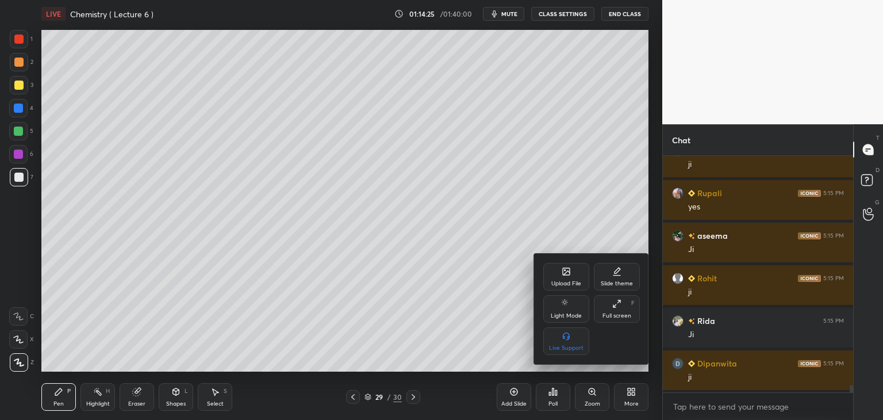
click at [571, 283] on div "Upload File" at bounding box center [566, 283] width 30 height 6
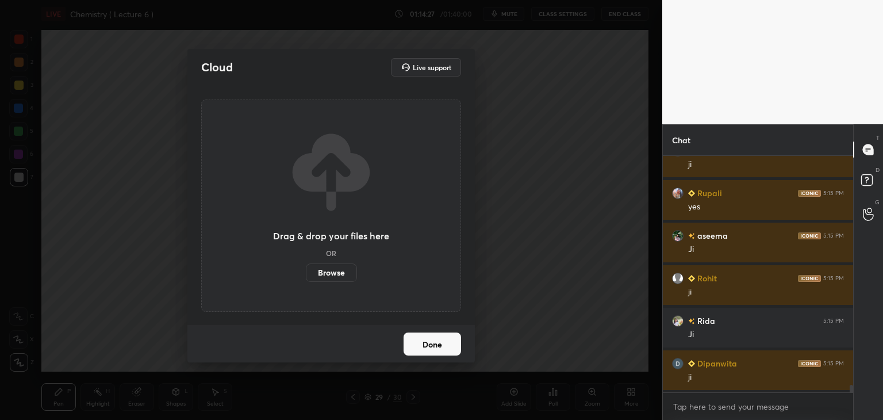
click at [330, 274] on label "Browse" at bounding box center [331, 272] width 51 height 18
click at [306, 274] on input "Browse" at bounding box center [306, 272] width 0 height 18
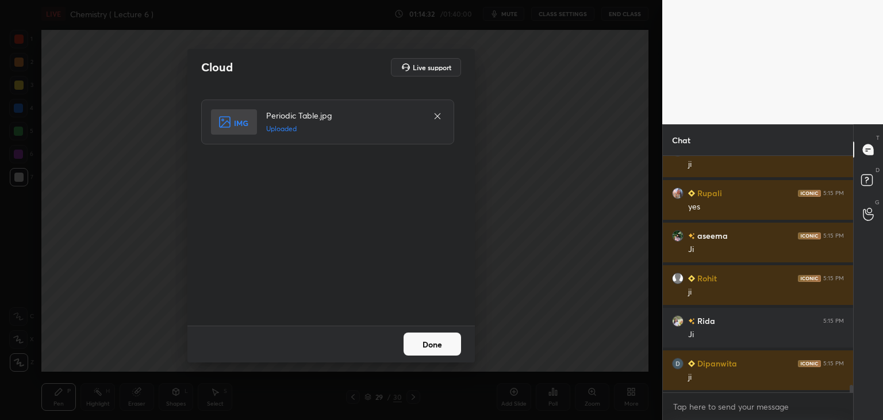
click at [440, 339] on button "Done" at bounding box center [431, 343] width 57 height 23
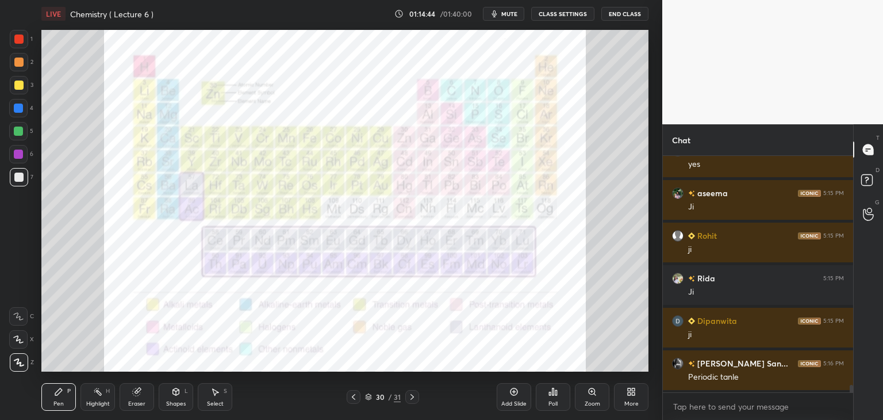
scroll to position [7121, 0]
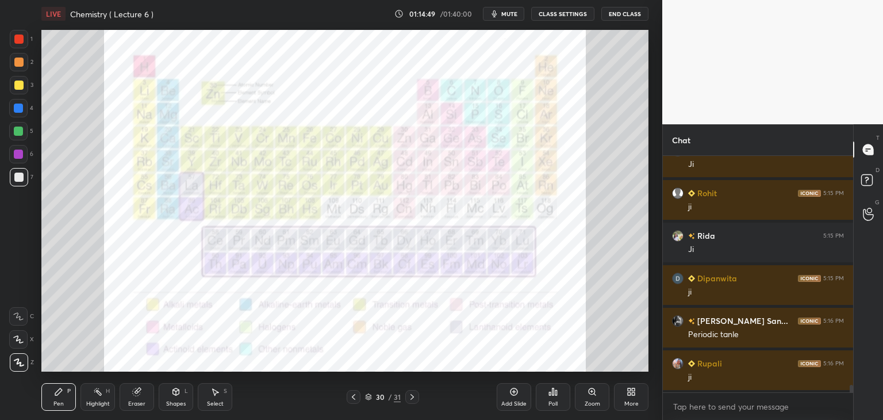
click at [517, 396] on div "Add Slide" at bounding box center [514, 397] width 34 height 28
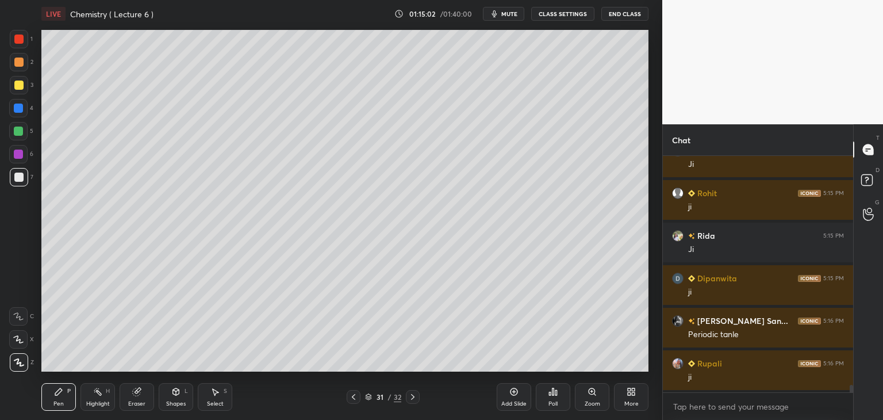
scroll to position [7163, 0]
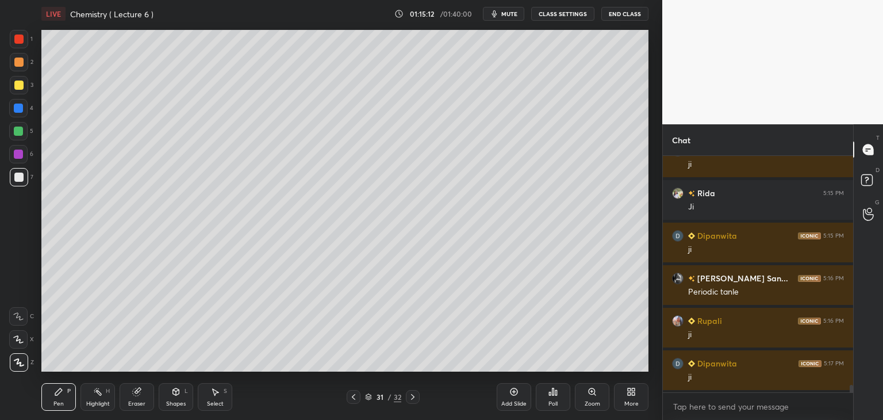
click at [353, 397] on icon at bounding box center [353, 396] width 9 height 9
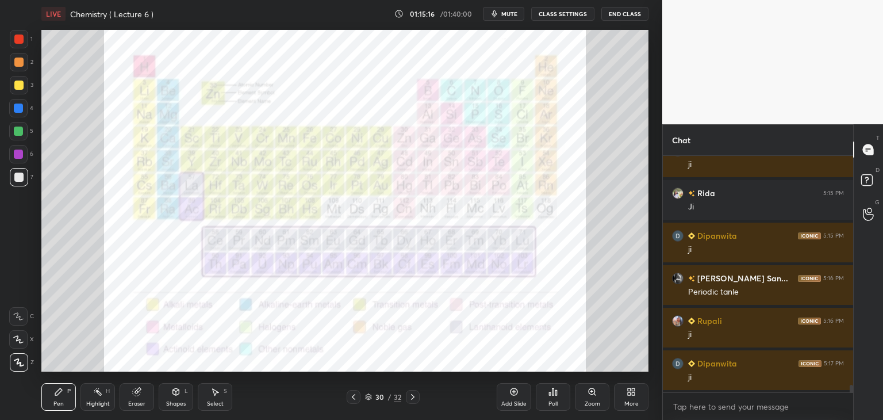
click at [512, 14] on span "mute" at bounding box center [509, 14] width 16 height 8
click at [511, 13] on span "unmute" at bounding box center [508, 14] width 25 height 8
click at [355, 395] on icon at bounding box center [353, 396] width 9 height 9
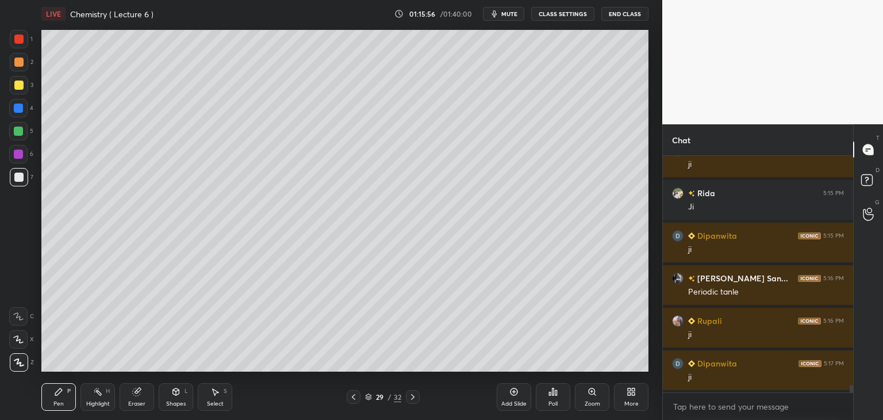
click at [411, 397] on icon at bounding box center [412, 396] width 9 height 9
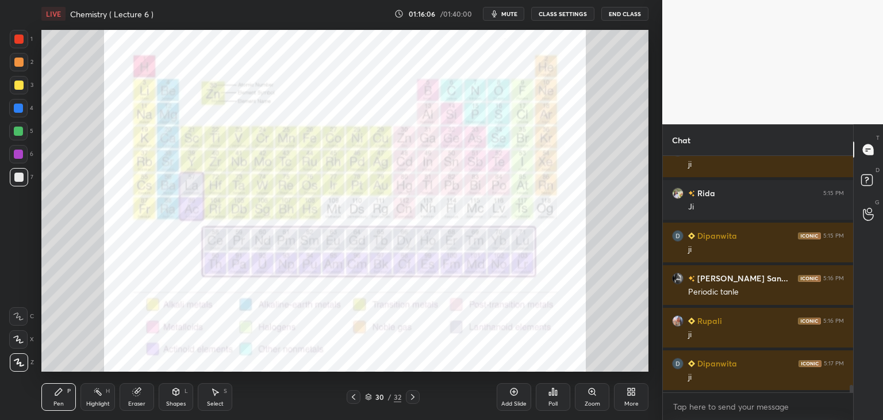
click at [352, 394] on icon at bounding box center [353, 396] width 9 height 9
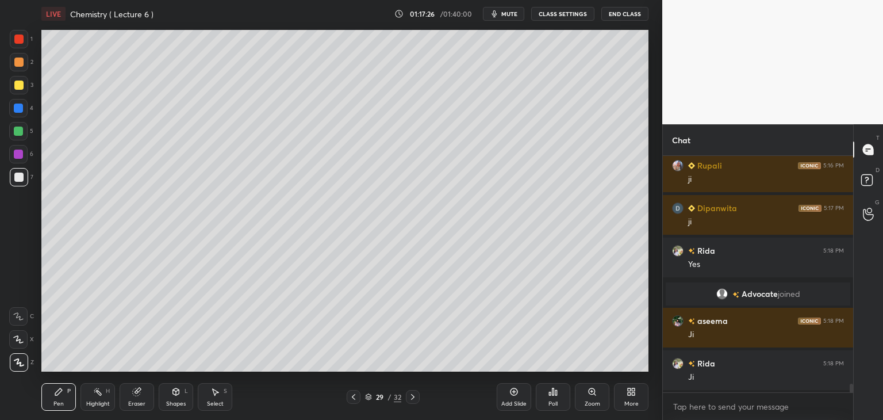
scroll to position [6500, 0]
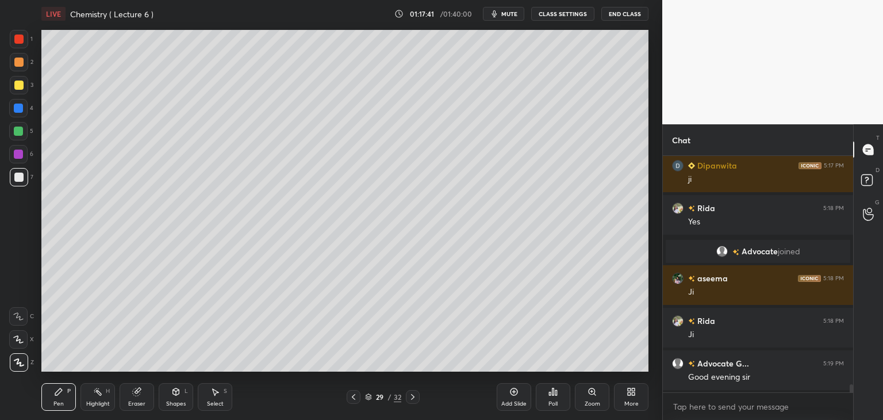
click at [21, 83] on div at bounding box center [18, 84] width 9 height 9
click at [18, 173] on div at bounding box center [18, 176] width 9 height 9
click at [19, 153] on div at bounding box center [18, 153] width 9 height 9
click at [20, 173] on div at bounding box center [18, 176] width 9 height 9
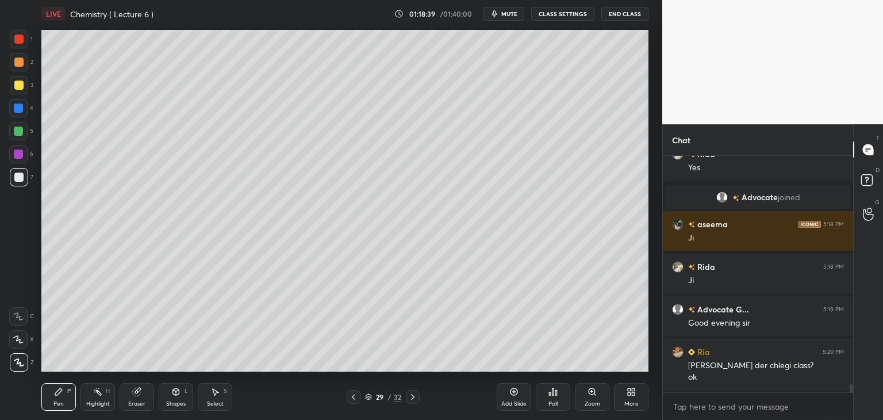
scroll to position [6566, 0]
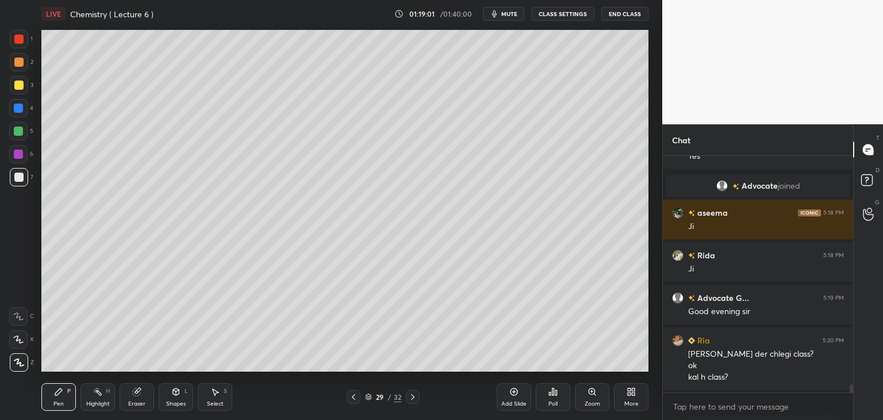
click at [20, 152] on div at bounding box center [18, 153] width 9 height 9
click at [129, 398] on div "Eraser" at bounding box center [137, 397] width 34 height 28
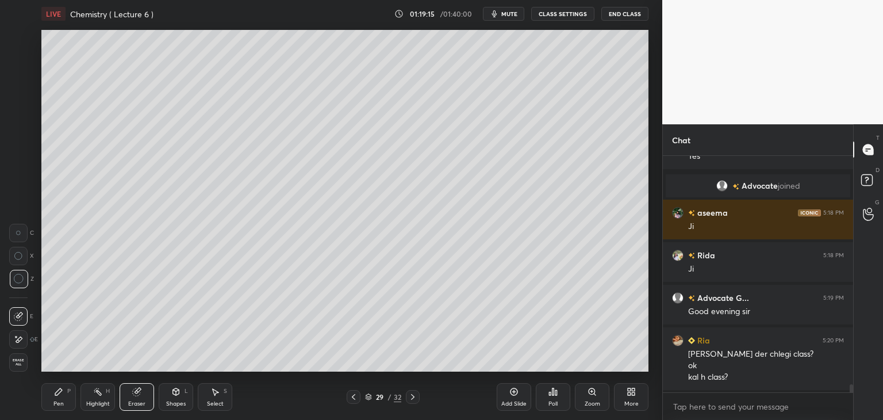
click at [62, 391] on icon at bounding box center [58, 391] width 9 height 9
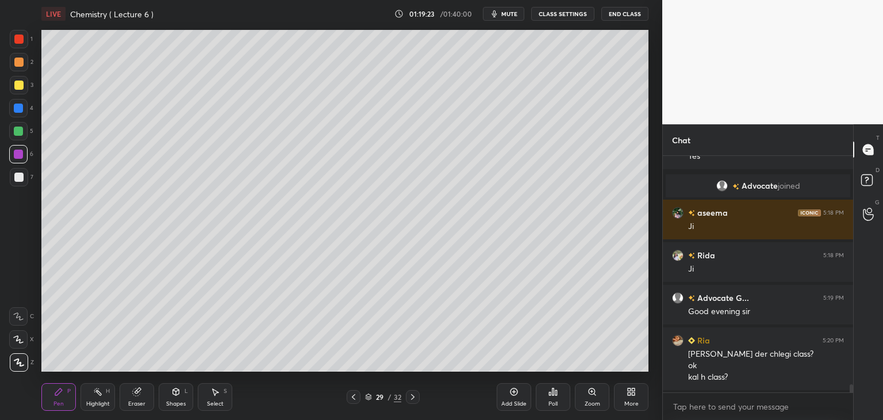
click at [21, 176] on div at bounding box center [18, 176] width 9 height 9
click at [520, 394] on div "Add Slide" at bounding box center [514, 397] width 34 height 28
click at [353, 394] on icon at bounding box center [352, 396] width 9 height 9
click at [414, 394] on icon at bounding box center [412, 396] width 9 height 9
click at [134, 397] on div "Eraser" at bounding box center [137, 397] width 34 height 28
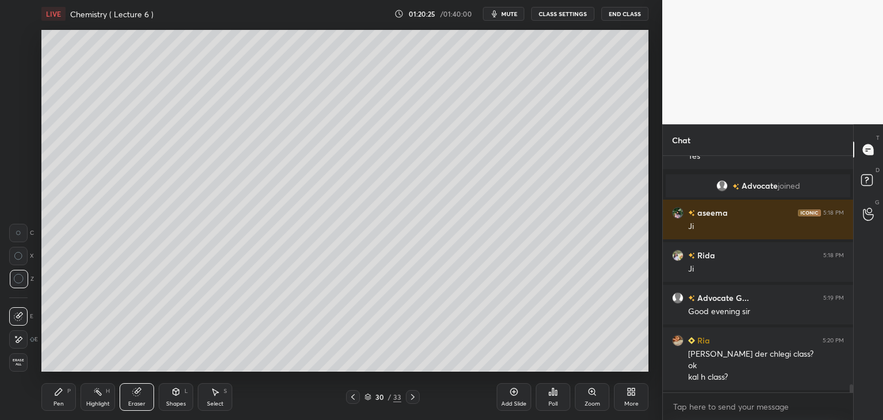
scroll to position [6608, 0]
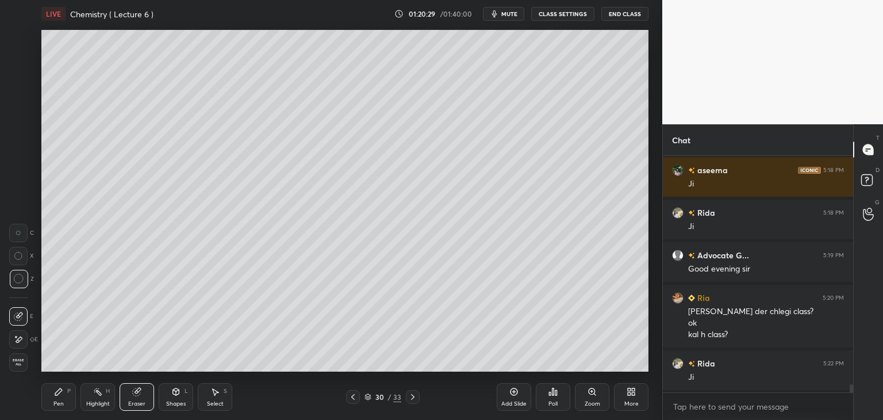
click at [59, 393] on icon at bounding box center [58, 391] width 7 height 7
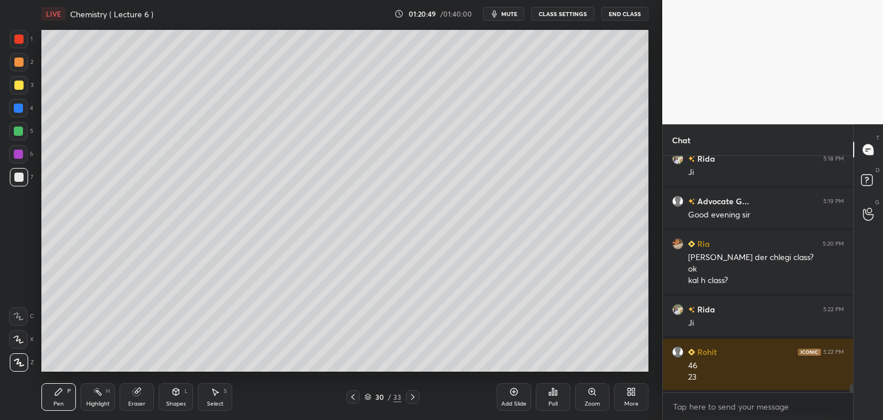
scroll to position [6705, 0]
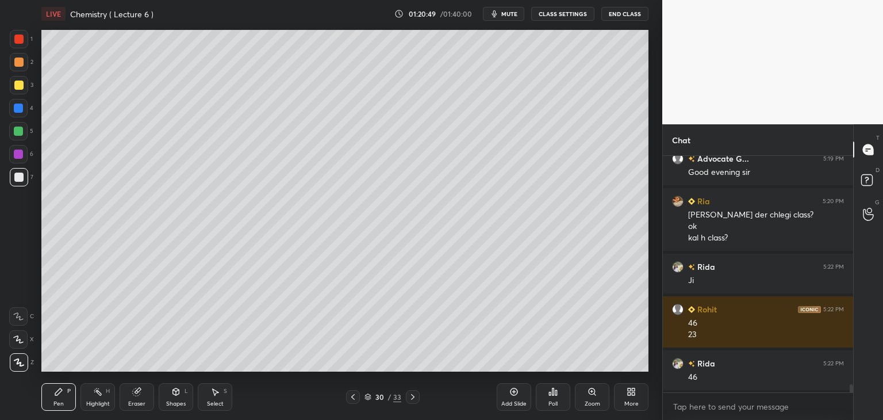
click at [16, 132] on div at bounding box center [18, 130] width 9 height 9
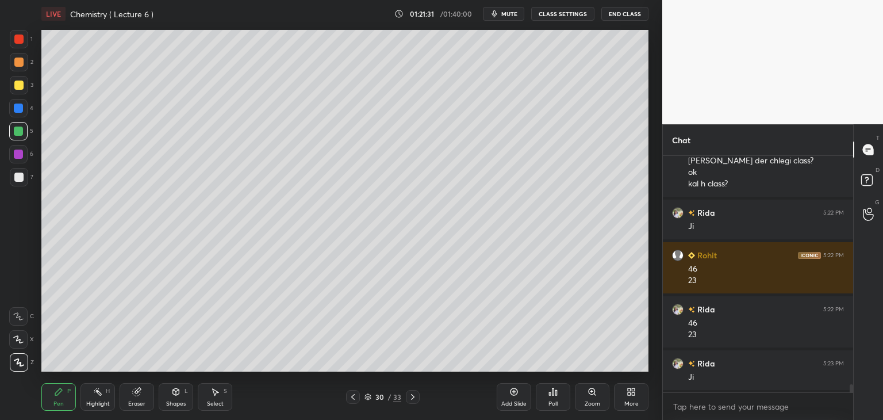
scroll to position [6801, 0]
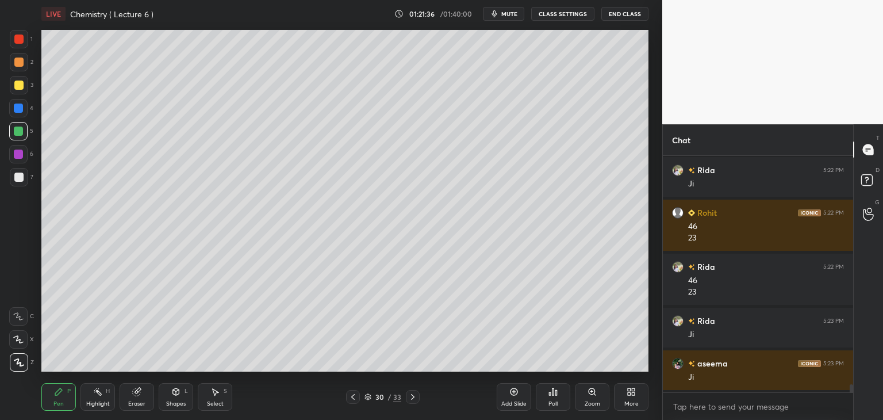
click at [354, 395] on icon at bounding box center [352, 396] width 9 height 9
click at [353, 397] on icon at bounding box center [352, 396] width 9 height 9
click at [405, 395] on div "28 / 33" at bounding box center [383, 397] width 74 height 14
click at [411, 396] on icon at bounding box center [412, 396] width 9 height 9
click at [413, 396] on icon at bounding box center [412, 397] width 3 height 6
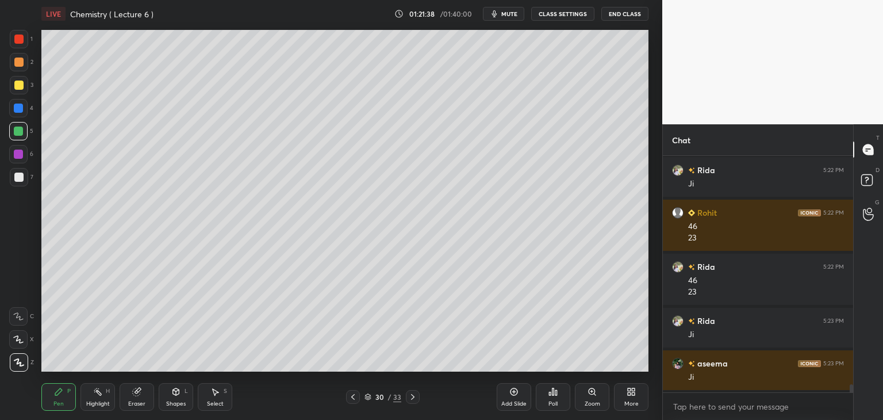
click at [413, 396] on icon at bounding box center [412, 397] width 3 height 6
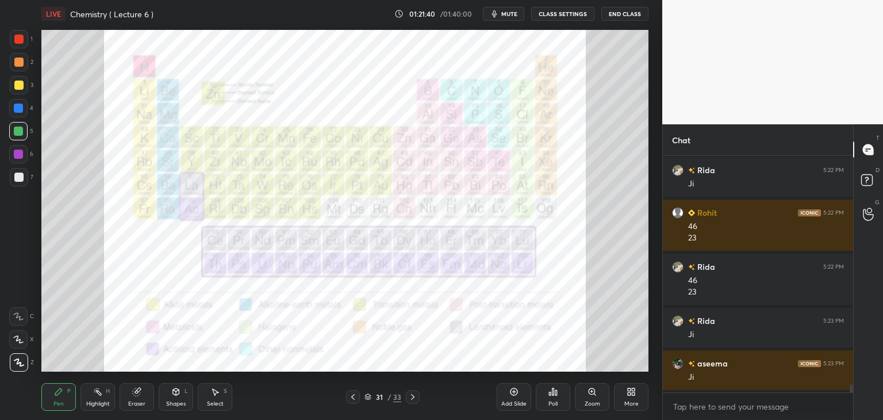
click at [19, 34] on div at bounding box center [18, 38] width 9 height 9
click at [353, 397] on icon at bounding box center [352, 396] width 9 height 9
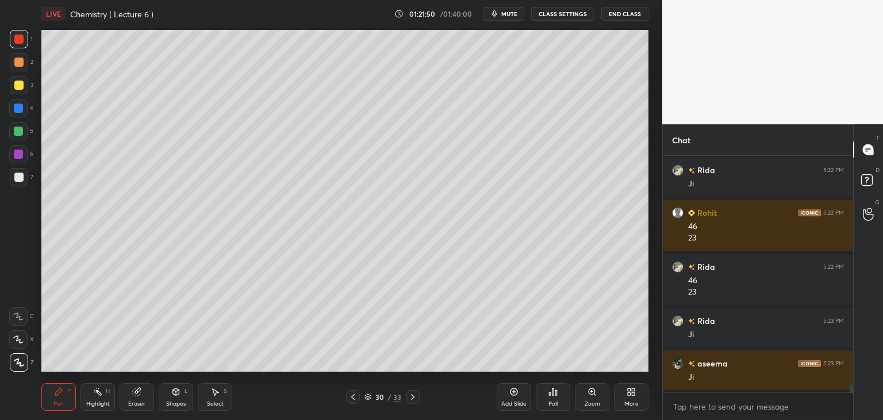
scroll to position [6844, 0]
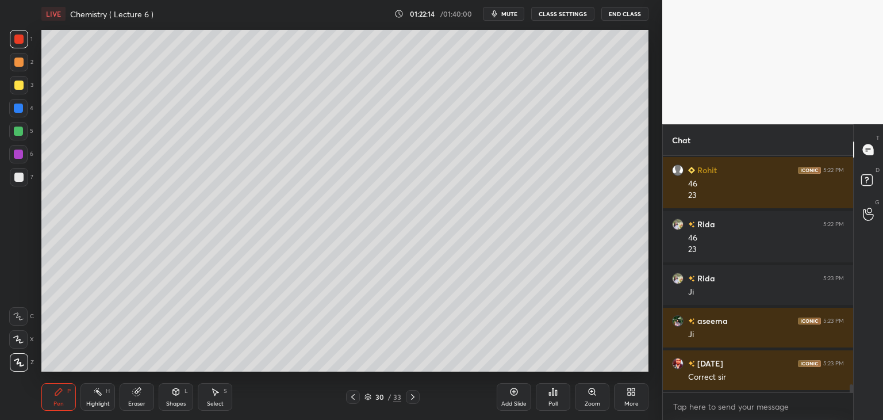
click at [358, 396] on div at bounding box center [353, 397] width 14 height 14
click at [650, 322] on div "Setting up your live class Poll for secs No correct answer Start poll" at bounding box center [345, 201] width 616 height 346
click at [513, 395] on icon at bounding box center [513, 391] width 9 height 9
click at [359, 394] on div at bounding box center [353, 397] width 14 height 14
click at [15, 131] on div at bounding box center [18, 130] width 9 height 9
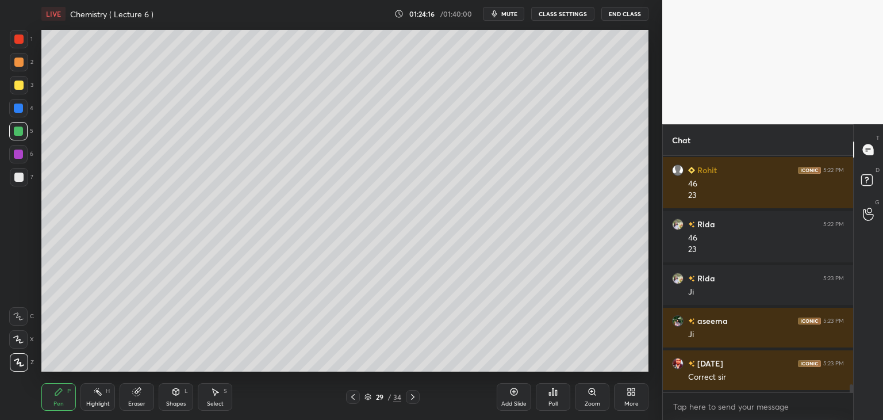
click at [415, 394] on icon at bounding box center [412, 396] width 9 height 9
click at [350, 393] on icon at bounding box center [352, 396] width 9 height 9
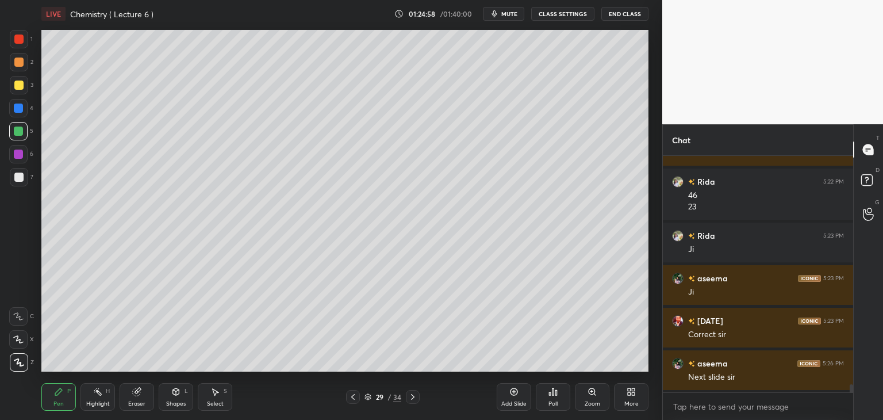
click at [413, 392] on icon at bounding box center [412, 396] width 9 height 9
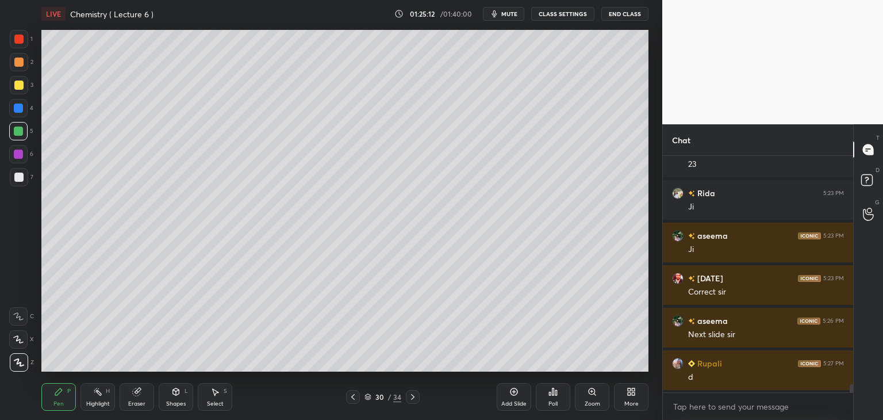
scroll to position [6972, 0]
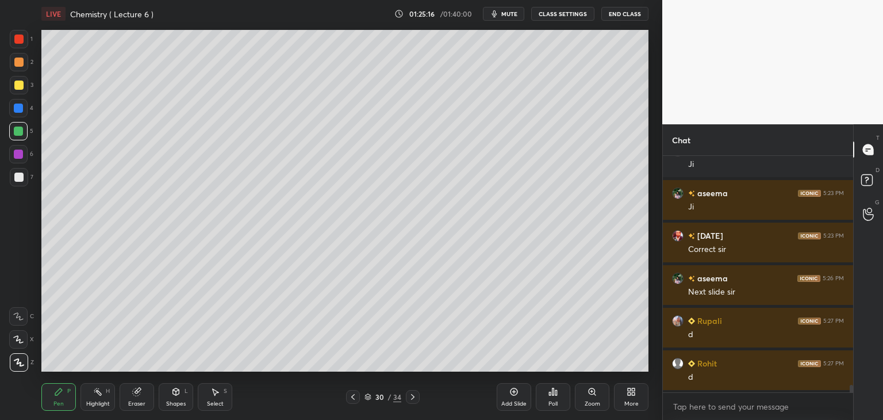
click at [512, 391] on icon at bounding box center [513, 391] width 3 height 3
click at [18, 39] on div at bounding box center [18, 38] width 9 height 9
click at [17, 173] on div at bounding box center [18, 176] width 9 height 9
click at [518, 391] on div "Add Slide" at bounding box center [514, 397] width 34 height 28
click at [22, 35] on div at bounding box center [18, 38] width 9 height 9
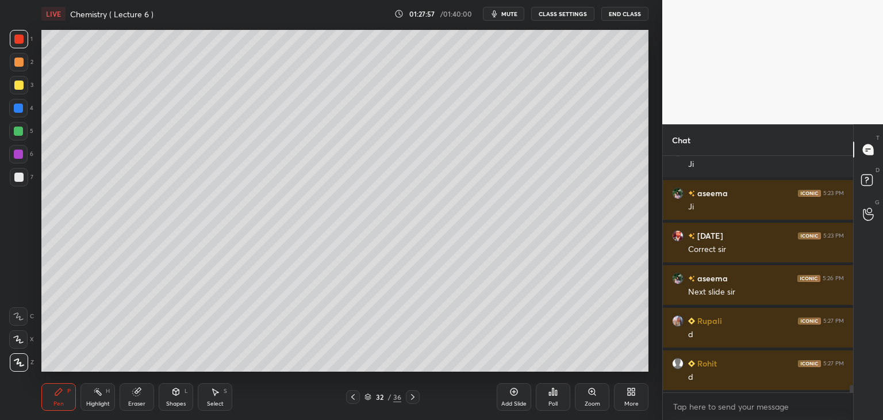
click at [21, 178] on div at bounding box center [18, 176] width 9 height 9
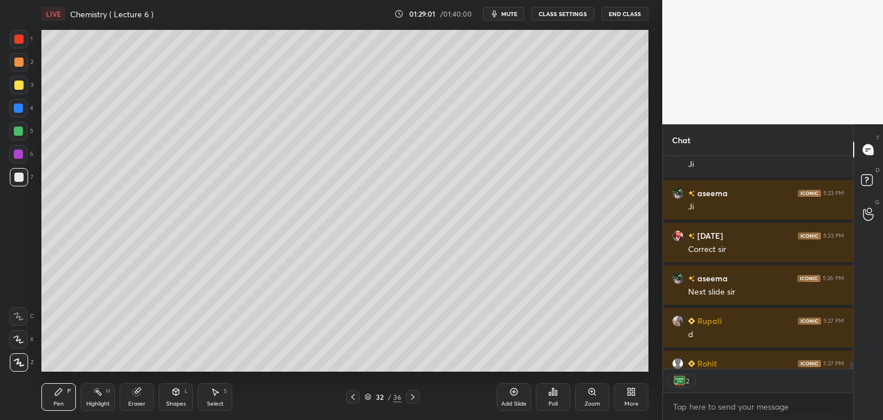
scroll to position [210, 187]
click at [679, 380] on img at bounding box center [676, 380] width 11 height 11
click at [519, 394] on div "Add Slide" at bounding box center [514, 397] width 34 height 28
click at [20, 37] on div at bounding box center [18, 38] width 9 height 9
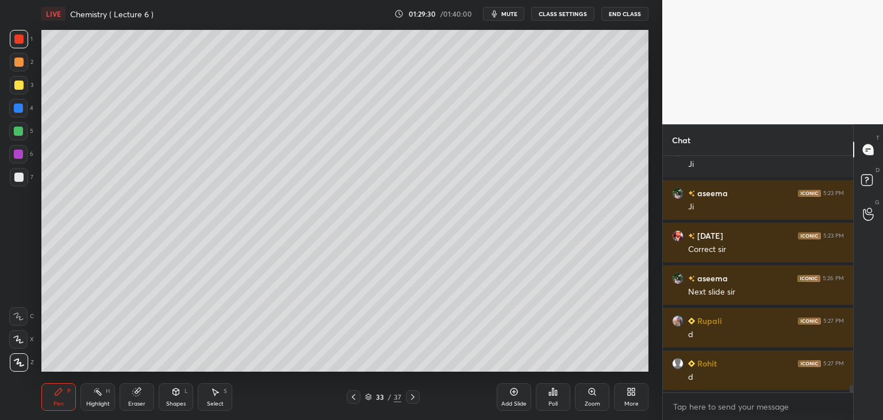
click at [18, 173] on div at bounding box center [18, 176] width 9 height 9
click at [354, 398] on icon at bounding box center [353, 397] width 3 height 6
click at [354, 394] on icon at bounding box center [353, 397] width 3 height 6
click at [356, 394] on icon at bounding box center [353, 396] width 9 height 9
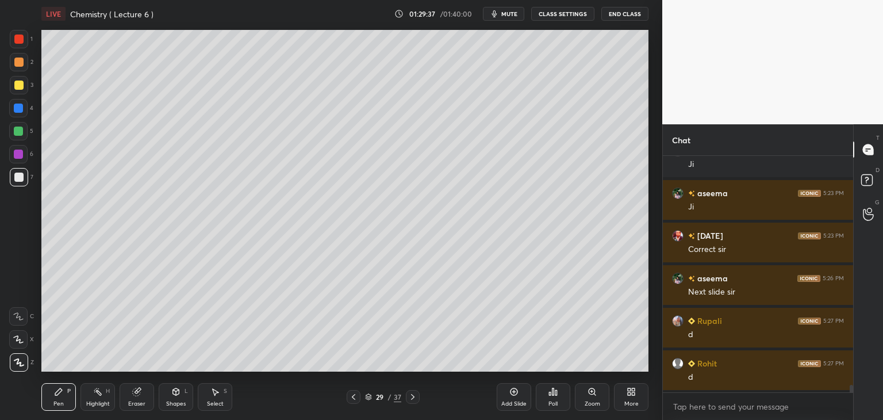
click at [357, 394] on div at bounding box center [354, 397] width 14 height 14
click at [358, 394] on div at bounding box center [354, 397] width 14 height 14
click at [359, 394] on div at bounding box center [354, 397] width 14 height 14
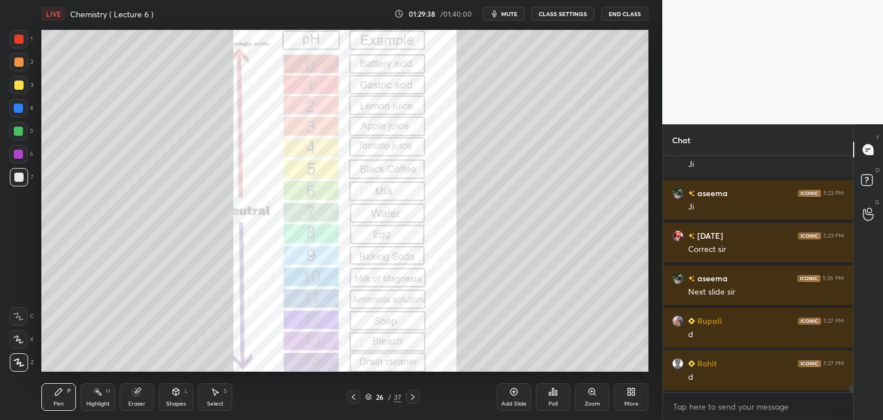
click at [359, 394] on div at bounding box center [354, 397] width 14 height 14
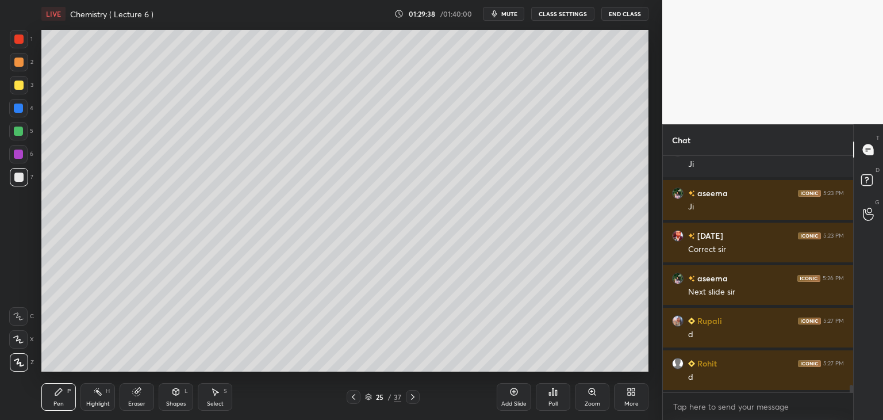
click at [360, 393] on div at bounding box center [354, 397] width 14 height 14
click at [359, 393] on div at bounding box center [354, 397] width 14 height 14
click at [412, 395] on icon at bounding box center [412, 397] width 3 height 6
click at [412, 394] on icon at bounding box center [412, 396] width 9 height 9
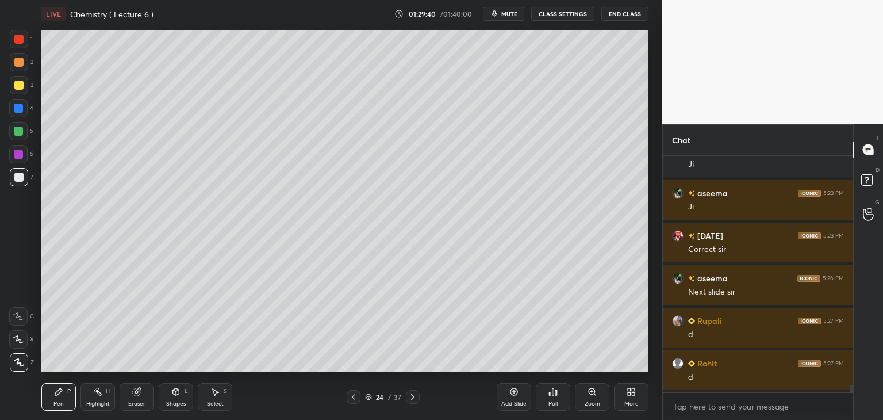
click at [413, 394] on icon at bounding box center [412, 396] width 9 height 9
click at [413, 393] on icon at bounding box center [412, 396] width 9 height 9
click at [413, 392] on icon at bounding box center [412, 396] width 9 height 9
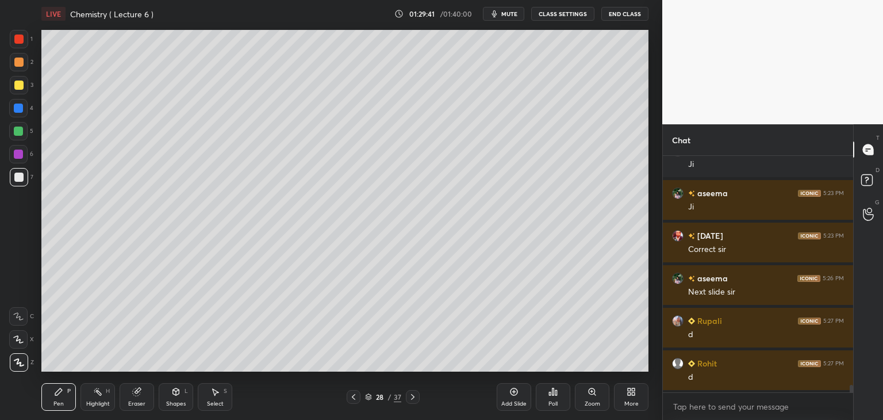
click at [413, 392] on icon at bounding box center [412, 396] width 9 height 9
click at [413, 391] on div at bounding box center [413, 397] width 14 height 14
click at [414, 392] on icon at bounding box center [412, 396] width 9 height 9
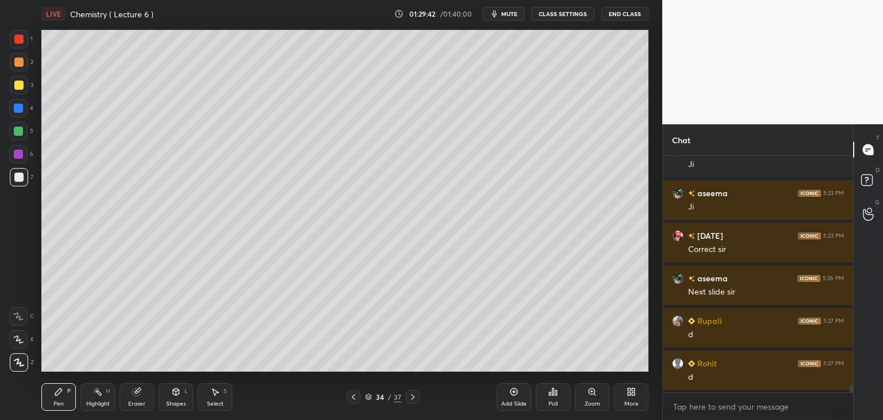
click at [413, 393] on icon at bounding box center [412, 396] width 9 height 9
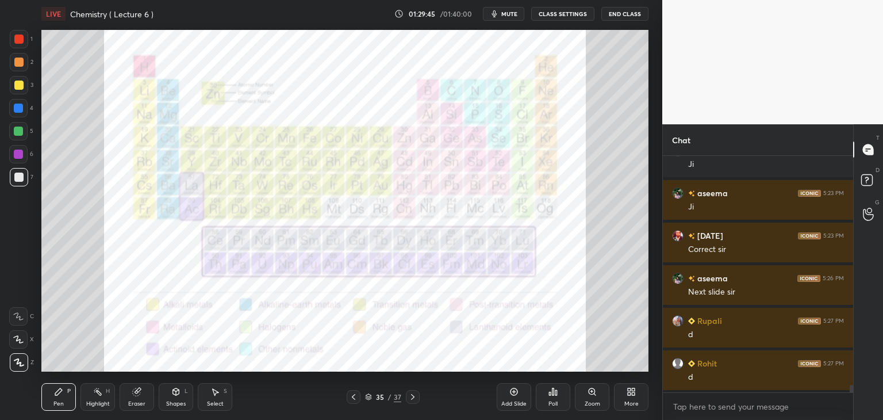
click at [136, 398] on div "Eraser" at bounding box center [137, 397] width 34 height 28
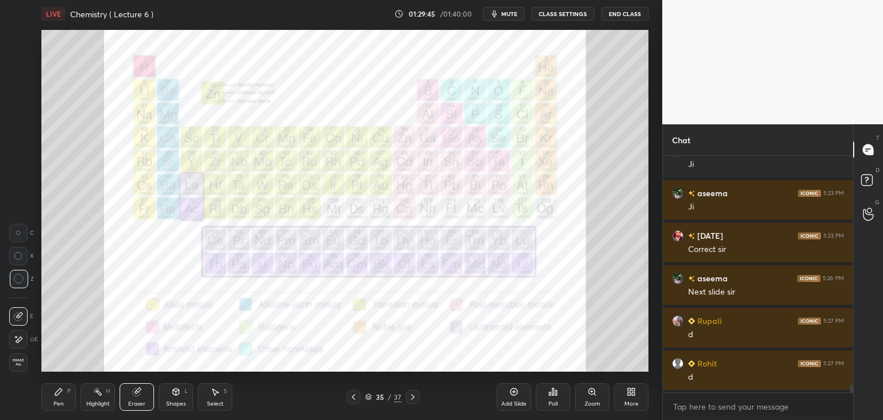
click at [21, 359] on span "Erase all" at bounding box center [18, 362] width 17 height 8
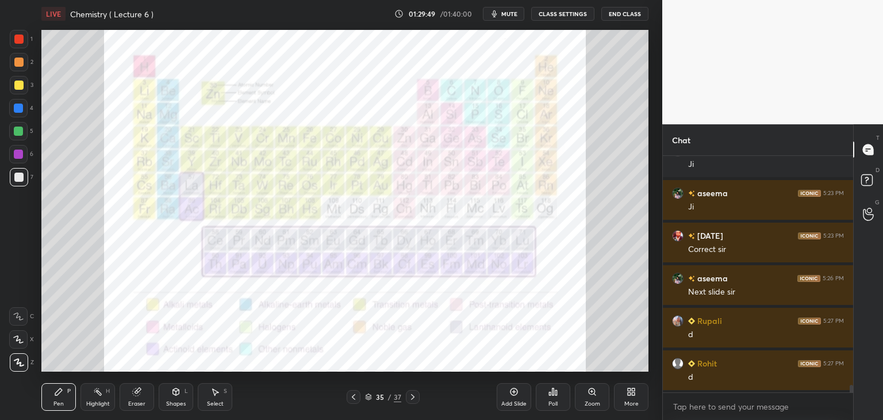
scroll to position [7014, 0]
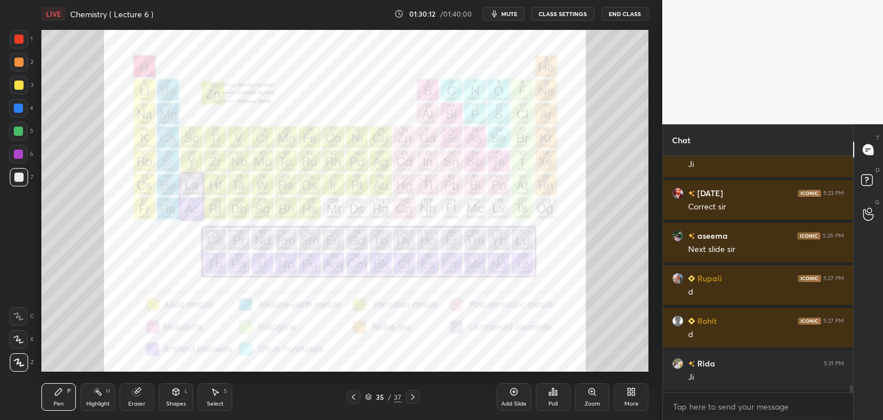
click at [354, 395] on icon at bounding box center [353, 396] width 9 height 9
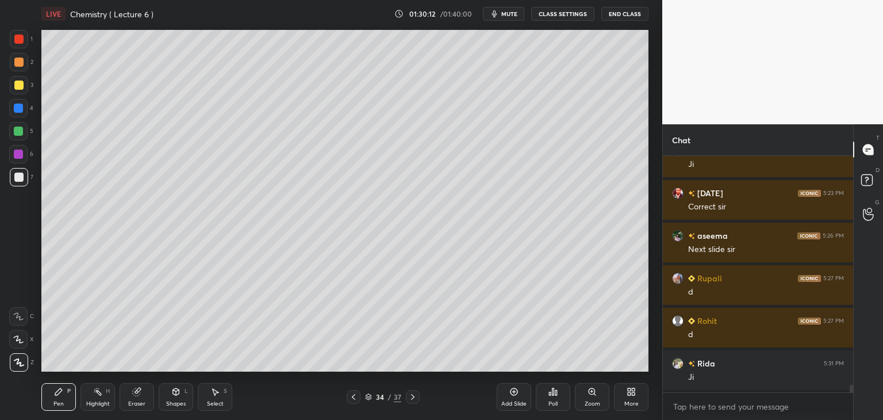
click at [354, 395] on icon at bounding box center [353, 397] width 3 height 6
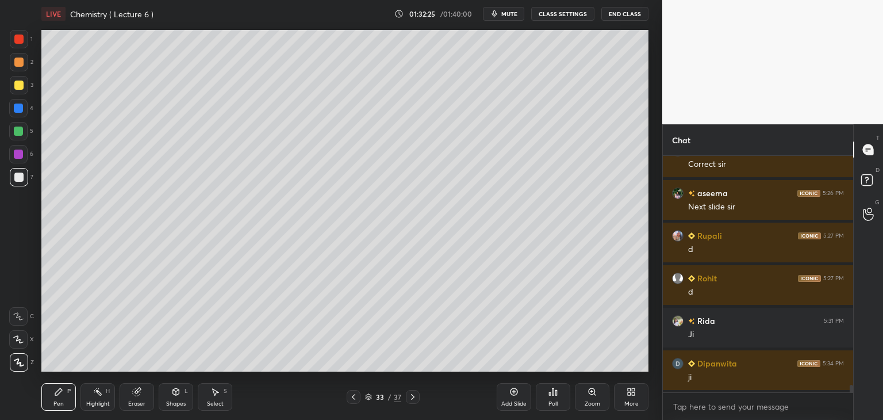
click at [17, 60] on div at bounding box center [18, 61] width 9 height 9
click at [17, 83] on div at bounding box center [18, 84] width 9 height 9
click at [16, 174] on div at bounding box center [18, 176] width 9 height 9
click at [21, 155] on div at bounding box center [18, 153] width 9 height 9
click at [18, 128] on div at bounding box center [18, 130] width 9 height 9
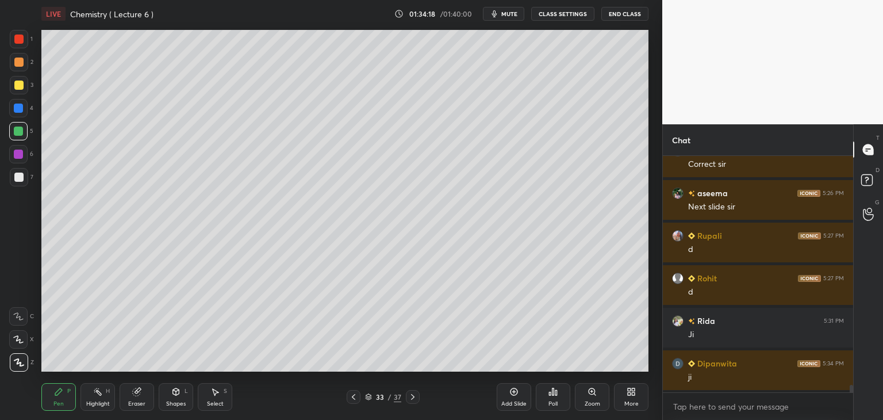
click at [521, 393] on div "Add Slide" at bounding box center [514, 397] width 34 height 28
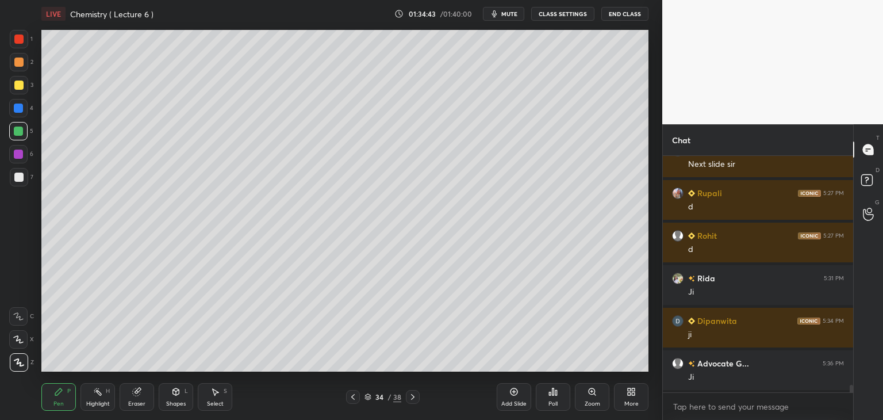
click at [20, 174] on div at bounding box center [18, 176] width 9 height 9
click at [353, 395] on icon at bounding box center [352, 397] width 3 height 6
click at [354, 395] on icon at bounding box center [352, 396] width 9 height 9
click at [355, 394] on icon at bounding box center [352, 396] width 9 height 9
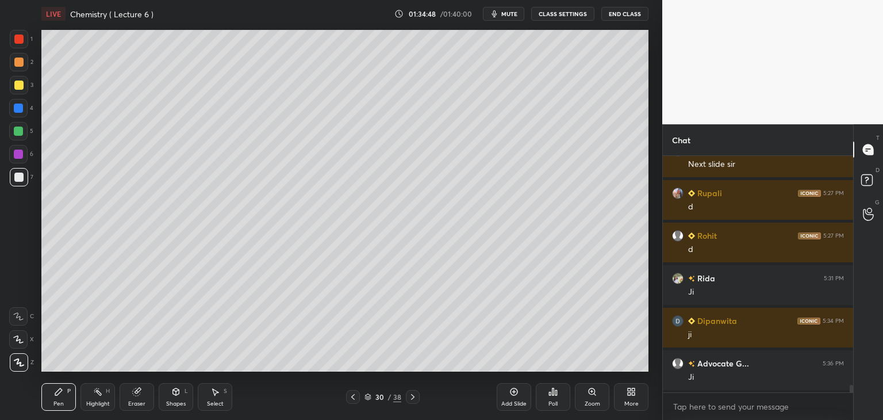
click at [356, 394] on icon at bounding box center [352, 396] width 9 height 9
click at [409, 396] on icon at bounding box center [412, 396] width 9 height 9
click at [412, 395] on icon at bounding box center [412, 396] width 9 height 9
click at [412, 396] on icon at bounding box center [412, 397] width 3 height 6
click at [414, 395] on icon at bounding box center [412, 396] width 9 height 9
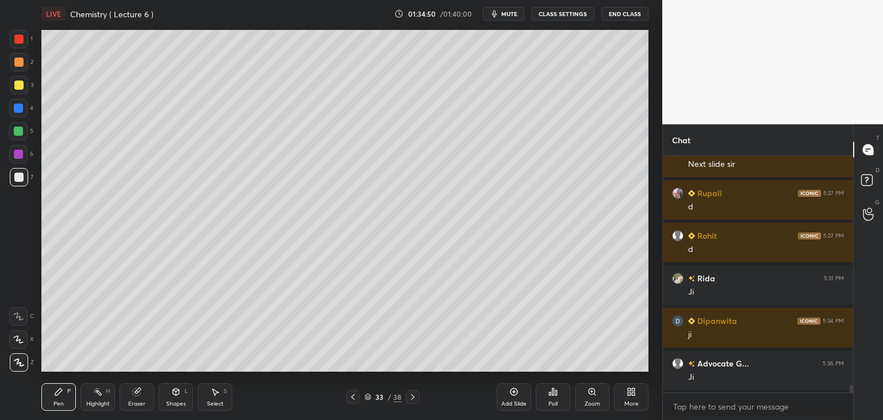
click at [412, 395] on icon at bounding box center [412, 397] width 3 height 6
click at [413, 395] on icon at bounding box center [412, 396] width 9 height 9
click at [414, 395] on icon at bounding box center [412, 396] width 9 height 9
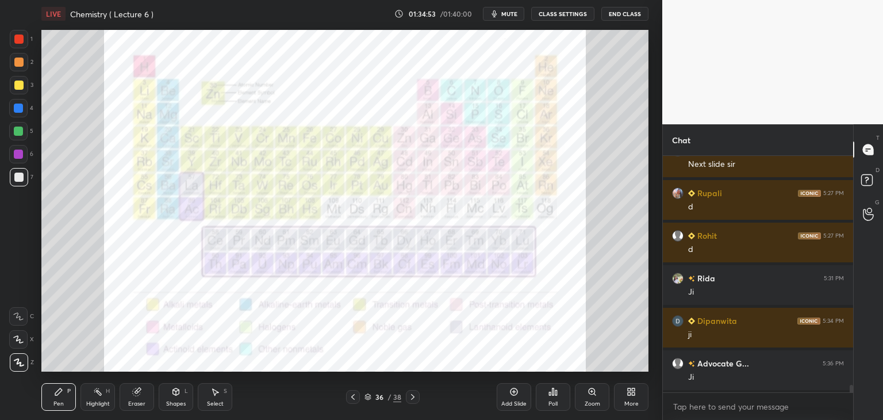
click at [140, 391] on icon at bounding box center [136, 391] width 9 height 9
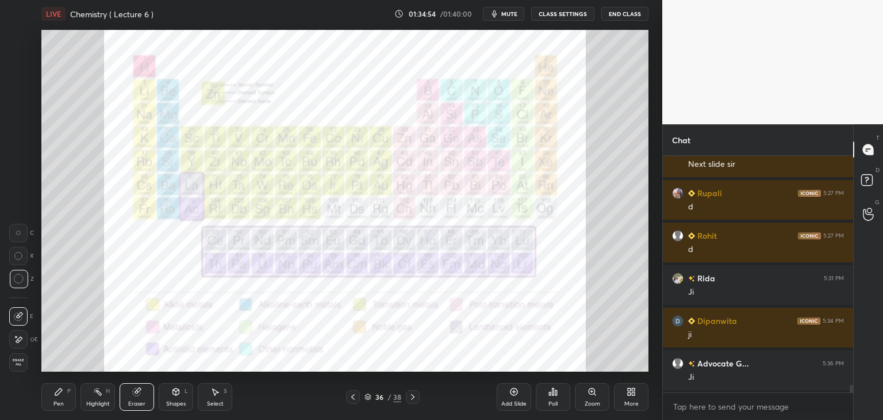
click at [16, 360] on span "Erase all" at bounding box center [18, 362] width 17 height 8
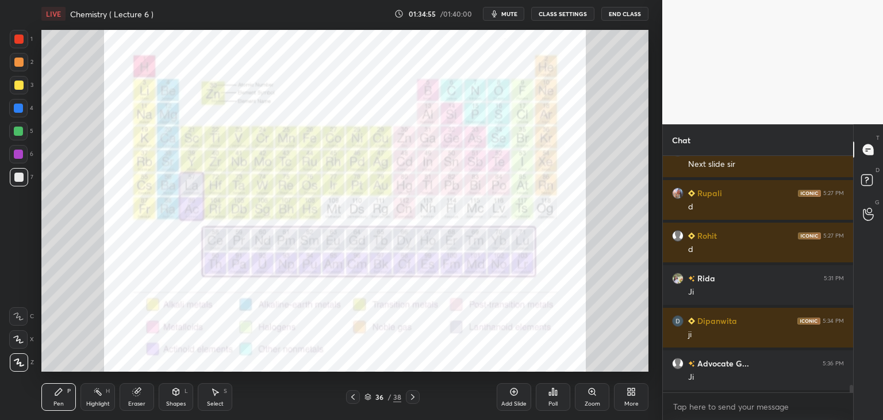
click at [14, 35] on div at bounding box center [18, 38] width 9 height 9
click at [18, 100] on div at bounding box center [18, 108] width 18 height 18
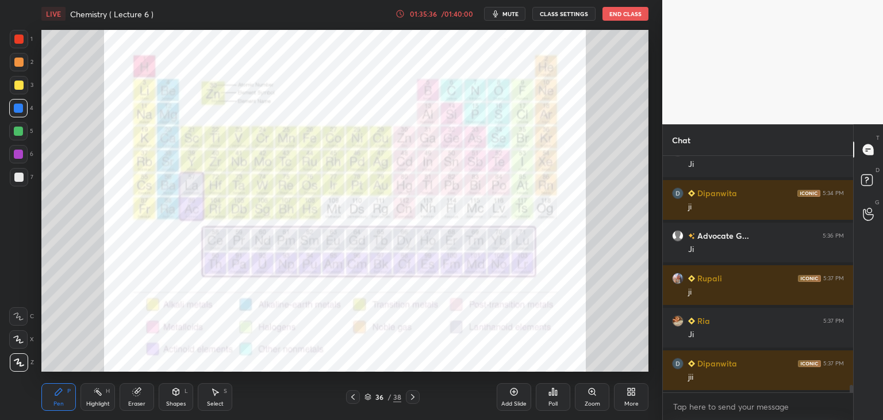
scroll to position [7269, 0]
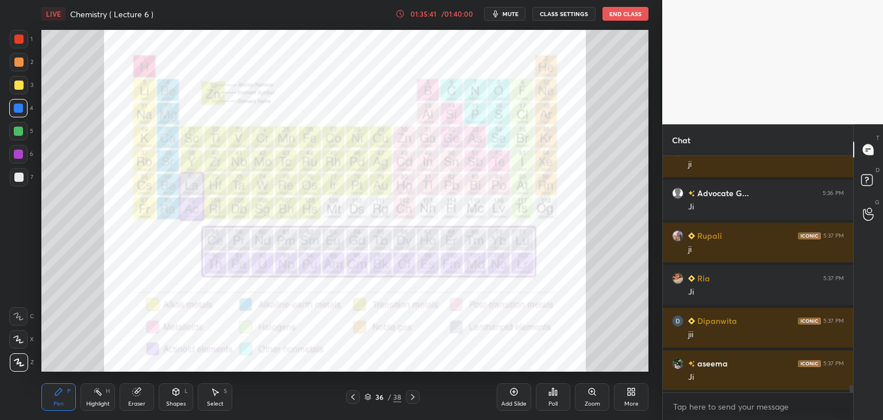
click at [352, 396] on icon at bounding box center [352, 396] width 9 height 9
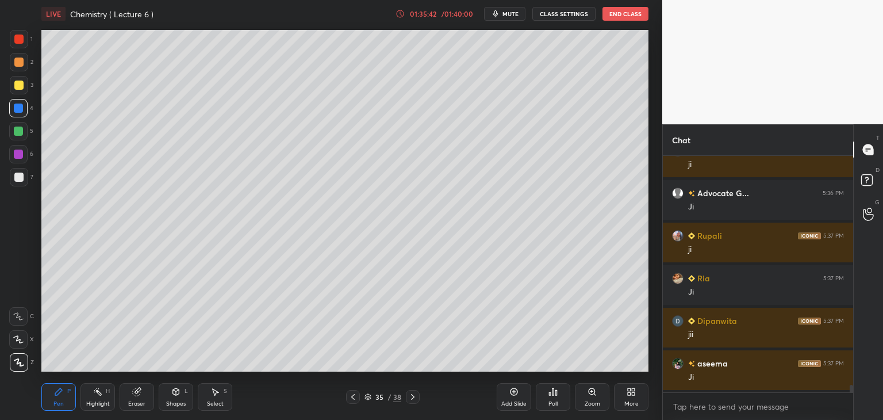
click at [368, 395] on icon at bounding box center [367, 396] width 7 height 7
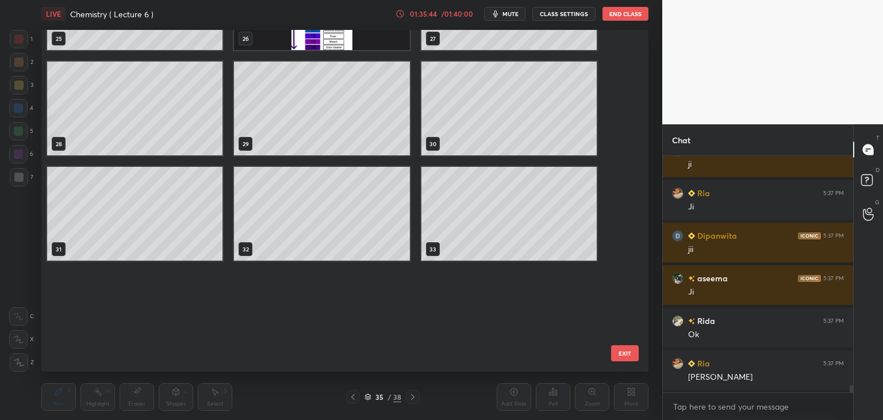
scroll to position [622, 0]
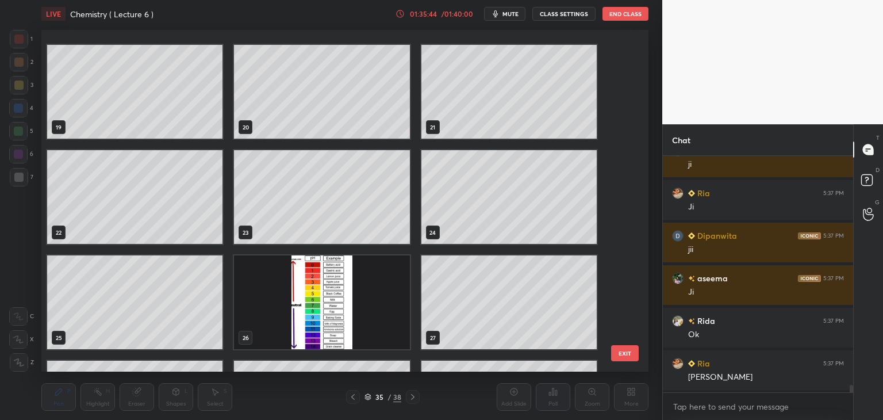
click at [629, 82] on div "19 20 21 22 23 24 25 26 27 28 29 30 31 32 33 EXIT" at bounding box center [344, 200] width 607 height 341
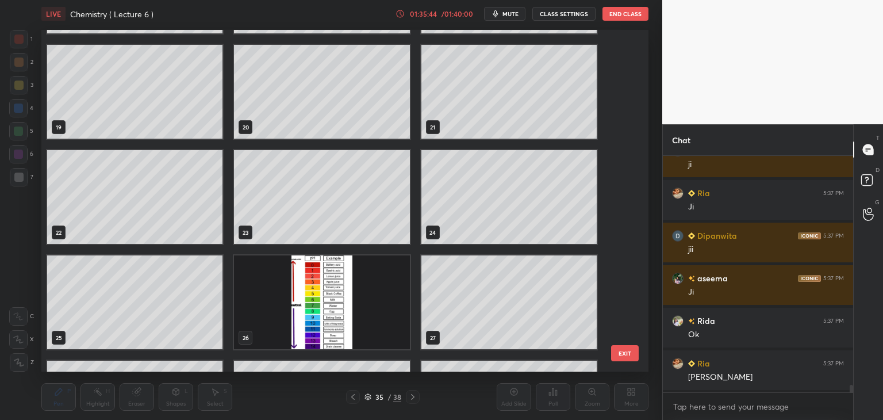
click at [628, 67] on div "13 14 15 16 17 18 19 20 21 22 23 24 25 26 27 28 29 30 EXIT" at bounding box center [344, 200] width 607 height 341
click at [629, 67] on div "13 14 15 16 17 18 19 20 21 22 23 24 25 26 27 28 29 30 EXIT" at bounding box center [344, 200] width 607 height 341
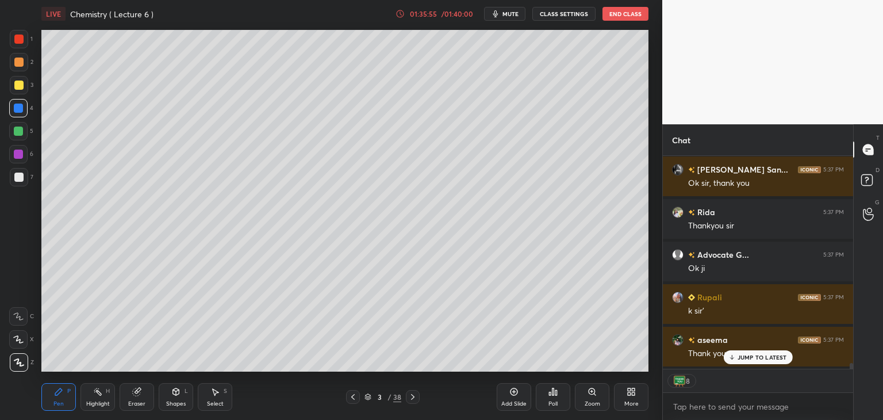
scroll to position [7632, 0]
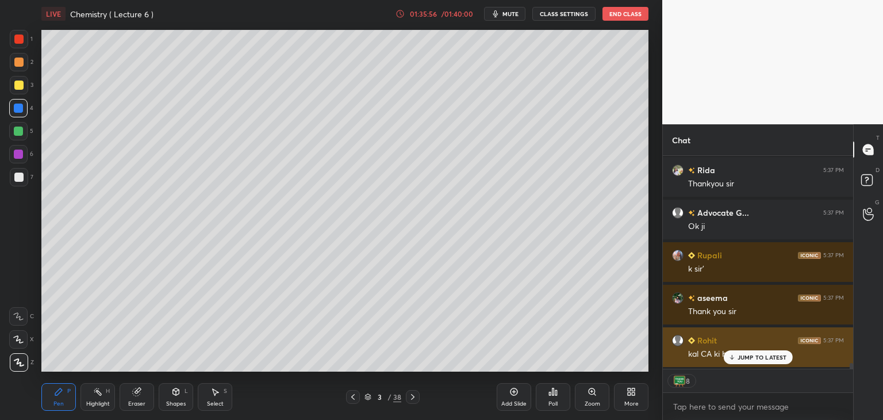
click at [730, 359] on icon at bounding box center [731, 356] width 7 height 7
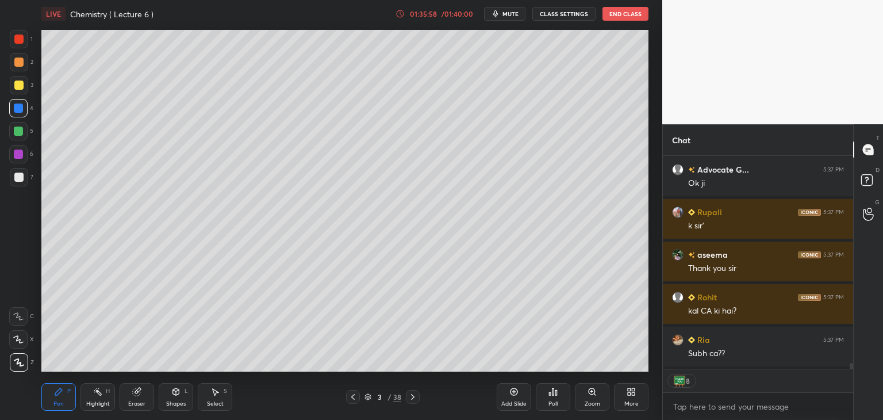
scroll to position [7718, 0]
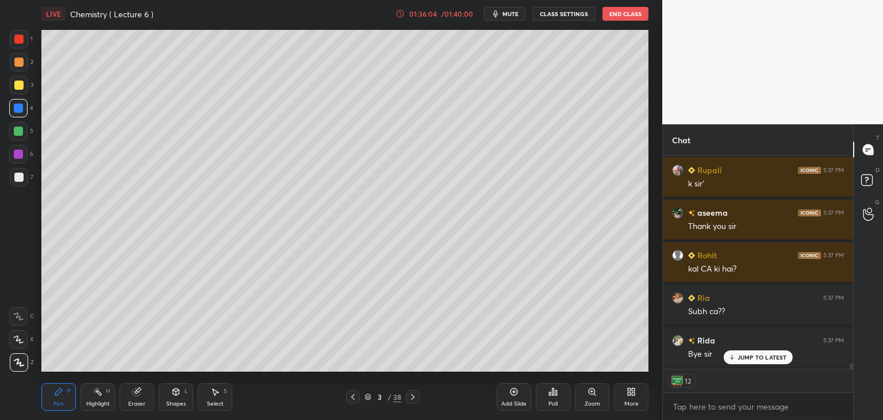
click at [624, 13] on button "End Class" at bounding box center [625, 14] width 46 height 14
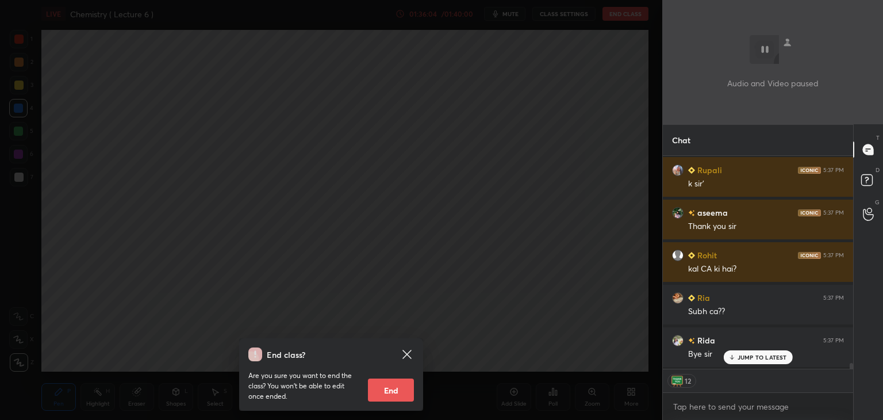
scroll to position [7761, 0]
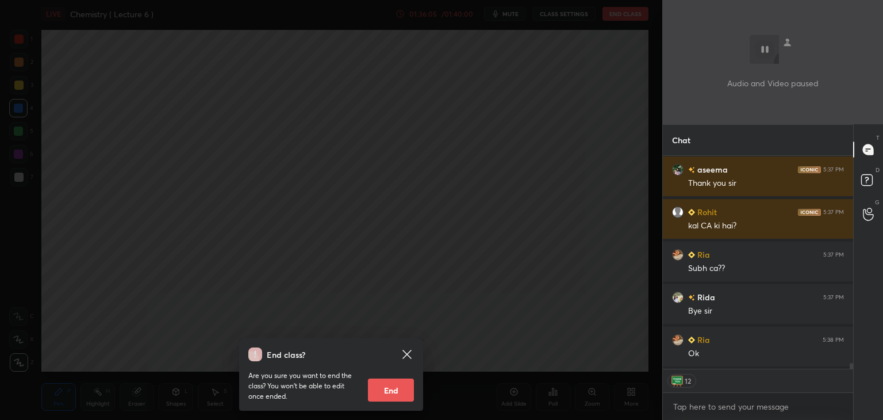
click at [389, 390] on button "End" at bounding box center [391, 389] width 46 height 23
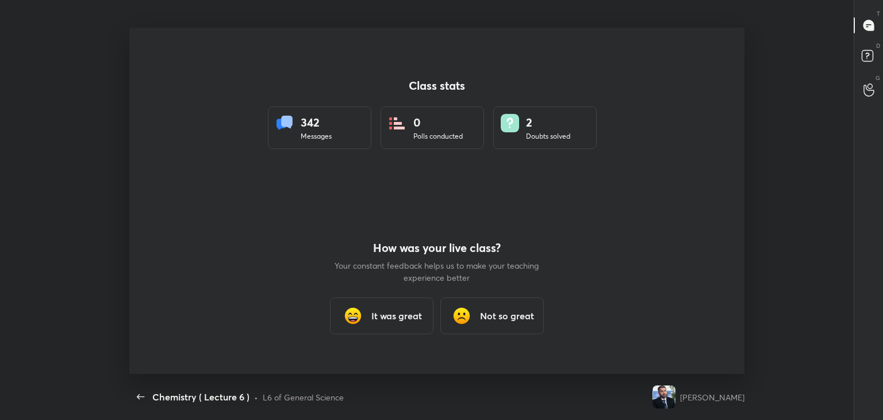
scroll to position [0, 0]
type textarea "x"
